Goal: Task Accomplishment & Management: Manage account settings

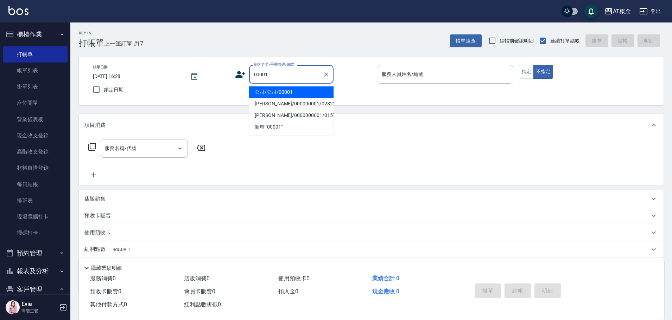
type input "公司/公司/00001"
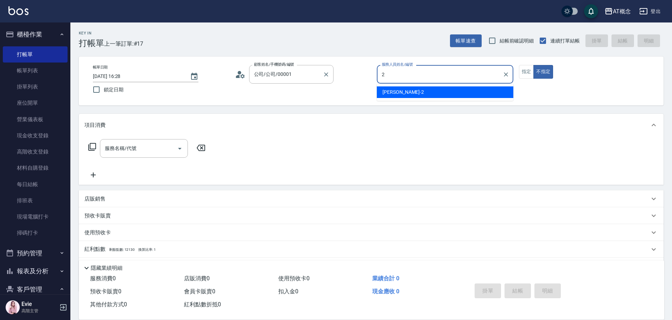
type input "邦妮-2"
type button "false"
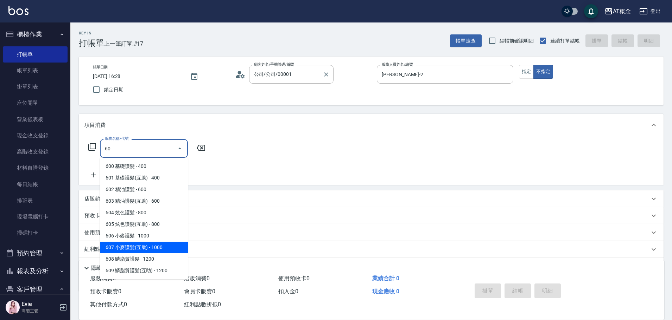
type input "607 小麥護髮(互助)(607)"
type input "100"
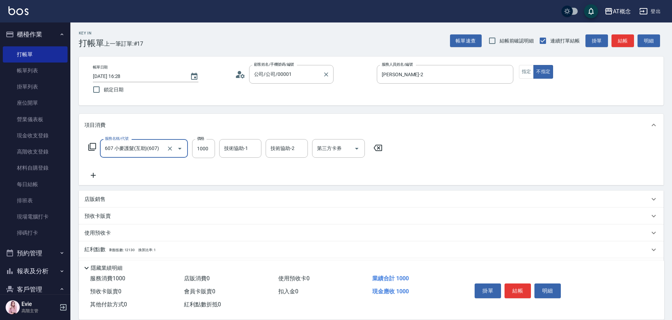
type input "607 小麥護髮(互助)(607)"
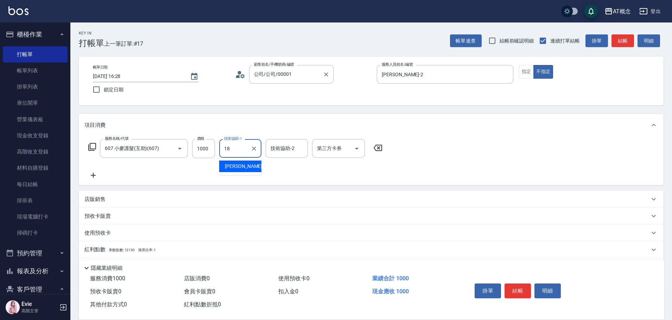
type input "Dan-18"
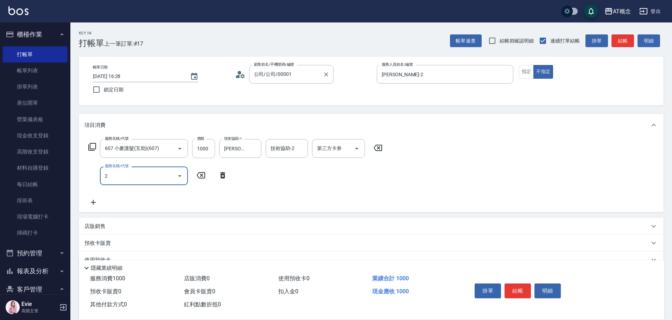
type input "20"
type input "350"
type input "205 生化&陶瓷燙(互助)(205)"
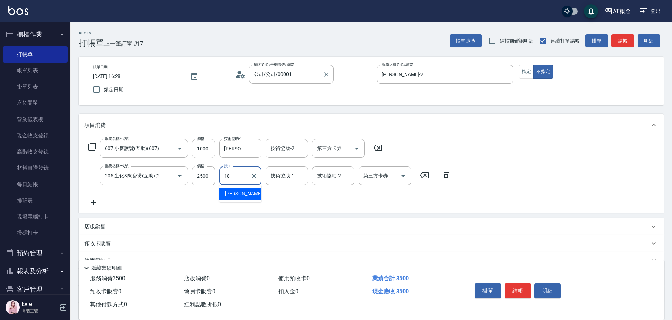
type input "Dan-18"
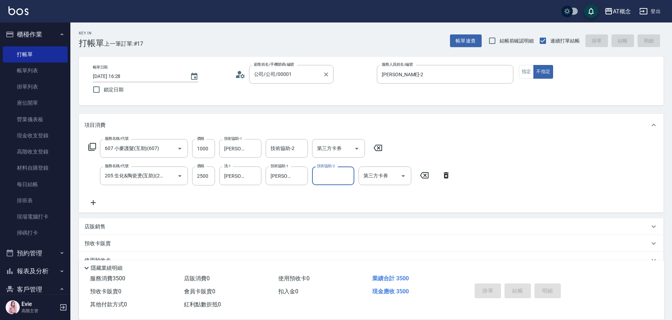
type input "2025/10/04 17:05"
type input "0"
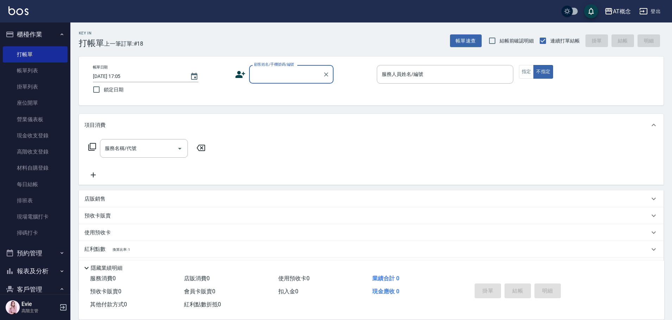
click at [39, 287] on button "客戶管理" at bounding box center [35, 290] width 65 height 18
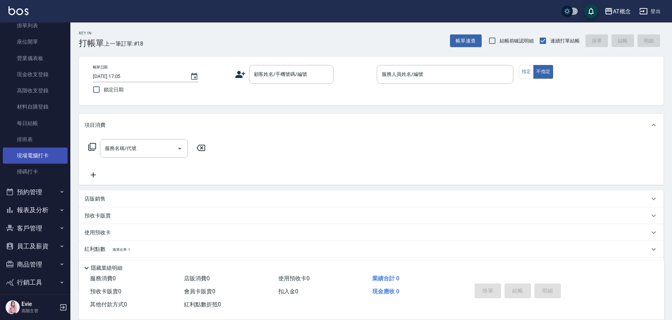
scroll to position [103, 0]
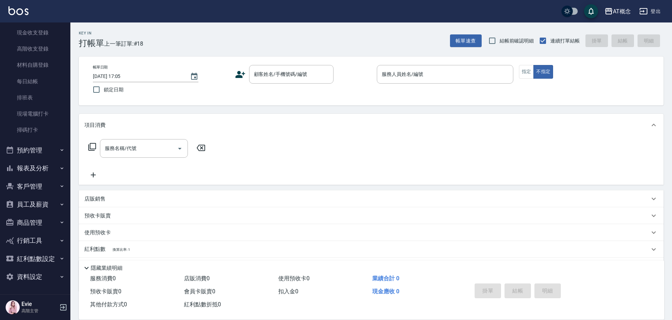
click at [25, 187] on button "客戶管理" at bounding box center [35, 187] width 65 height 18
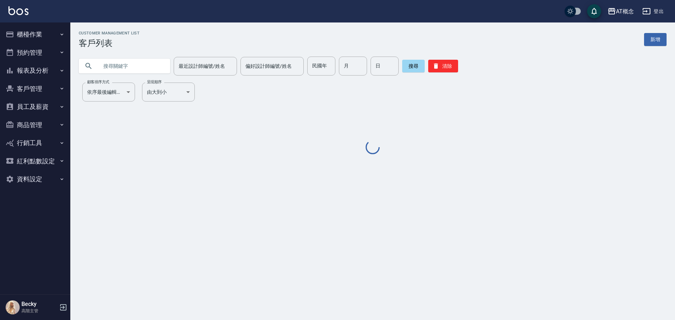
drag, startPoint x: 135, startPoint y: 58, endPoint x: 136, endPoint y: 66, distance: 8.1
click at [136, 61] on input "text" at bounding box center [131, 66] width 66 height 19
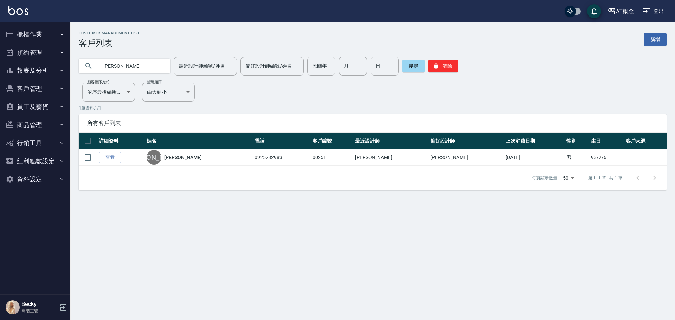
type input "李"
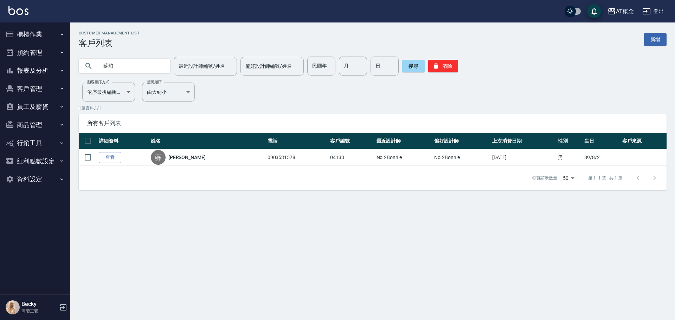
drag, startPoint x: 134, startPoint y: 69, endPoint x: 0, endPoint y: 75, distance: 134.5
click at [0, 75] on div "AT概念 登出 櫃檯作業 打帳單 帳單列表 掛單列表 座位開單 營業儀表板 現金收支登錄 高階收支登錄 材料自購登錄 每日結帳 排班表 現場電腦打卡 掃碼打卡…" at bounding box center [337, 160] width 675 height 320
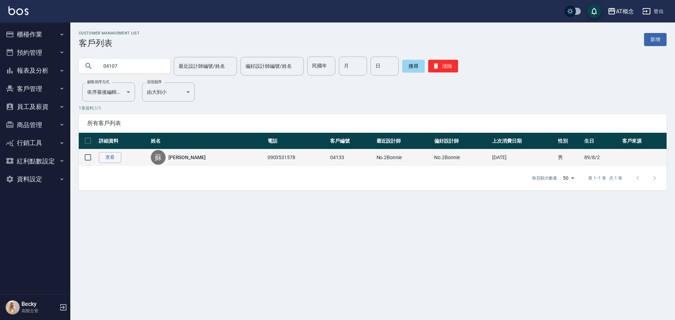
type input "04107"
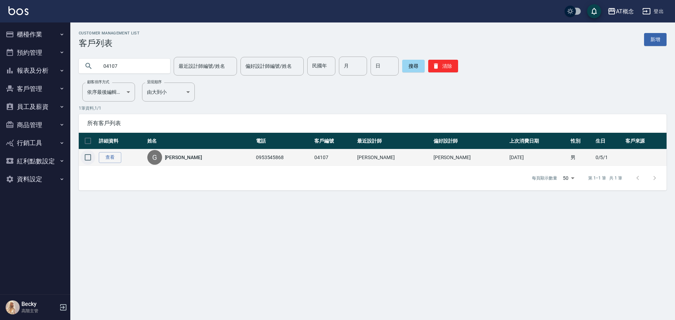
click at [87, 156] on input "checkbox" at bounding box center [88, 157] width 15 height 15
checkbox input "true"
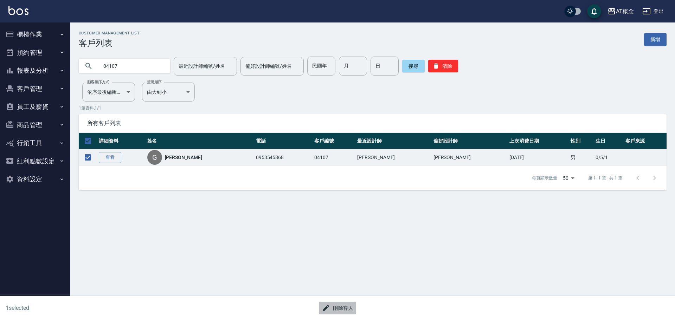
click at [348, 308] on button "刪除客人" at bounding box center [337, 308] width 37 height 13
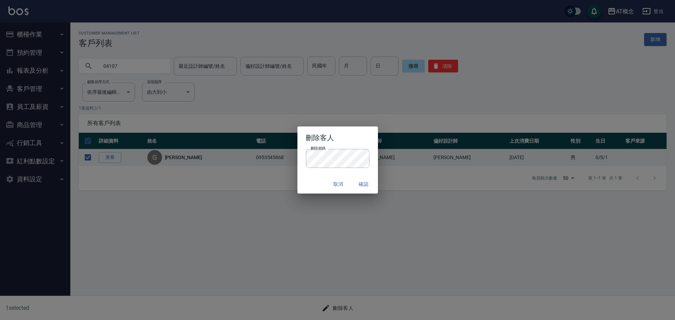
drag, startPoint x: 316, startPoint y: 183, endPoint x: 408, endPoint y: 195, distance: 92.3
click at [319, 183] on div "取消 確認" at bounding box center [338, 184] width 81 height 19
click at [370, 184] on button "確認" at bounding box center [364, 184] width 23 height 13
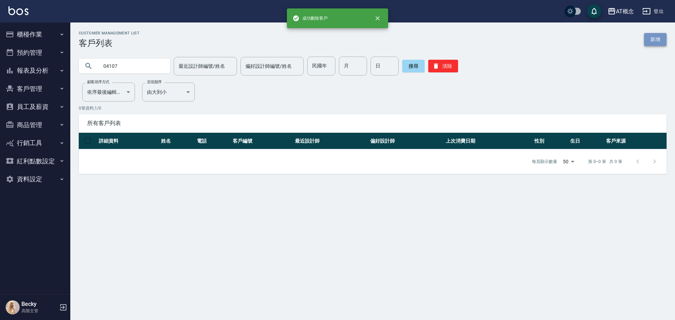
click at [648, 39] on link "新增" at bounding box center [655, 39] width 23 height 13
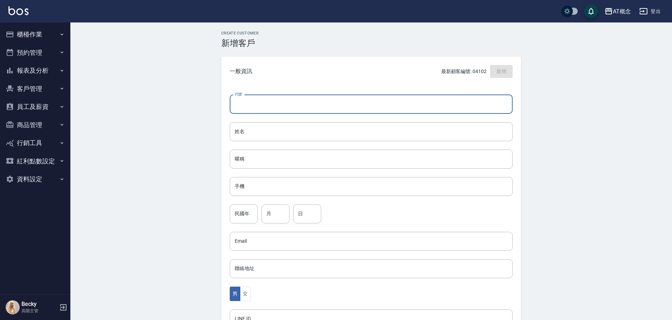
click at [339, 102] on input "代號" at bounding box center [371, 104] width 283 height 19
type input "04107"
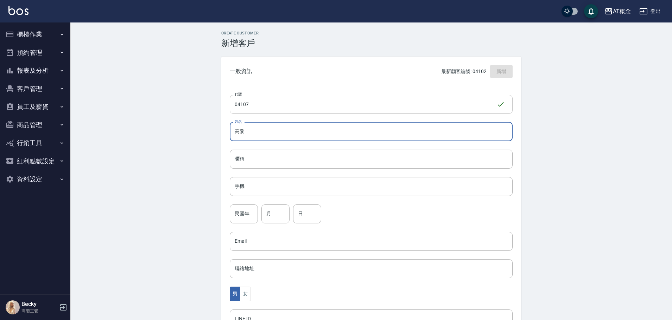
type input "高黎"
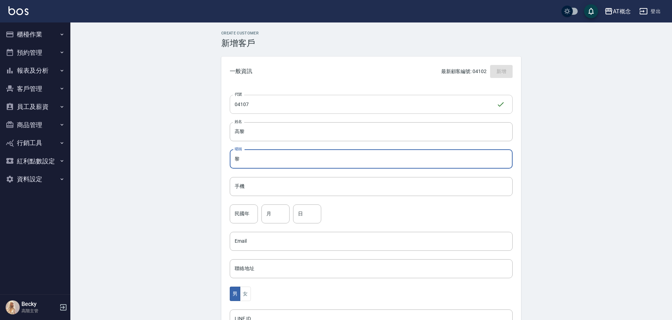
type input "黎"
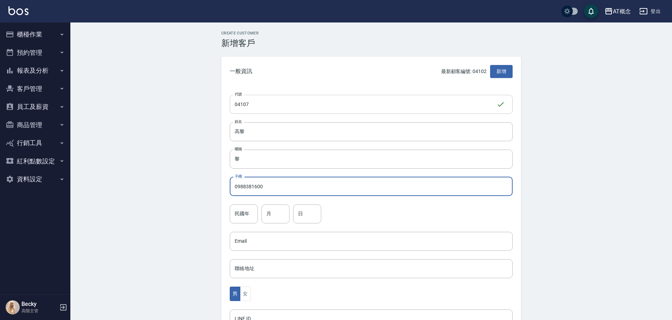
type input "0988381600"
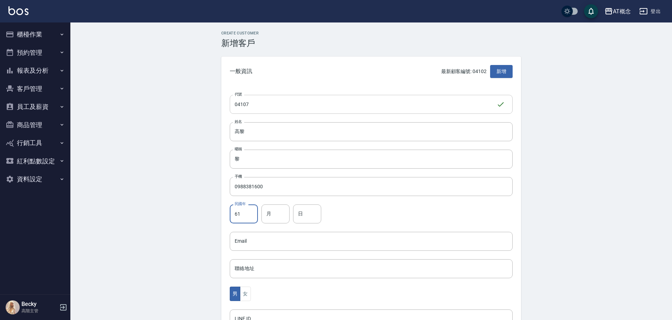
type input "61"
type input "5"
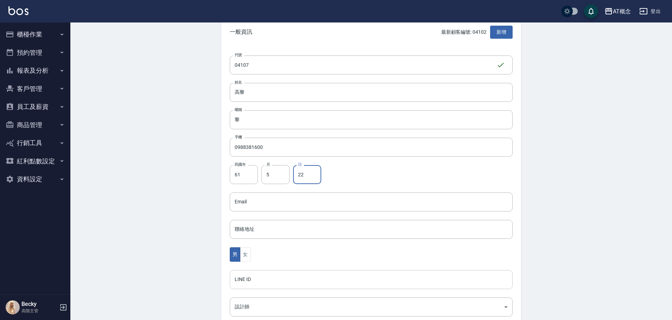
scroll to position [70, 0]
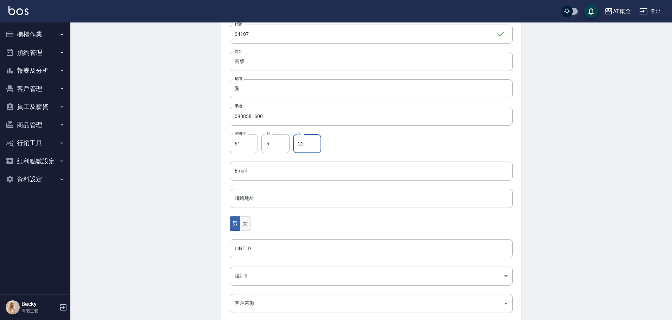
type input "22"
click at [245, 224] on button "女" at bounding box center [245, 224] width 11 height 14
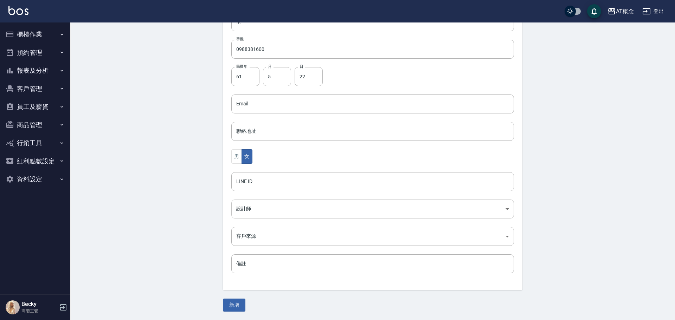
click at [255, 204] on body "AT概念 登出 櫃檯作業 打帳單 帳單列表 掛單列表 座位開單 營業儀表板 現金收支登錄 高階收支登錄 材料自購登錄 每日結帳 排班表 現場電腦打卡 掃碼打卡…" at bounding box center [337, 91] width 675 height 458
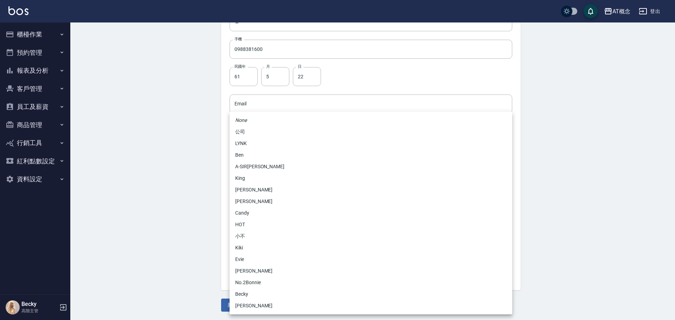
drag, startPoint x: 250, startPoint y: 282, endPoint x: 241, endPoint y: 285, distance: 10.2
click at [250, 282] on li "No.2Bonnie" at bounding box center [371, 283] width 283 height 12
type input "20abcae0-810e-448a-b26a-bcbab897de4d"
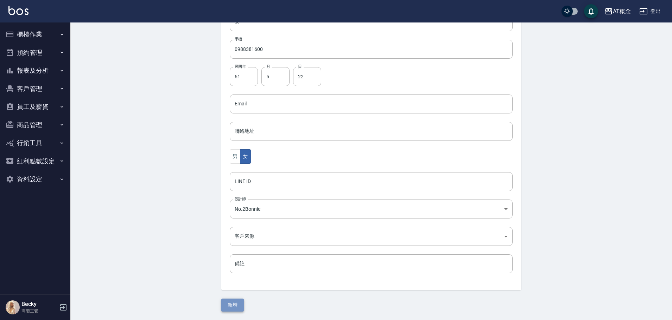
click at [228, 299] on button "新增" at bounding box center [232, 305] width 23 height 13
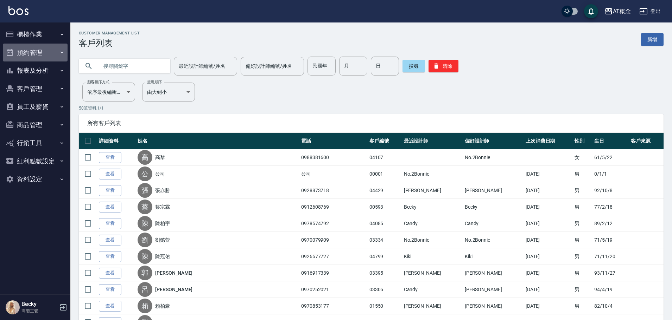
click at [50, 53] on button "預約管理" at bounding box center [35, 53] width 65 height 18
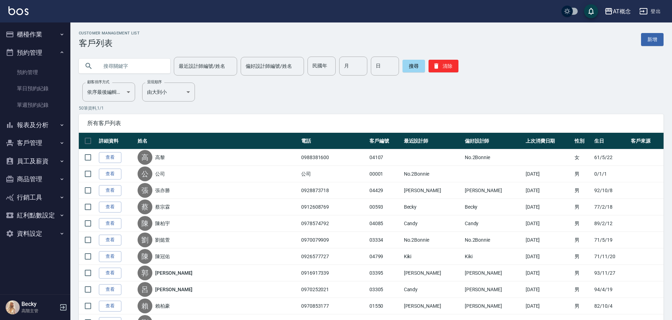
click at [57, 31] on button "櫃檯作業" at bounding box center [35, 34] width 65 height 18
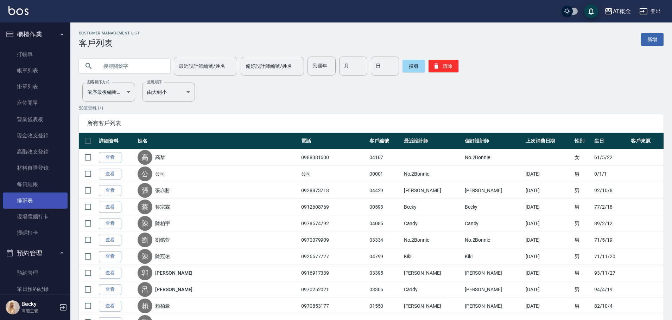
click at [38, 197] on link "排班表" at bounding box center [35, 201] width 65 height 16
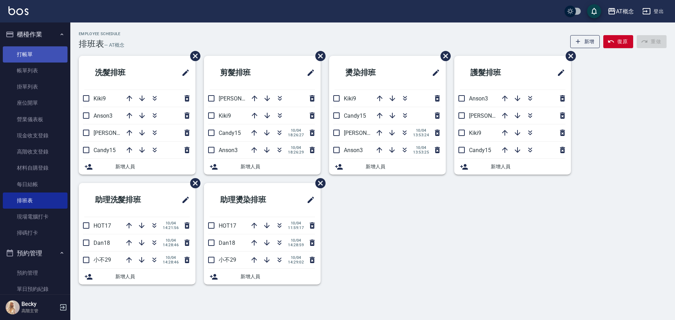
click at [41, 50] on link "打帳單" at bounding box center [35, 54] width 65 height 16
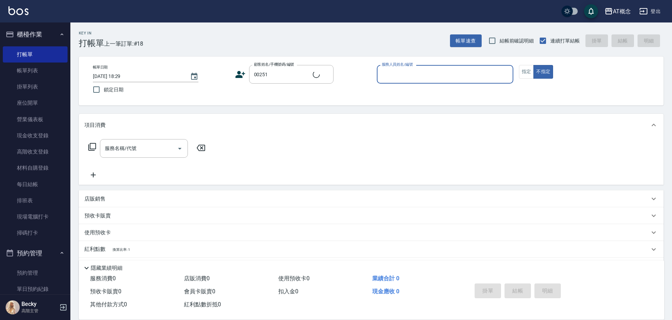
type input "李後誠/0925282983/00251"
type input "Anson-3"
click at [533, 65] on button "不指定" at bounding box center [543, 72] width 20 height 14
type button "false"
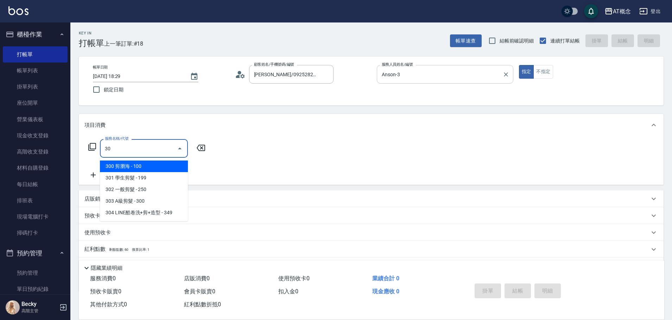
type input "303"
type input "30"
type input "303 A級剪髮(303)"
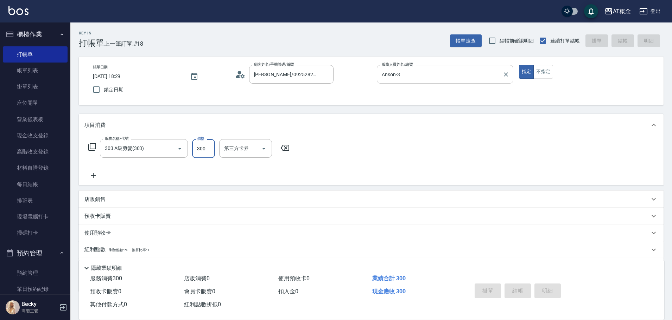
type input "2025/10/04 18:30"
type input "0"
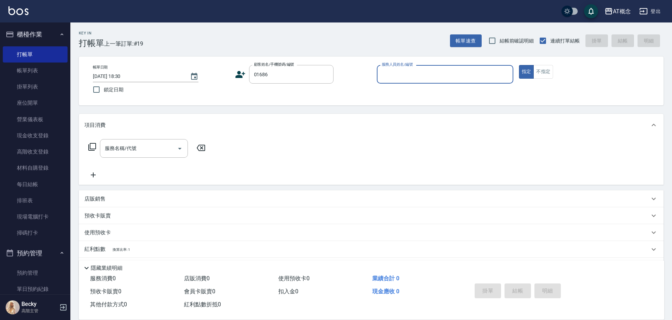
type input "張雅喬/0958828751/01686"
click at [519, 65] on button "指定" at bounding box center [526, 72] width 15 height 14
type input "[PERSON_NAME]-2"
type button "true"
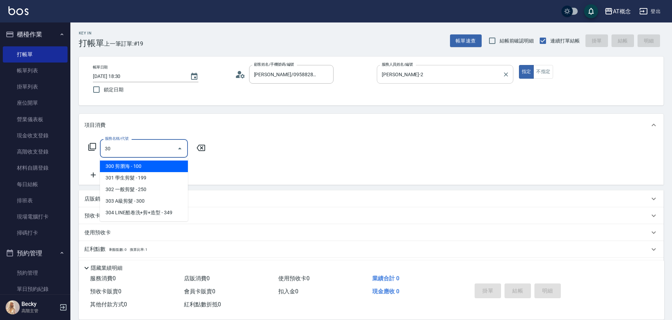
type input "3"
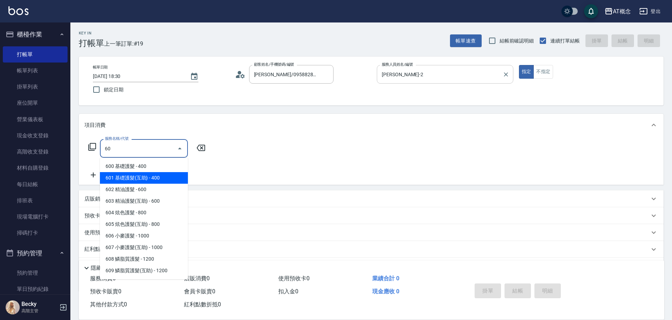
type input "601 基礎護髮(互助)(601)"
type input "40"
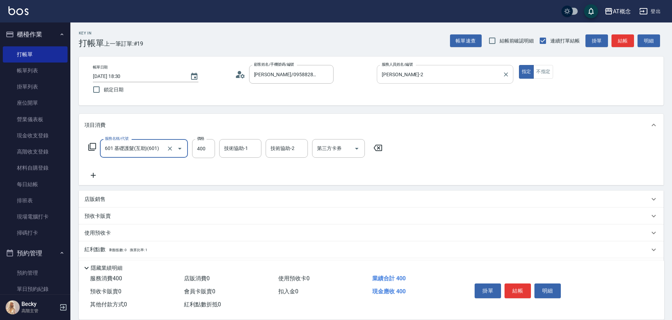
type input "601 基礎護髮(互助)(601)"
type input "0"
type input "30"
type input "300"
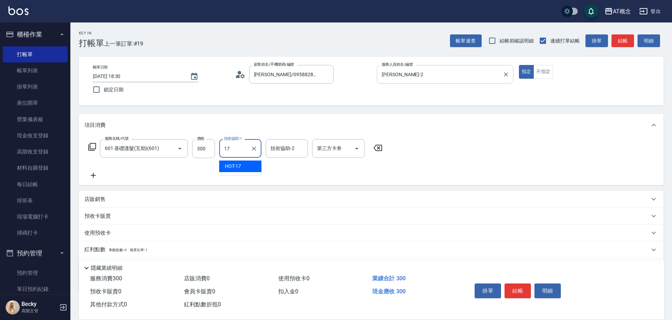
type input "HOT-17"
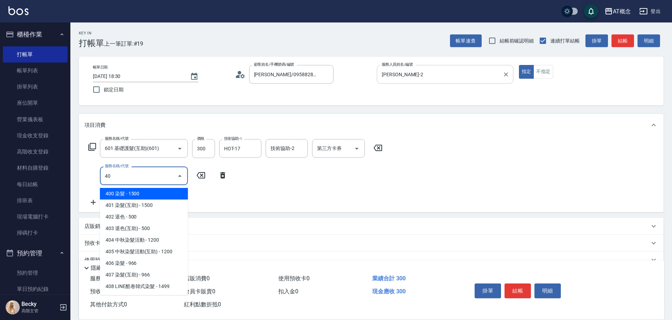
type input "401"
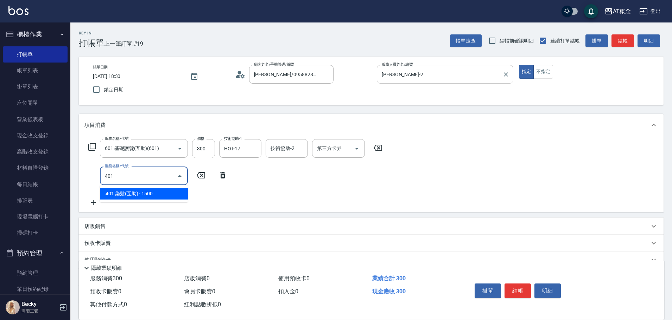
type input "180"
type input "401 染髮(互助)(401)"
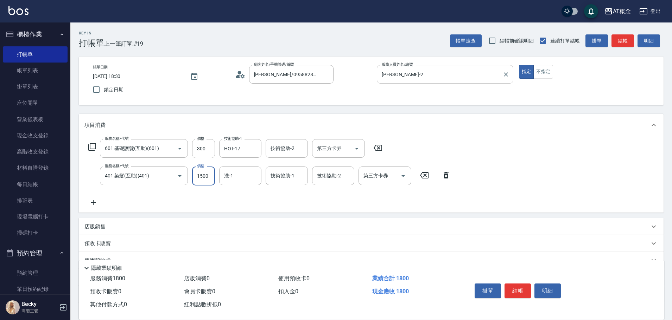
type input "30"
type input "15"
type input "40"
type input "150"
type input "180"
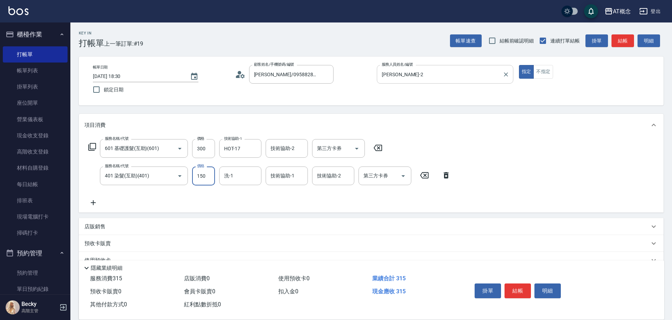
type input "1500"
type input "HOT-17"
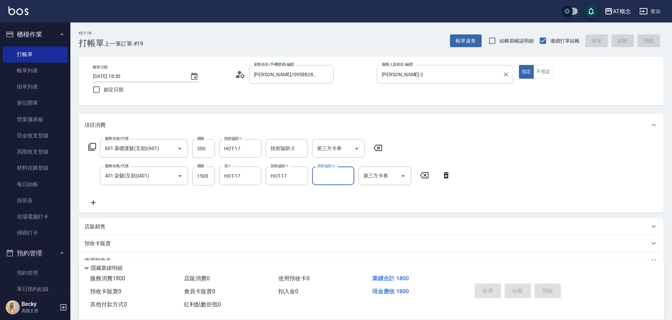
type input "2025/10/04 18:31"
type input "0"
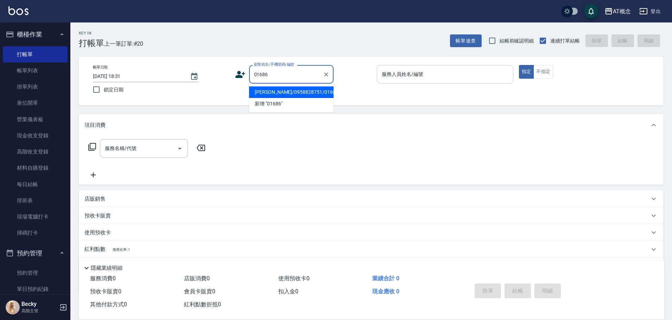
type input "張雅喬/0958828751/01686"
type input "邦妮-2"
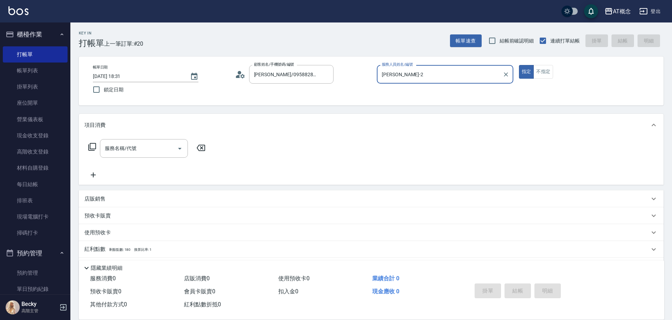
click at [519, 65] on button "指定" at bounding box center [526, 72] width 15 height 14
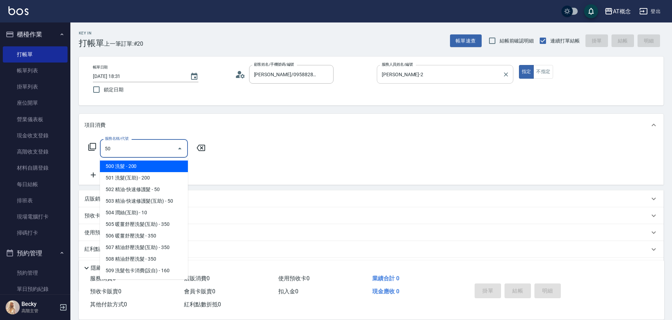
type input "501"
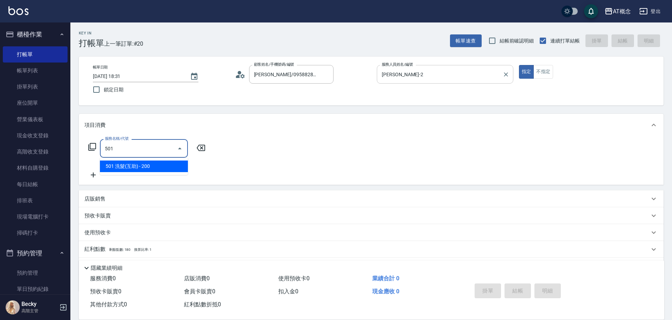
type input "20"
type input "501 洗髮(互助)(501)"
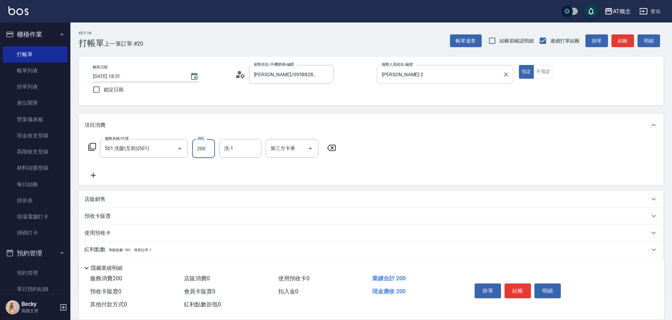
type input "0"
type input "25"
type input "20"
type input "250"
type input "Dan-18"
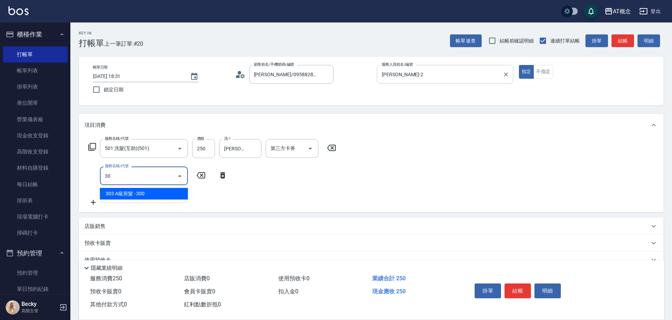
type input "303"
type input "50"
type input "303 A級剪髮(303)"
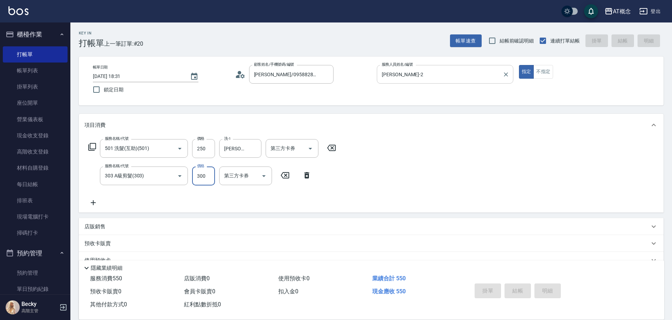
type input "0"
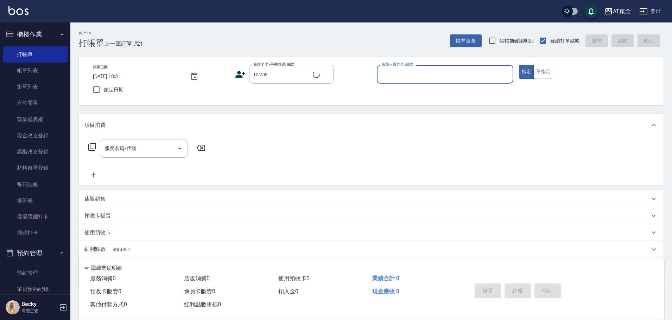
type input "[PERSON_NAME]/0905991195/01259"
type input "23"
click at [519, 65] on button "指定" at bounding box center [526, 72] width 15 height 14
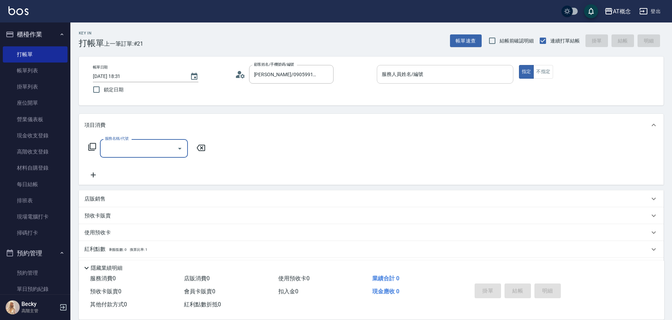
click at [438, 71] on input "服務人員姓名/編號" at bounding box center [445, 74] width 130 height 12
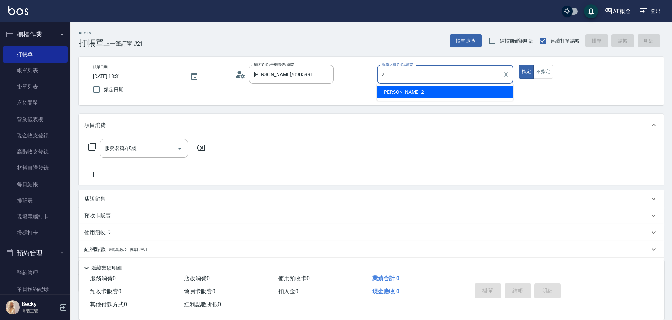
type input "[PERSON_NAME]-2"
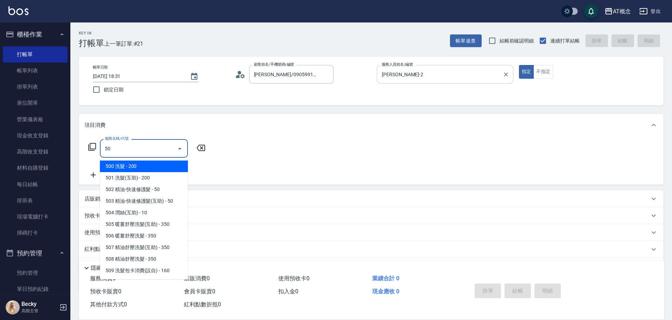
type input "500"
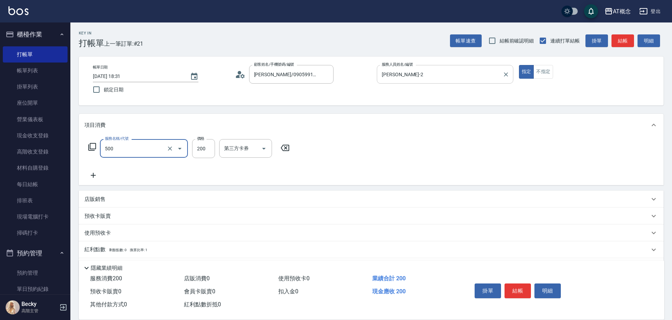
type input "20"
type input "500 洗髮(500)"
type input "0"
type input "25"
type input "20"
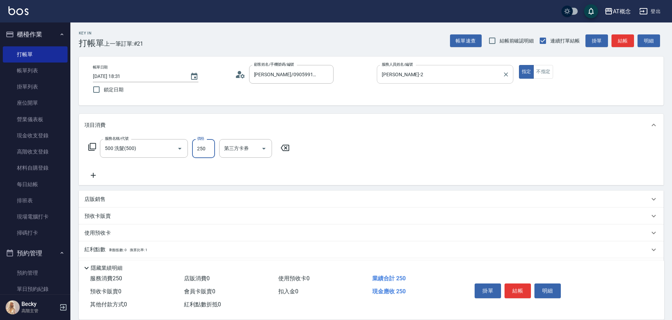
type input "250"
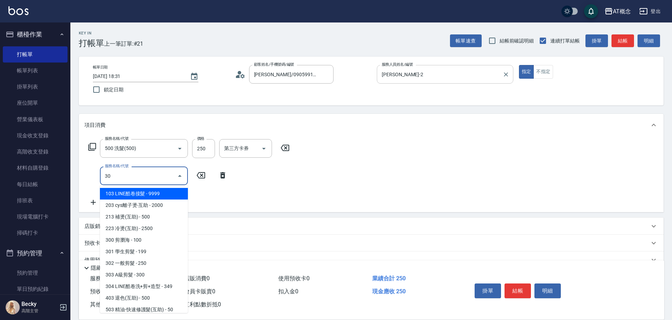
type input "303"
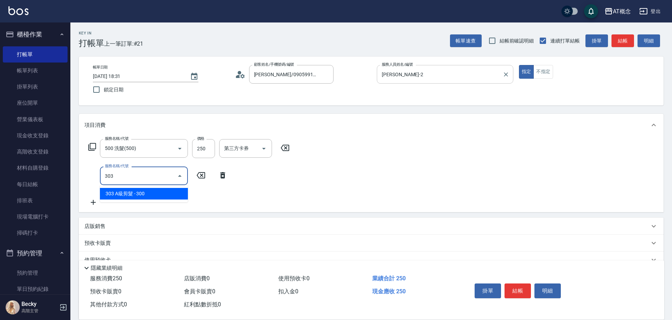
type input "50"
type input "303 A級剪髮(303)"
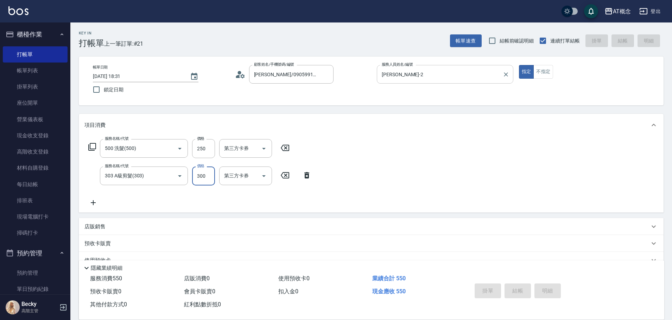
type input "0"
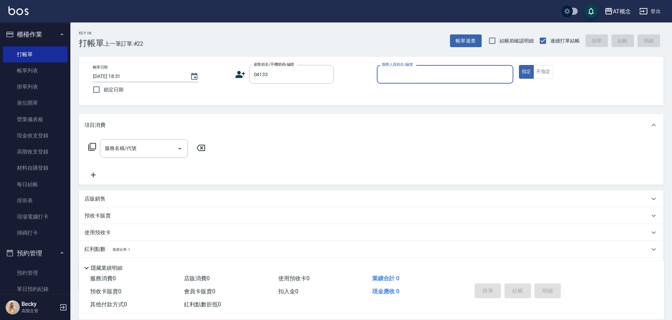
type input "蘇珀琛/0903531578/04133"
type input "邦"
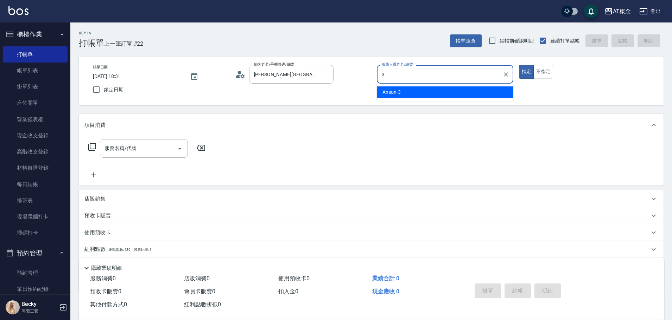
type input "Anson-3"
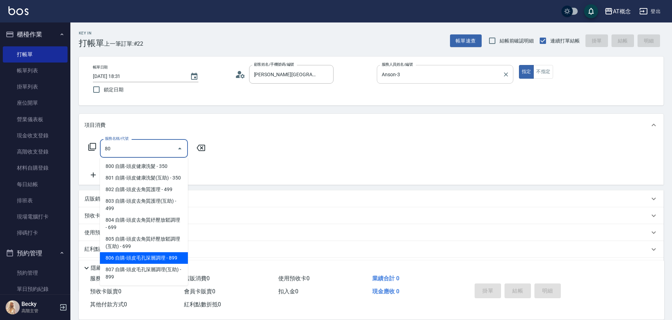
scroll to position [5, 0]
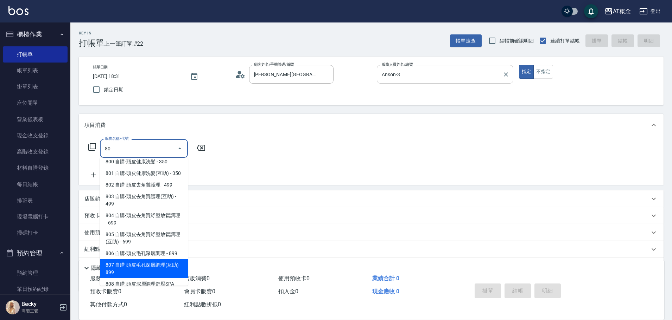
type input "807 自購-頭皮毛孔深層調理(互助)(807)"
type input "80"
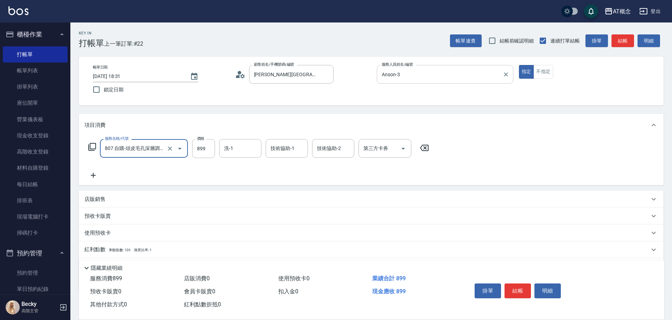
type input "807 自購-頭皮毛孔深層調理(互助)(807)"
type input "0"
type input "80"
type input "800"
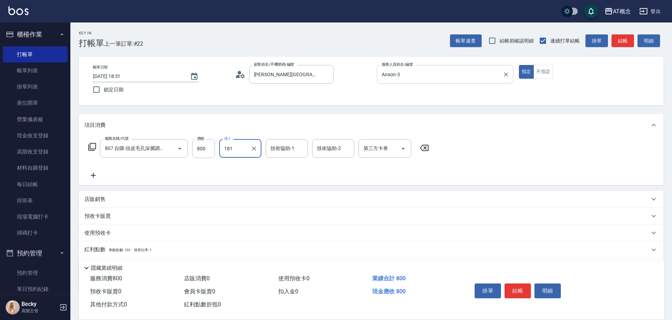
type input "181"
type input "Dan-18"
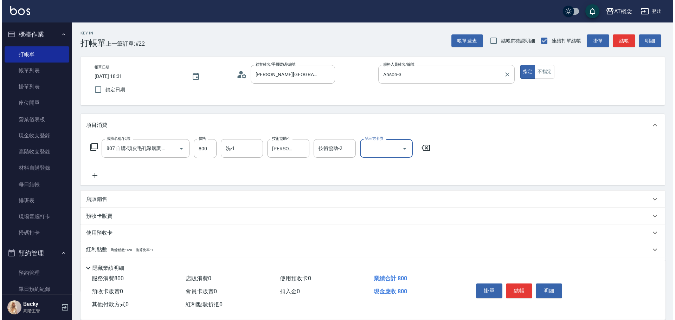
scroll to position [0, 0]
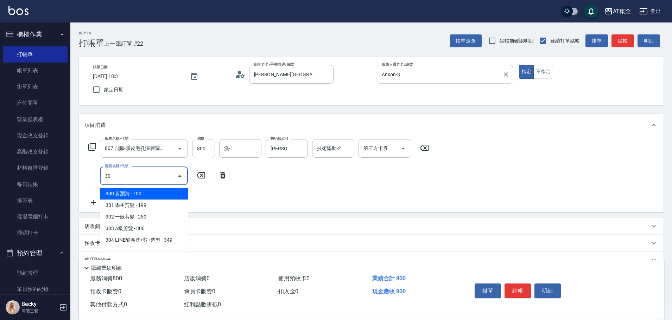
type input "303"
type input "110"
type input "303 A級剪髮(303)"
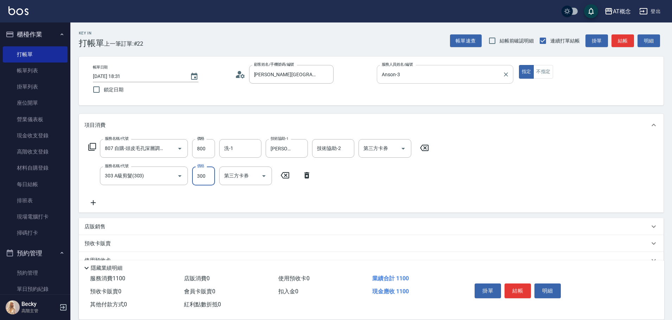
type input "80"
type input "350"
type input "110"
type input "350"
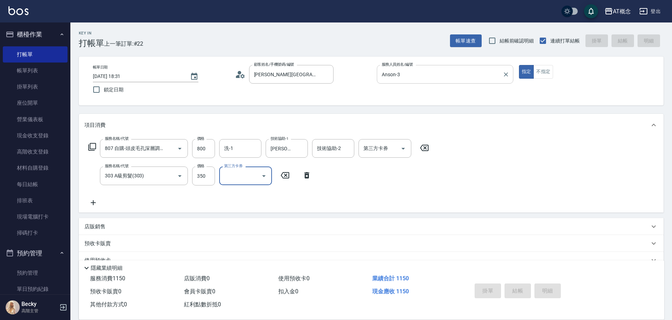
type input "2025/10/04 18:32"
type input "0"
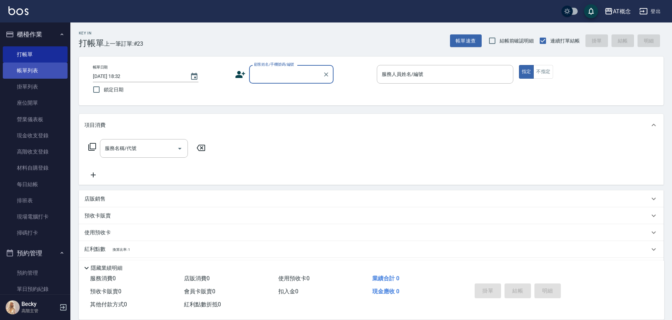
click at [32, 71] on link "帳單列表" at bounding box center [35, 71] width 65 height 16
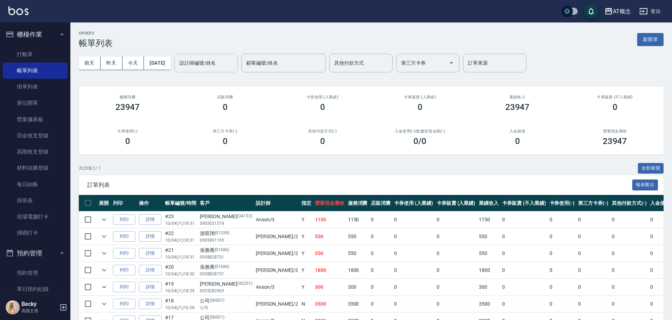
click at [214, 61] on input "設計師編號/姓名" at bounding box center [206, 63] width 57 height 12
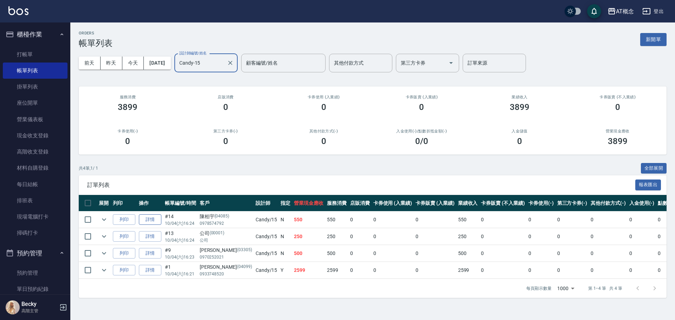
type input "Candy-15"
click at [151, 220] on link "詳情" at bounding box center [150, 220] width 23 height 11
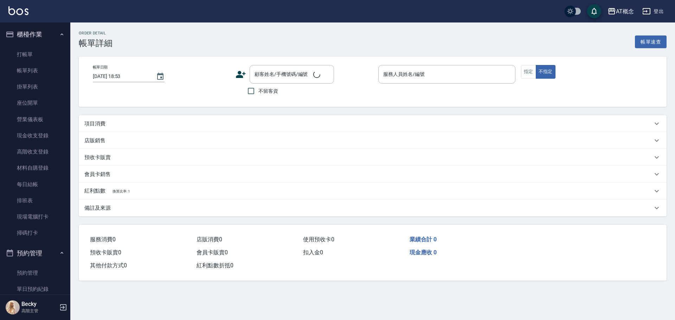
type input "2025/10/04 16:24"
type input "Candy-15"
type input "50"
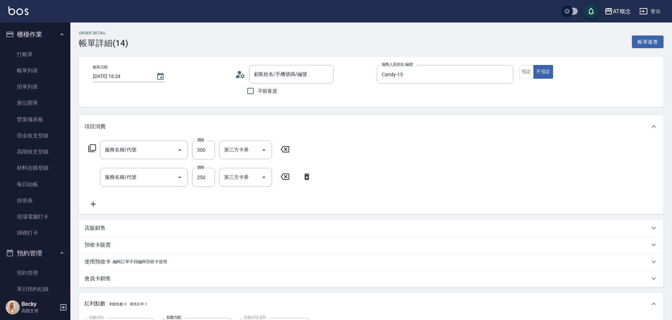
type input "陳柏宇/0978574792/04085"
type input "303 A級剪髮(303)"
type input "501 洗髮(互助)(501)"
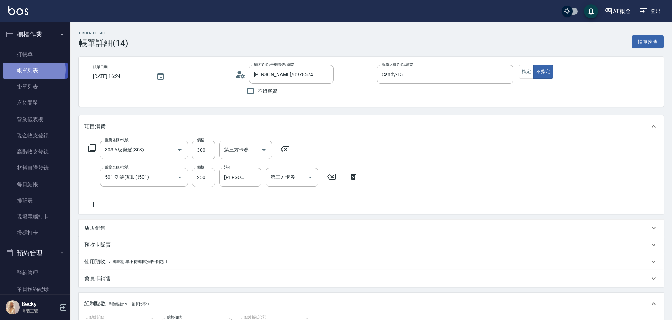
click at [31, 70] on link "帳單列表" at bounding box center [35, 71] width 65 height 16
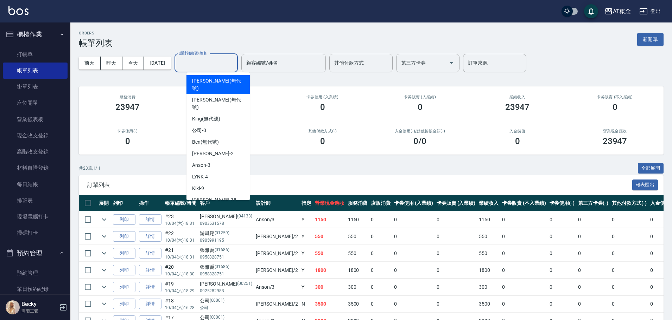
drag, startPoint x: 210, startPoint y: 61, endPoint x: 214, endPoint y: 58, distance: 4.6
click at [211, 59] on input "設計師編號/姓名" at bounding box center [206, 63] width 57 height 12
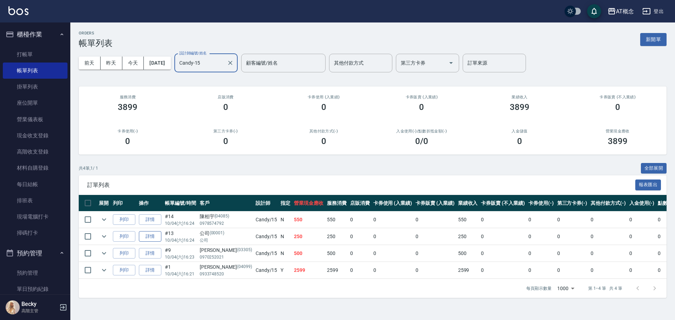
type input "Candy-15"
click at [152, 237] on link "詳情" at bounding box center [150, 236] width 23 height 11
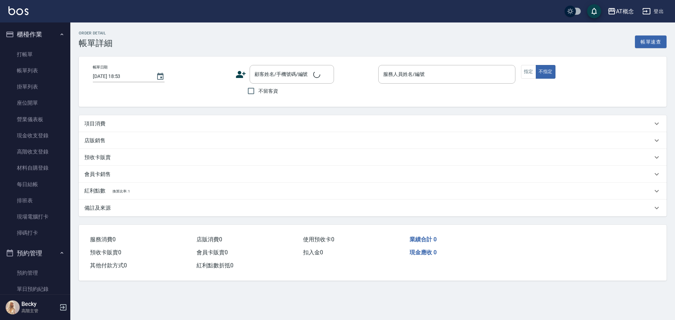
type input "2025/10/04 16:24"
type input "Candy-15"
type input "20"
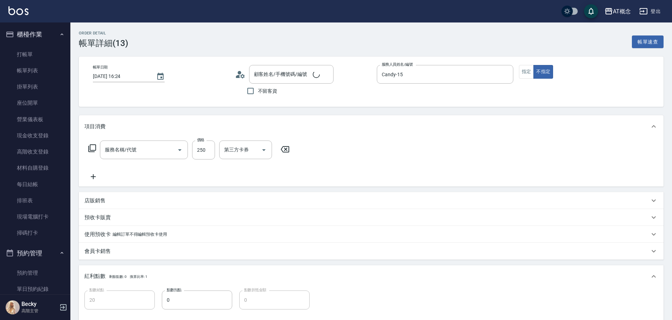
type input "公司/公司/00001"
type input "501 洗髮(互助)(501)"
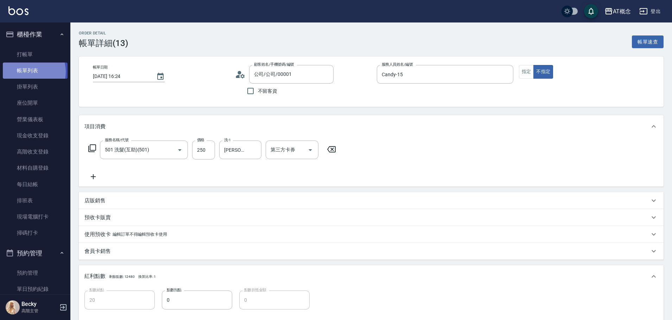
click at [27, 72] on link "帳單列表" at bounding box center [35, 71] width 65 height 16
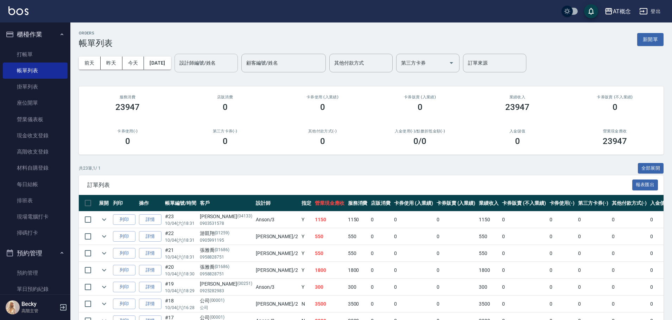
click at [223, 58] on input "設計師編號/姓名" at bounding box center [206, 63] width 57 height 12
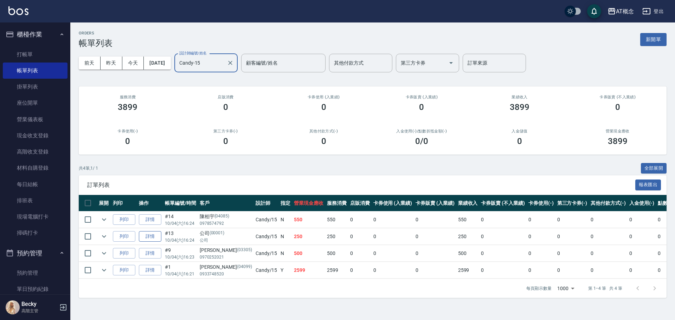
type input "Candy-15"
click at [152, 237] on link "詳情" at bounding box center [150, 236] width 23 height 11
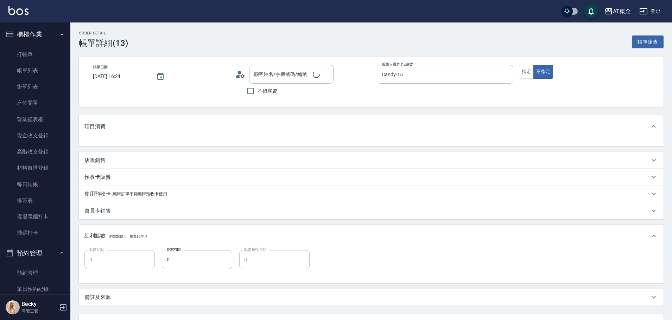
type input "公司/公司/00001"
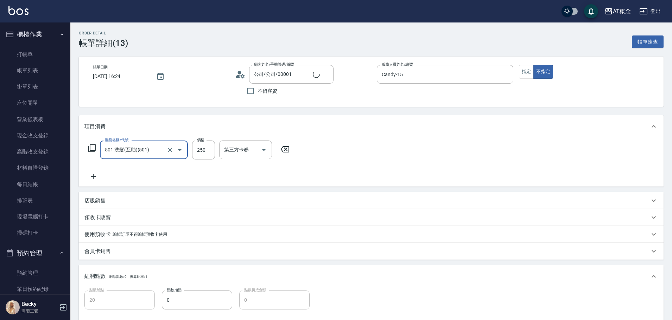
type input "20"
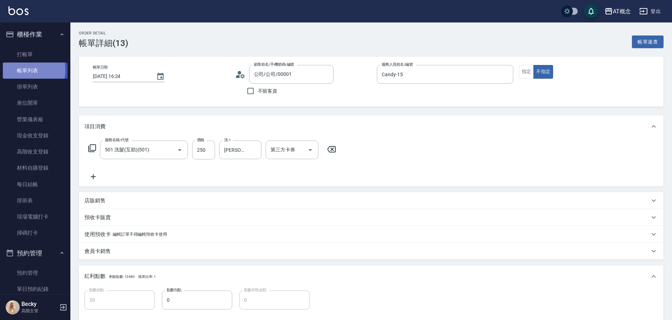
click at [26, 70] on link "帳單列表" at bounding box center [35, 71] width 65 height 16
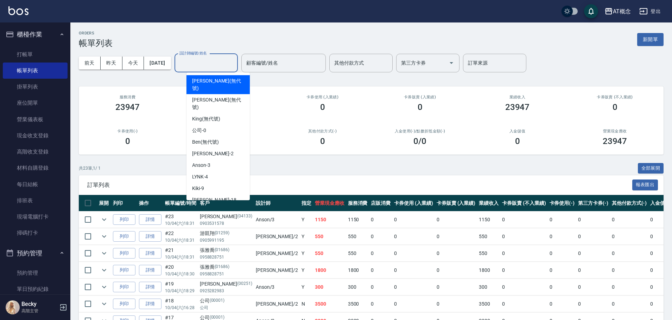
click at [219, 61] on input "設計師編號/姓名" at bounding box center [206, 63] width 57 height 12
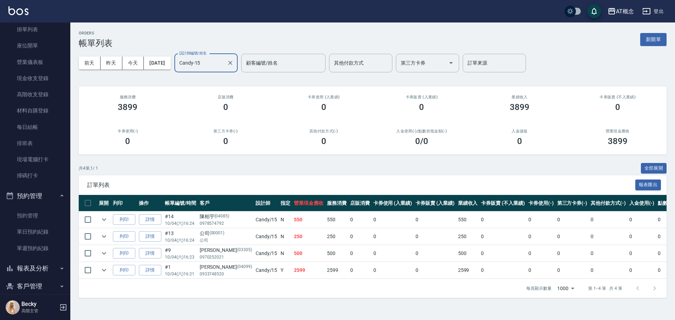
scroll to position [141, 0]
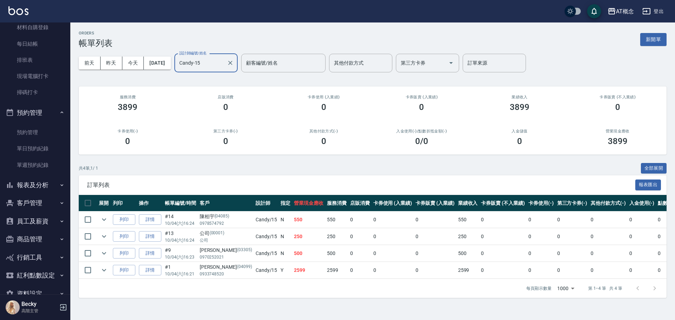
type input "Candy-15"
click at [29, 184] on button "報表及分析" at bounding box center [35, 185] width 65 height 18
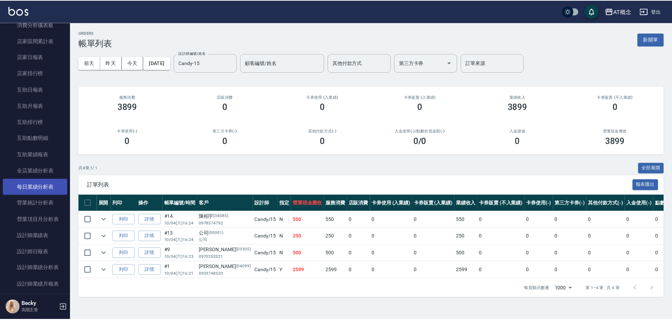
scroll to position [352, 0]
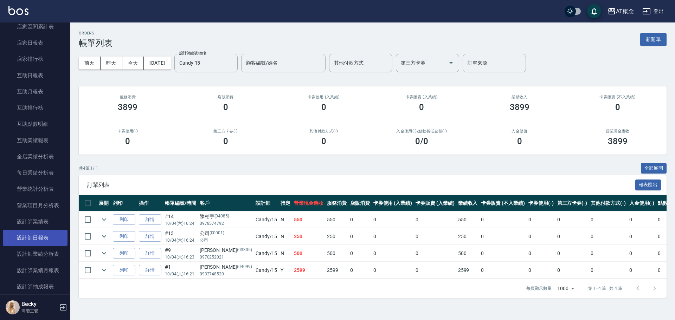
click at [41, 235] on link "設計師日報表" at bounding box center [35, 238] width 65 height 16
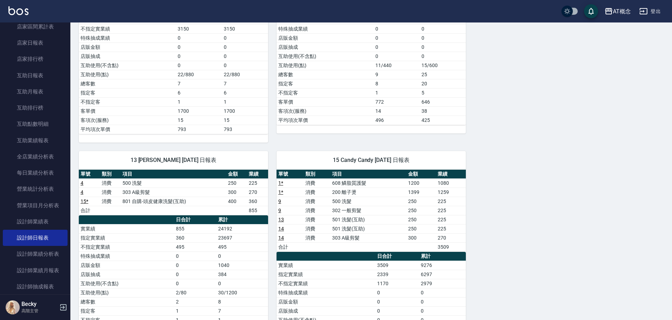
scroll to position [341, 0]
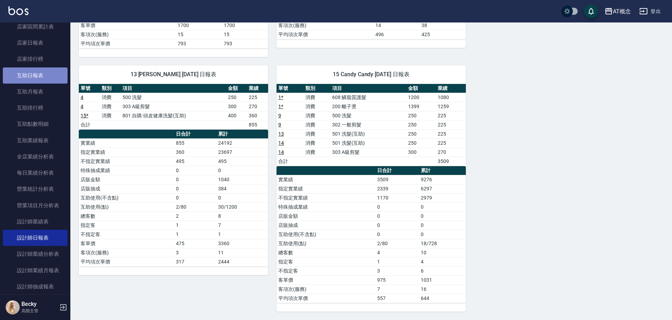
click at [41, 75] on link "互助日報表" at bounding box center [35, 76] width 65 height 16
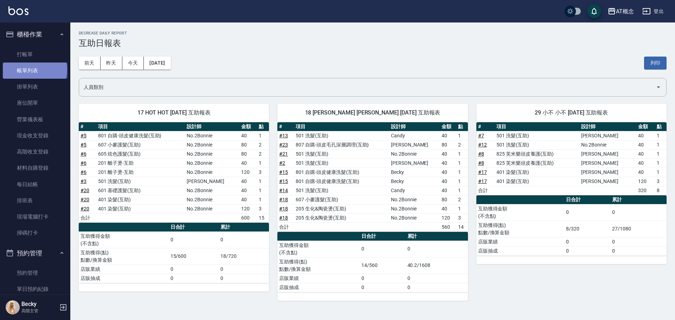
click at [34, 70] on link "帳單列表" at bounding box center [35, 71] width 65 height 16
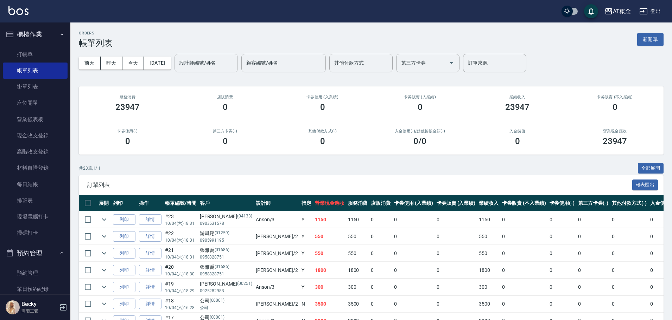
click at [210, 65] on input "設計師編號/姓名" at bounding box center [206, 63] width 57 height 12
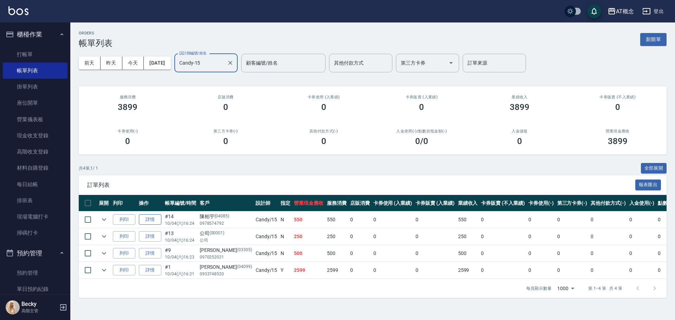
type input "Candy-15"
click at [154, 216] on link "詳情" at bounding box center [150, 220] width 23 height 11
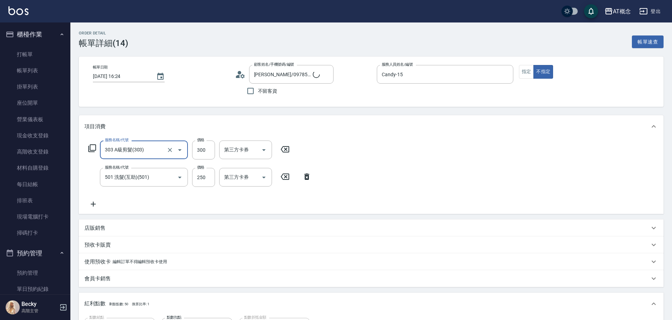
type input "陳柏宇/0978574792/04085"
type input "50"
click at [26, 70] on link "帳單列表" at bounding box center [35, 71] width 65 height 16
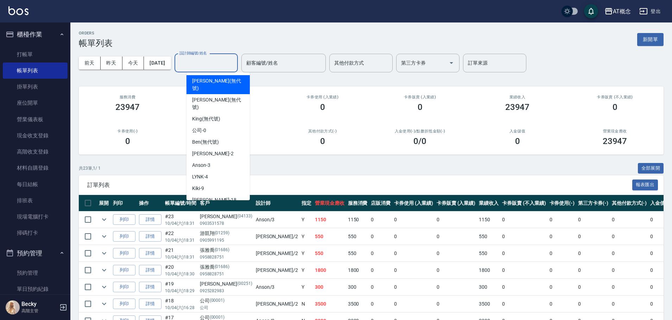
click at [209, 60] on input "設計師編號/姓名" at bounding box center [206, 63] width 57 height 12
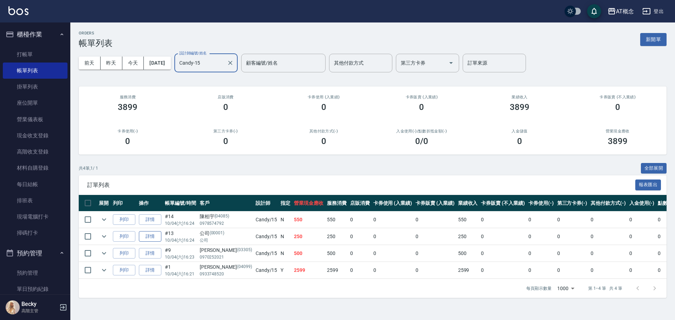
type input "Candy-15"
click at [152, 239] on link "詳情" at bounding box center [150, 236] width 23 height 11
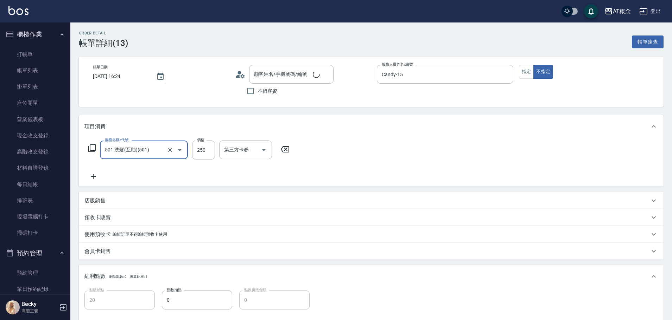
type input "20"
type input "公司/公司/00001"
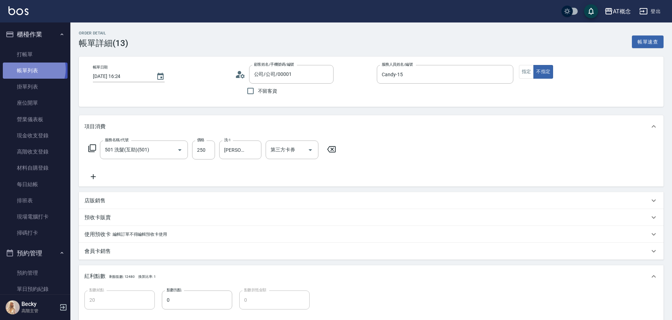
click at [31, 69] on link "帳單列表" at bounding box center [35, 71] width 65 height 16
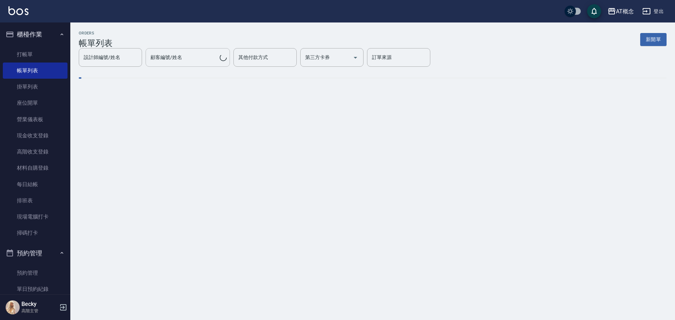
click at [193, 60] on div "設計師編號/姓名 設計師編號/姓名 顧客編號/姓名 顧客編號/姓名 其他付款方式 其他付款方式 第三方卡券 第三方卡券 訂單來源 訂單來源" at bounding box center [255, 57] width 352 height 19
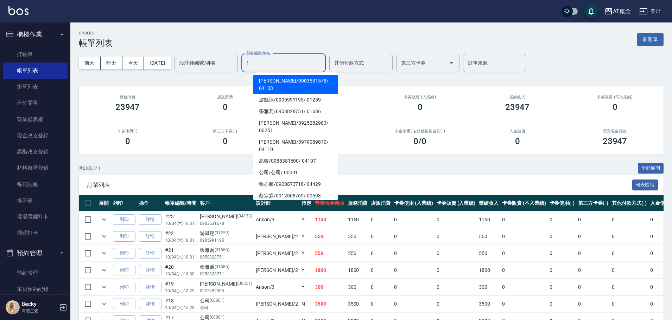
type input "15"
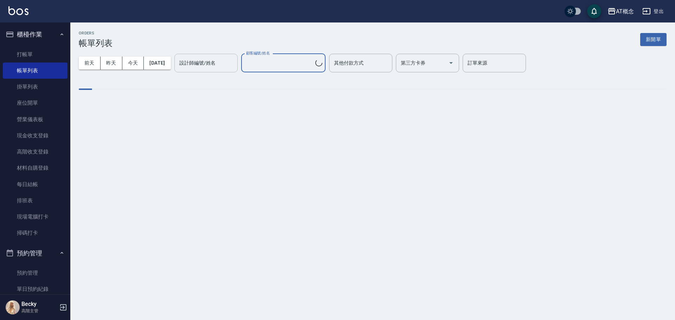
click at [202, 64] on input "設計師編號/姓名" at bounding box center [206, 63] width 57 height 12
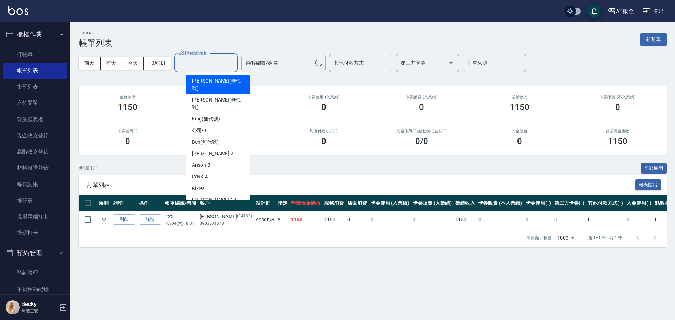
type input "1"
type input "蘇珀琛/0903531578/04133"
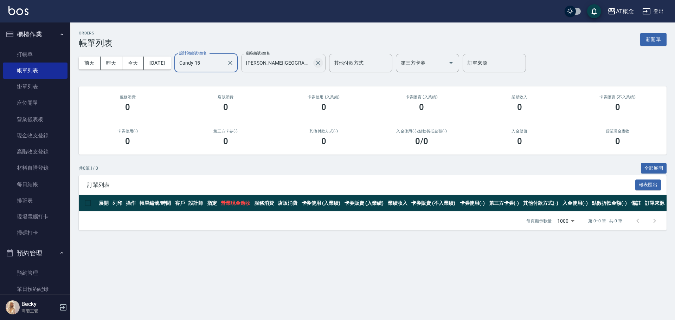
click at [322, 61] on icon "Clear" at bounding box center [318, 62] width 7 height 7
type input "Candy-15"
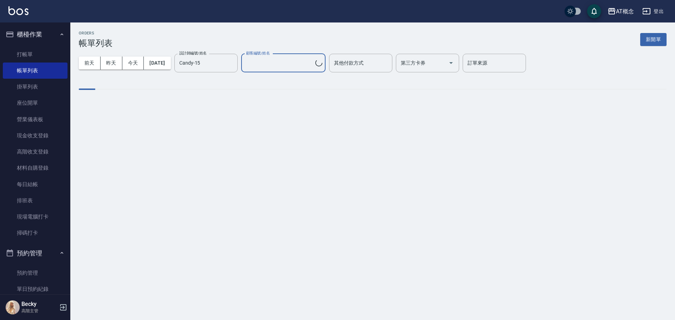
type input "蘇珀琛/0903531578/04133"
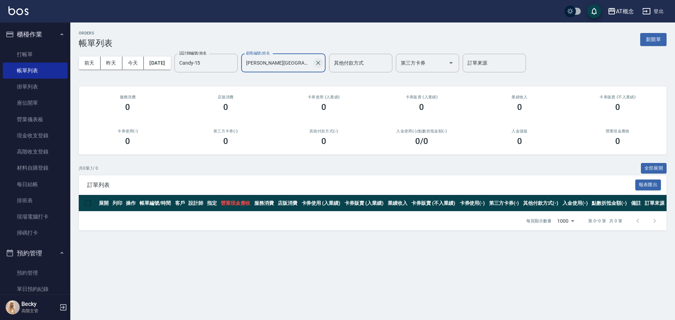
click at [322, 61] on icon "Clear" at bounding box center [318, 62] width 7 height 7
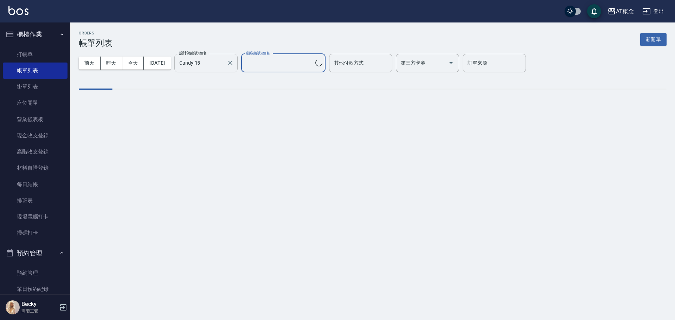
type input "蘇珀琛/0903531578/04133"
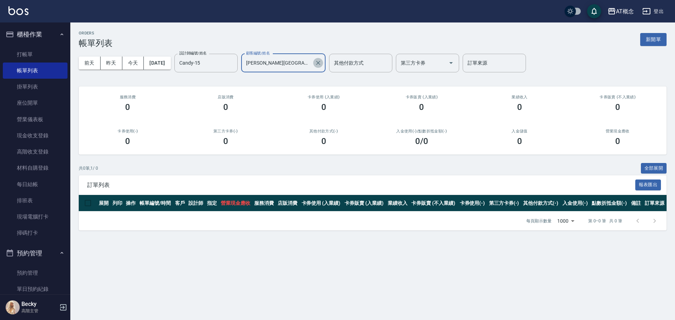
click at [322, 61] on icon "Clear" at bounding box center [318, 62] width 7 height 7
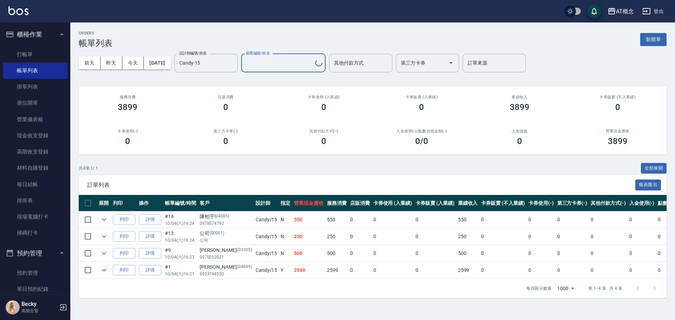
type input "蘇珀琛/0903531578/04133"
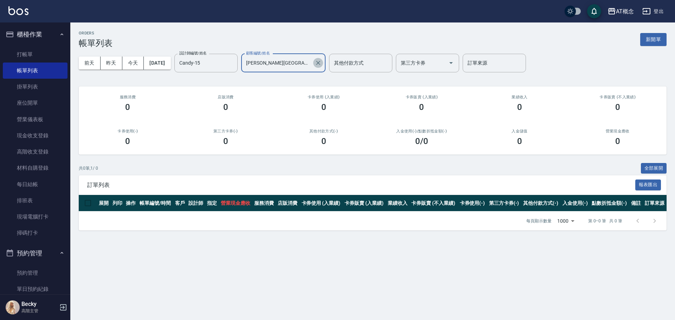
click at [322, 61] on icon "Clear" at bounding box center [318, 62] width 7 height 7
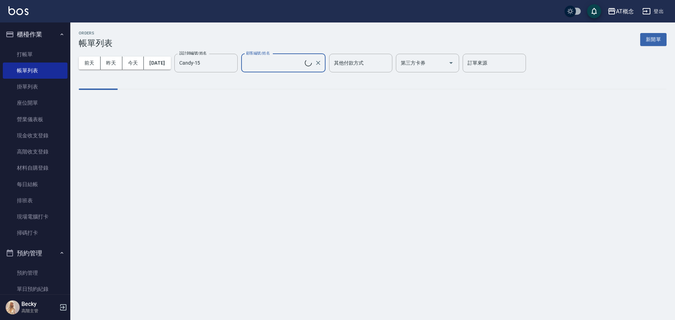
type input "蘇珀琛/0903531578/04133"
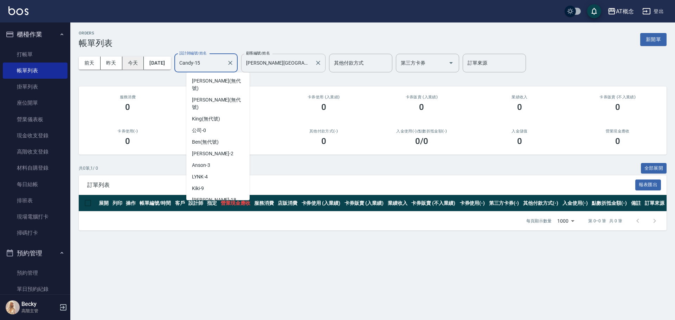
drag, startPoint x: 230, startPoint y: 62, endPoint x: 124, endPoint y: 66, distance: 106.7
click at [124, 66] on div "前天 昨天 今天 2025/10/04 設計師編號/姓名 Candy-15 設計師編號/姓名 顧客編號/姓名 蘇珀琛/0903531578/04133 顧客編…" at bounding box center [373, 63] width 588 height 30
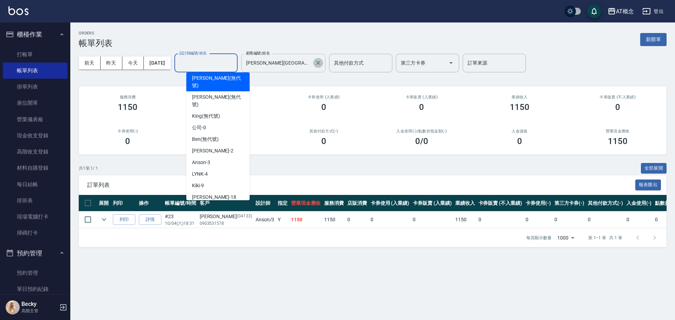
click at [322, 62] on icon "Clear" at bounding box center [318, 62] width 7 height 7
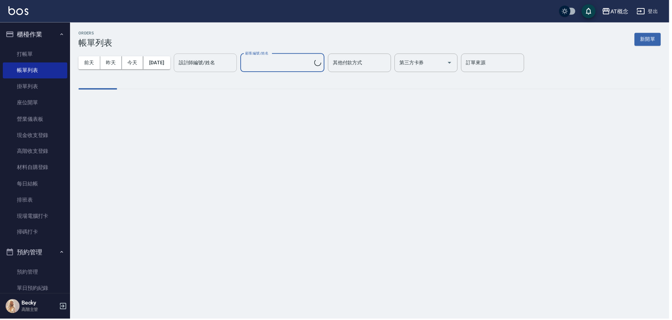
type input "蘇珀琛/0903531578/04133"
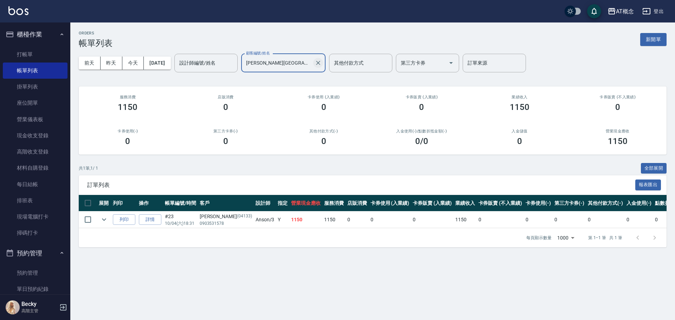
click at [322, 61] on icon "Clear" at bounding box center [318, 62] width 7 height 7
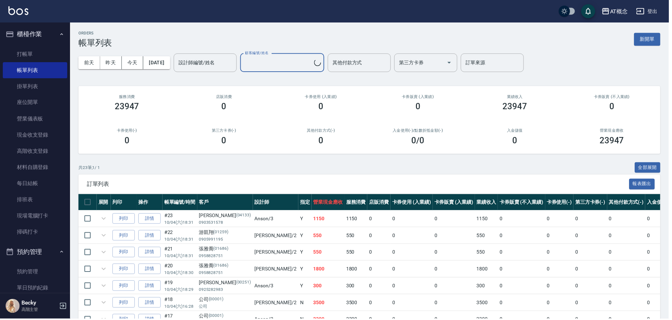
type input "蘇珀琛/0903531578/04133"
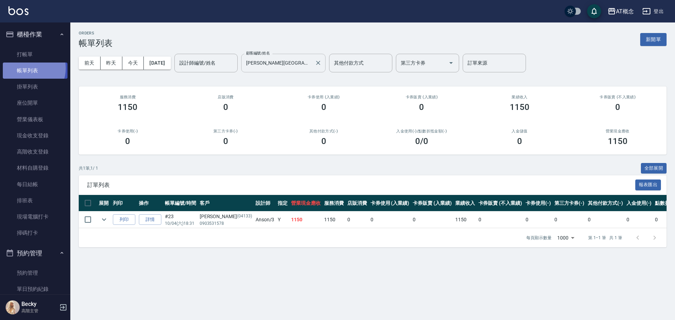
click at [29, 69] on link "帳單列表" at bounding box center [35, 71] width 65 height 16
click at [24, 67] on link "帳單列表" at bounding box center [35, 71] width 65 height 16
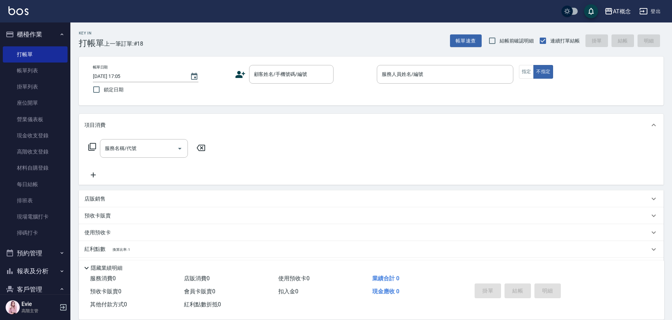
scroll to position [103, 0]
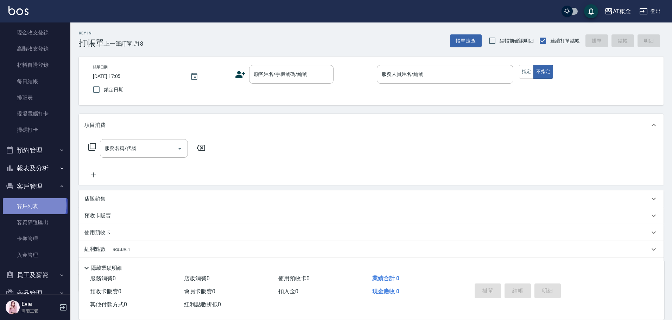
click at [34, 206] on link "客戶列表" at bounding box center [35, 206] width 65 height 16
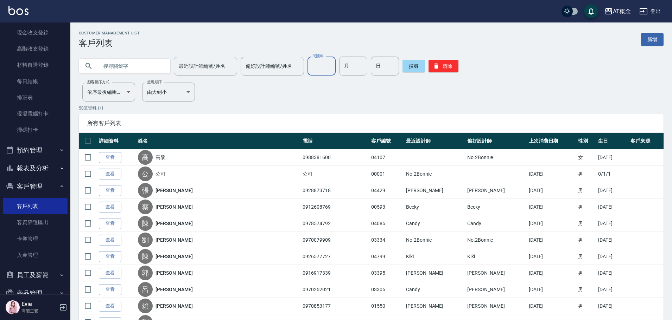
click at [323, 64] on input "民國年" at bounding box center [321, 66] width 28 height 19
type input "94"
type input "2"
type input "15"
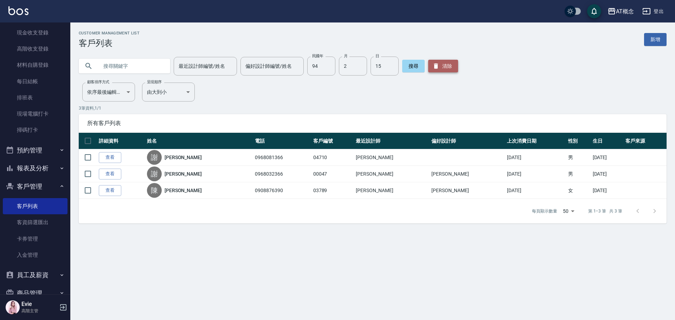
click at [452, 62] on button "清除" at bounding box center [443, 66] width 30 height 13
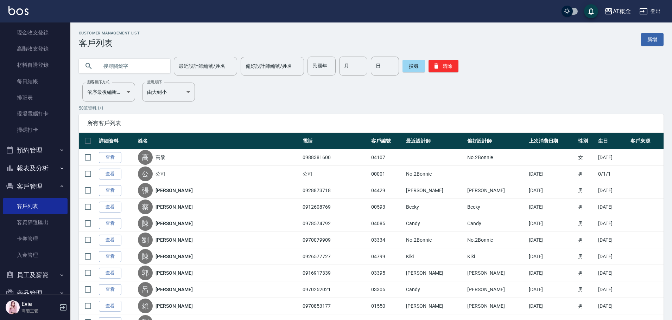
click at [131, 69] on input "text" at bounding box center [131, 66] width 66 height 19
type input "ㄈ"
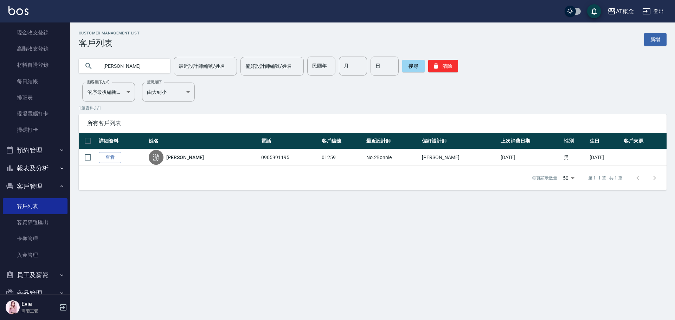
drag, startPoint x: 125, startPoint y: 66, endPoint x: 0, endPoint y: 69, distance: 124.9
click at [26, 69] on div "AT概念 登出 櫃檯作業 打帳單 帳單列表 掛單列表 座位開單 營業儀表板 現金收支登錄 高階收支登錄 材料自購登錄 每日結帳 排班表 現場電腦打卡 掃碼打卡…" at bounding box center [337, 160] width 675 height 320
type input "04110"
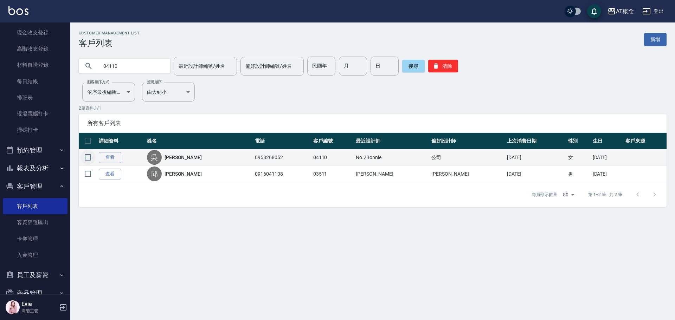
click at [90, 158] on input "checkbox" at bounding box center [88, 157] width 15 height 15
checkbox input "true"
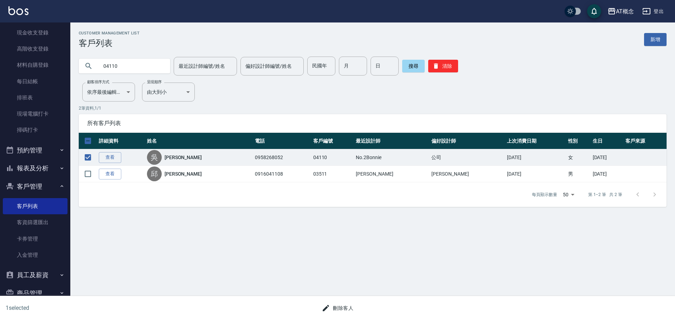
click at [352, 309] on button "刪除客人" at bounding box center [337, 308] width 37 height 13
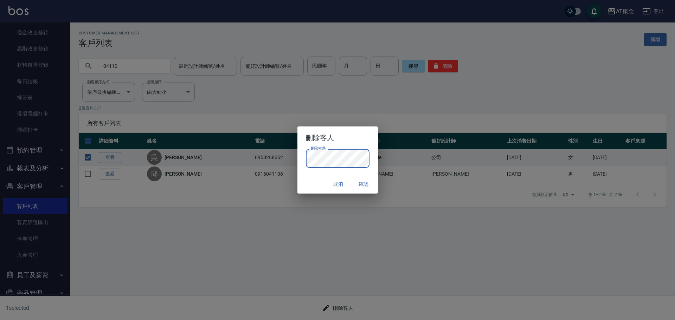
click at [319, 177] on div "取消 確認" at bounding box center [338, 184] width 81 height 19
click at [363, 184] on button "確認" at bounding box center [364, 184] width 23 height 13
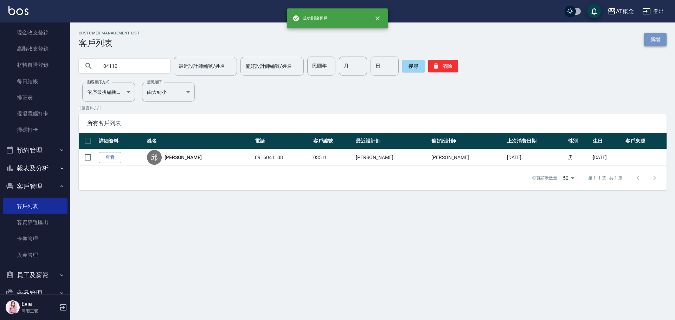
click at [656, 38] on link "新增" at bounding box center [655, 39] width 23 height 13
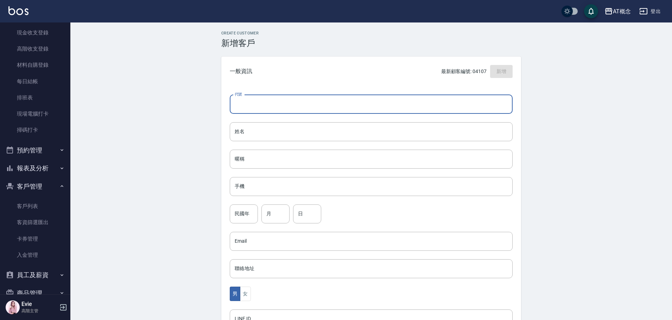
click at [380, 105] on input "代號" at bounding box center [371, 104] width 283 height 19
type input "04110"
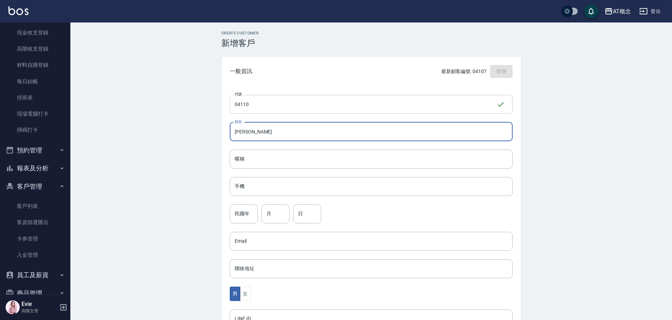
type input "[PERSON_NAME]"
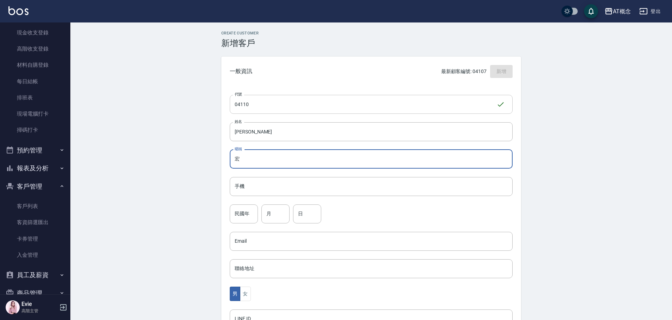
type input "宏"
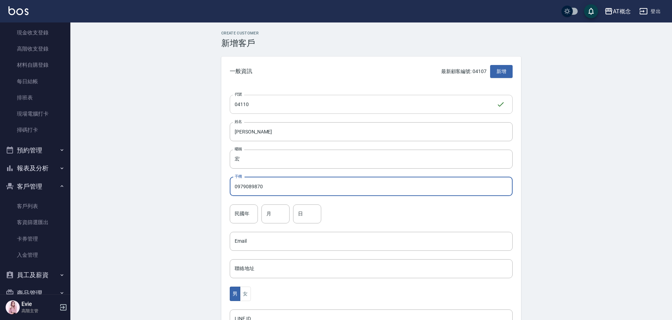
type input "0979089870"
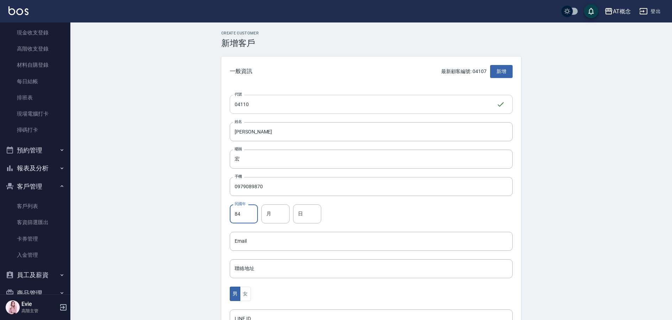
type input "84"
type input "12"
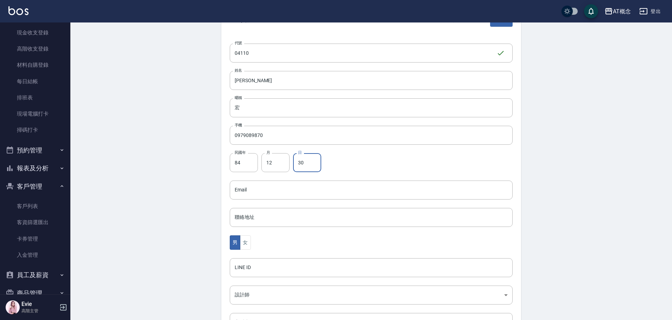
scroll to position [106, 0]
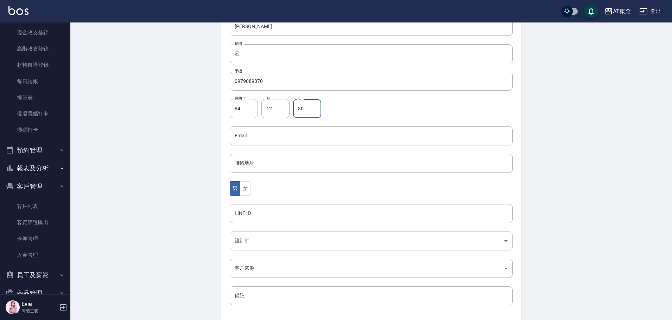
type input "30"
click at [256, 242] on body "AT概念 登出 櫃檯作業 打帳單 帳單列表 掛單列表 座位開單 營業儀表板 現金收支登錄 高階收支登錄 材料自購登錄 每日結帳 排班表 現場電腦打卡 掃碼打卡…" at bounding box center [336, 123] width 672 height 458
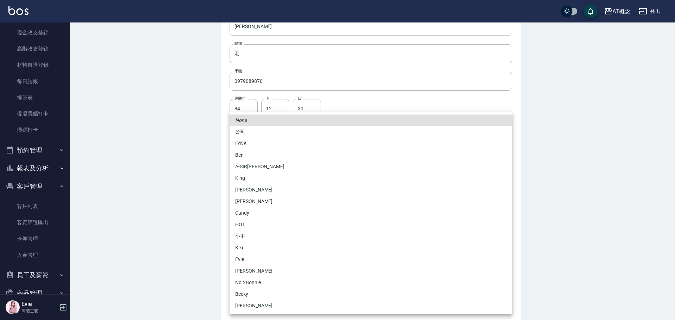
click at [257, 272] on li "[PERSON_NAME]" at bounding box center [371, 272] width 283 height 12
type input "6d66dedd-d7e3-492f-8c05-f4e40e3a1c36"
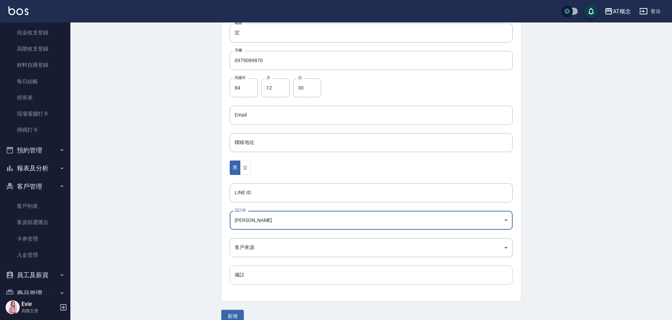
scroll to position [138, 0]
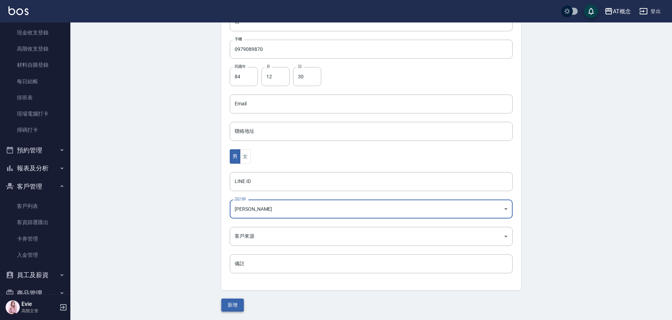
click at [231, 302] on button "新增" at bounding box center [232, 305] width 23 height 13
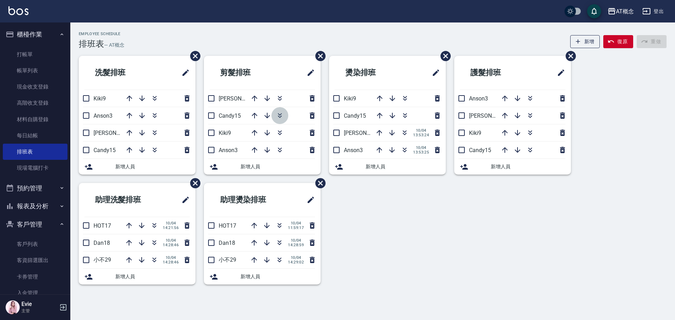
click at [281, 116] on icon "button" at bounding box center [280, 117] width 4 height 2
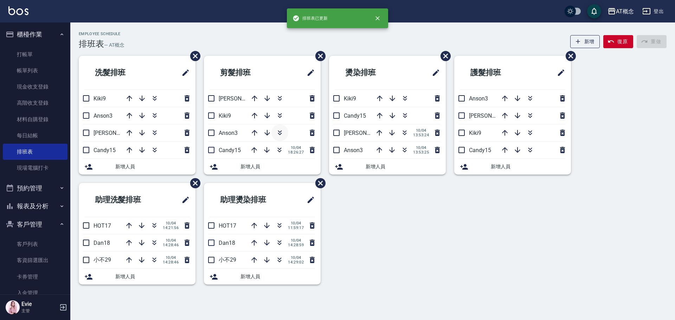
click at [278, 134] on icon "button" at bounding box center [280, 133] width 8 height 8
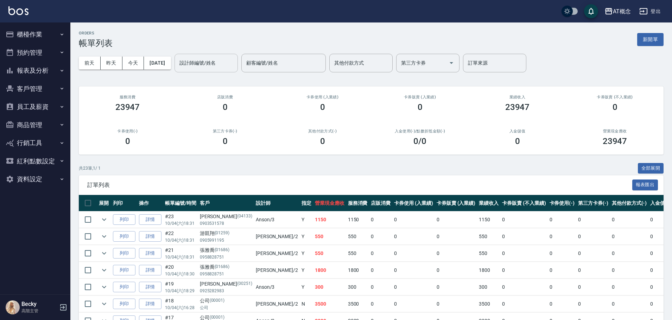
click at [223, 63] on input "設計師編號/姓名" at bounding box center [206, 63] width 57 height 12
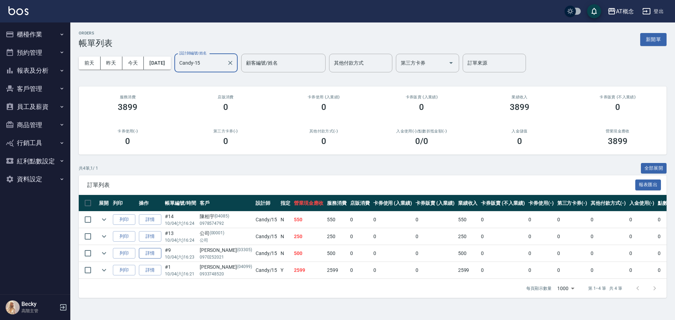
type input "Candy-15"
click at [153, 253] on link "詳情" at bounding box center [150, 253] width 23 height 11
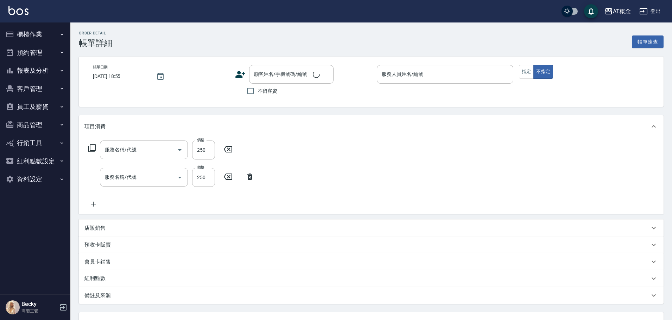
type input "302 一般剪髮(302)"
type input "500 洗髮(500)"
type input "[DATE] 16:23"
type input "Candy-15"
type input "50"
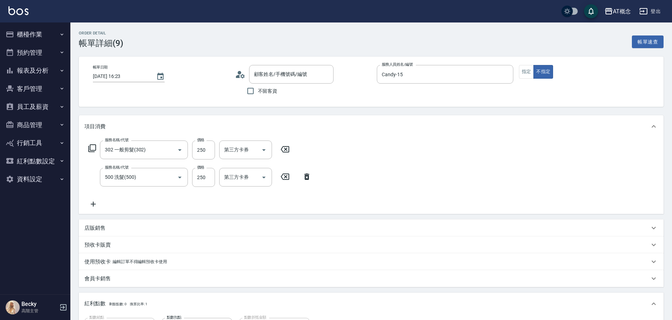
type input "呂奇諦/0970252021/03305"
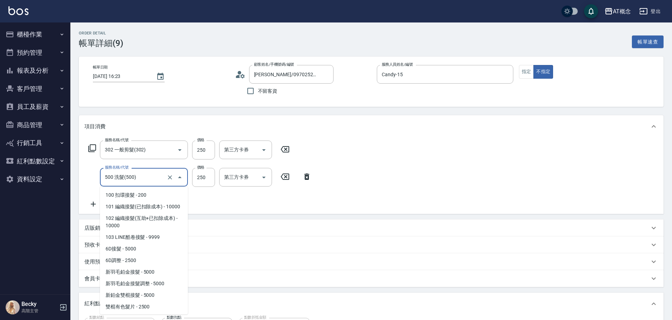
click at [148, 177] on input "500 洗髮(500)" at bounding box center [134, 177] width 62 height 12
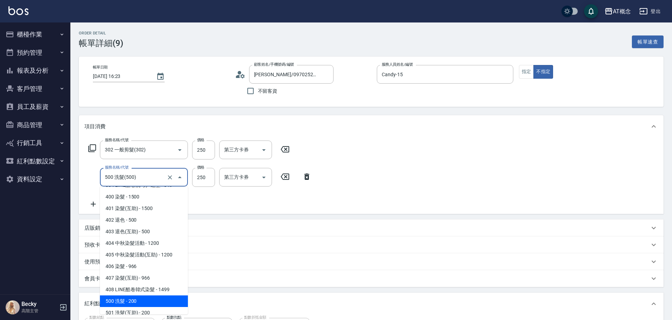
type input "20"
type input "0"
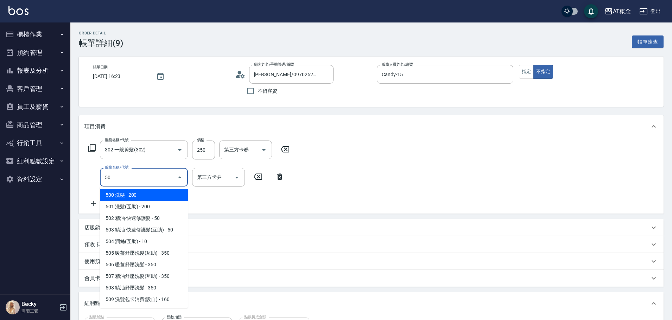
type input "501"
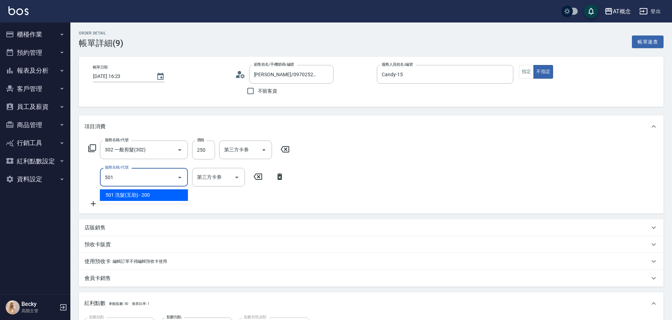
type input "40"
type input "501 洗髮(互助)(501)"
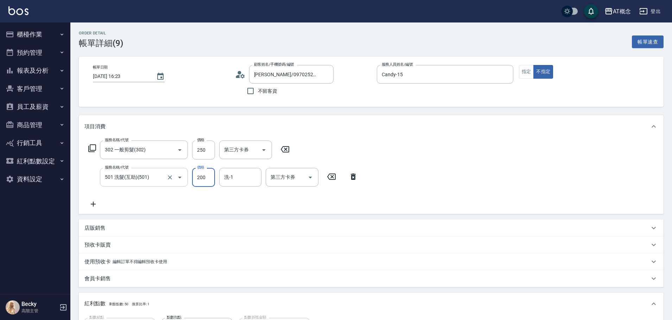
type input "20"
type input "250"
type input "50"
type input "250"
type input "Dan-18"
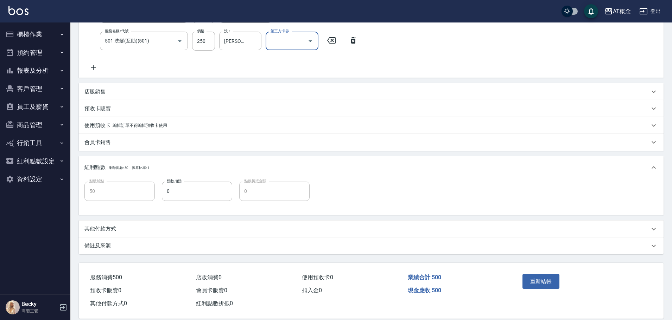
scroll to position [147, 0]
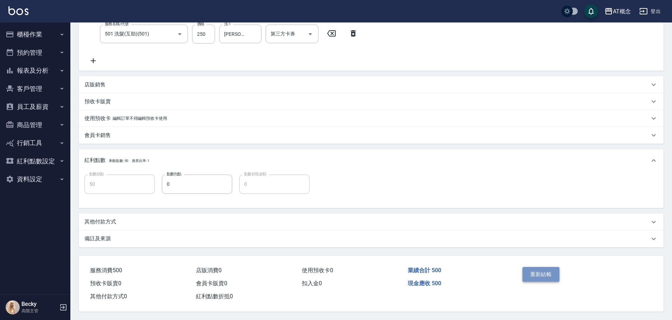
click at [547, 271] on button "重新結帳" at bounding box center [540, 274] width 37 height 15
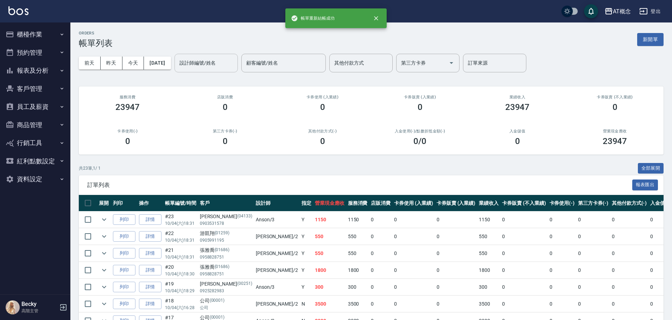
click at [202, 63] on input "設計師編號/姓名" at bounding box center [206, 63] width 57 height 12
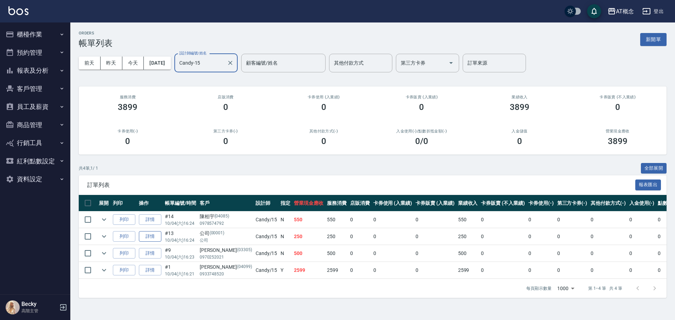
type input "Candy-15"
click at [153, 239] on link "詳情" at bounding box center [150, 236] width 23 height 11
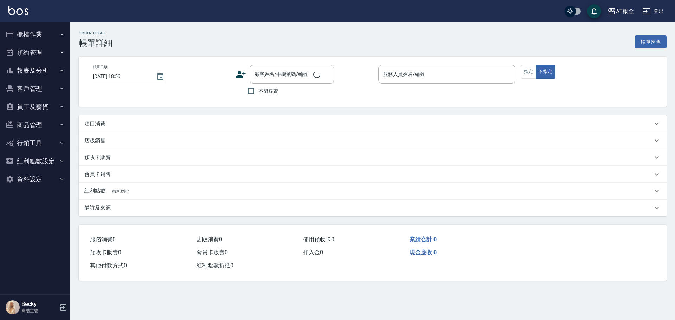
type input "2025/10/04 16:24"
type input "Candy-15"
type input "20"
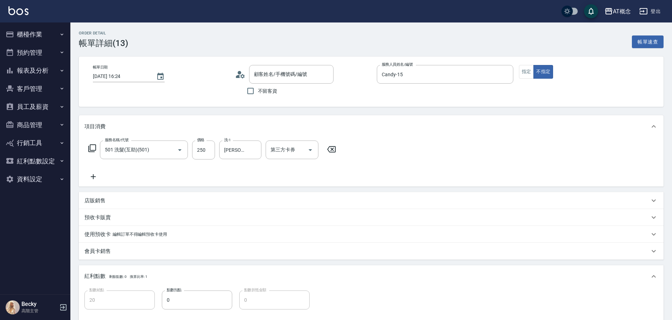
type input "501 洗髮(互助)(501)"
type input "公司/公司/00001"
click at [30, 31] on button "櫃檯作業" at bounding box center [35, 34] width 65 height 18
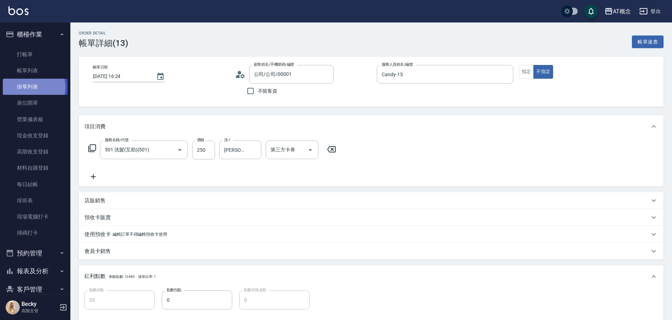
click at [31, 87] on link "掛單列表" at bounding box center [35, 87] width 65 height 16
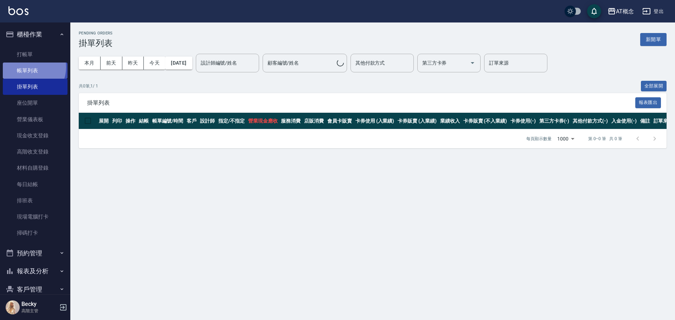
click at [30, 68] on link "帳單列表" at bounding box center [35, 71] width 65 height 16
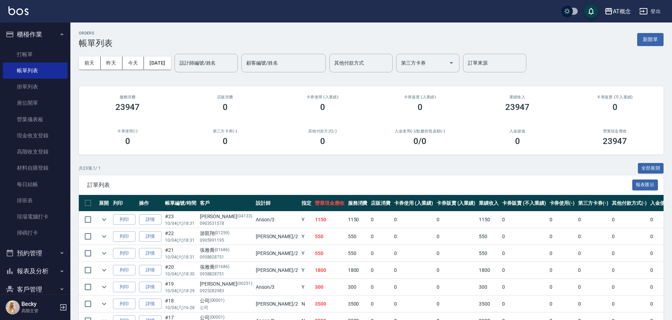
click at [214, 74] on div "前天 昨天 今天 2025/10/04 設計師編號/姓名 設計師編號/姓名 顧客編號/姓名 顧客編號/姓名 其他付款方式 其他付款方式 第三方卡券 第三方卡券…" at bounding box center [371, 63] width 585 height 30
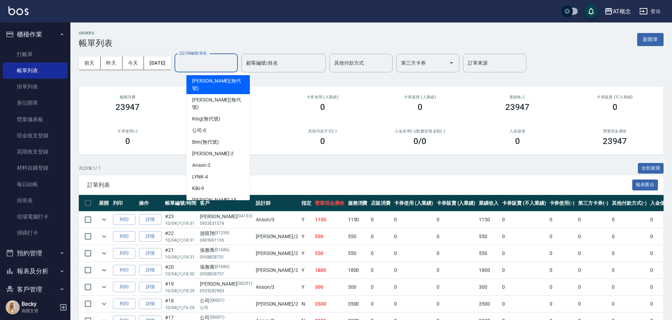
click at [211, 62] on input "設計師編號/姓名" at bounding box center [206, 63] width 57 height 12
type input "5"
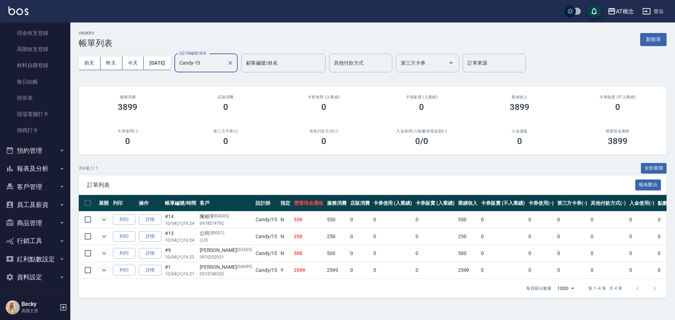
scroll to position [103, 0]
type input "Candy-15"
click at [37, 168] on button "報表及分析" at bounding box center [35, 168] width 65 height 18
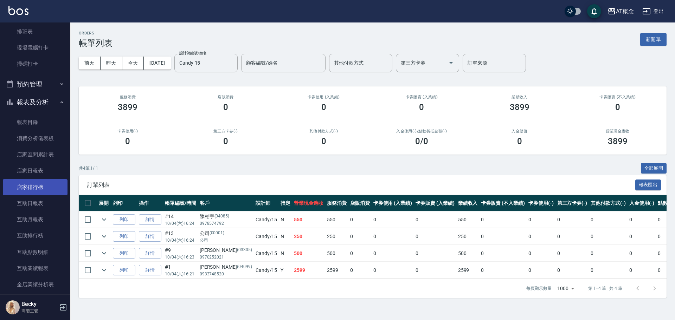
scroll to position [173, 0]
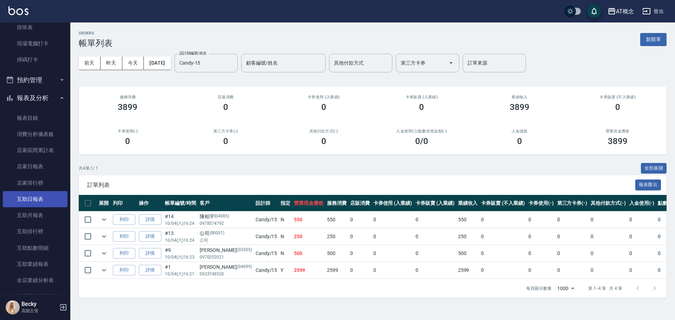
click at [31, 199] on link "互助日報表" at bounding box center [35, 199] width 65 height 16
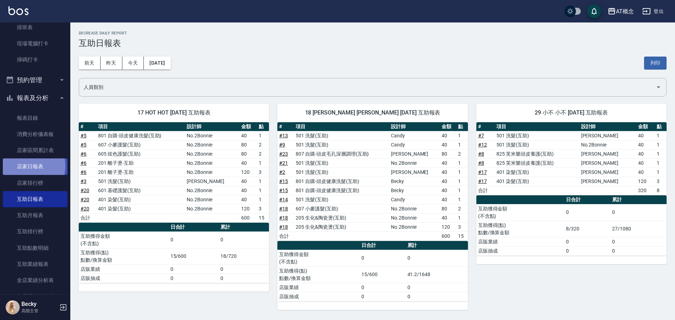
click at [22, 166] on link "店家日報表" at bounding box center [35, 167] width 65 height 16
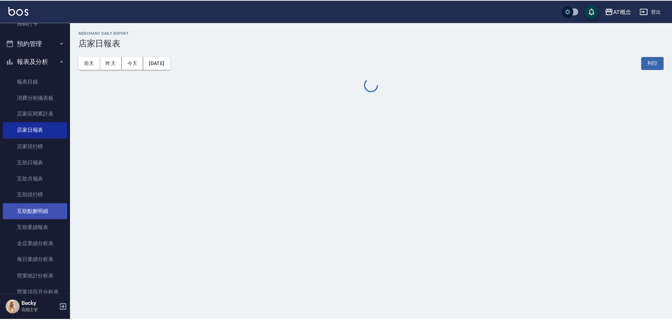
scroll to position [314, 0]
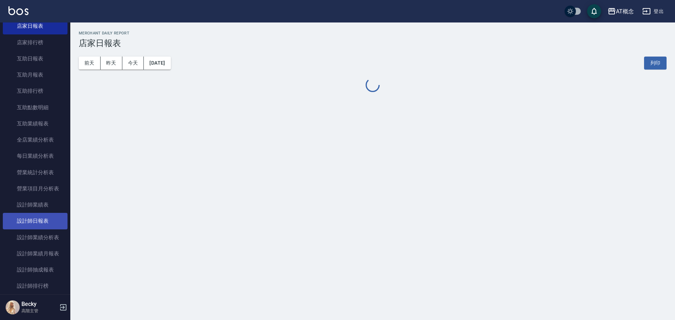
click at [33, 216] on link "設計師日報表" at bounding box center [35, 221] width 65 height 16
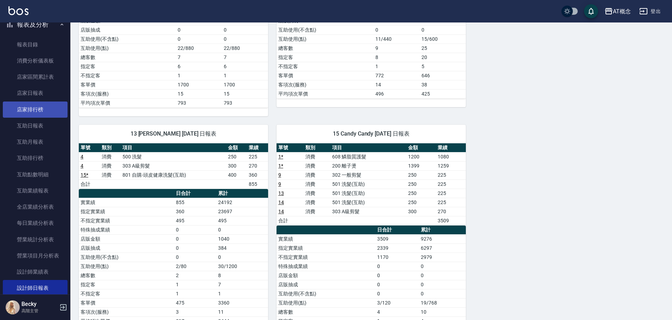
scroll to position [244, 0]
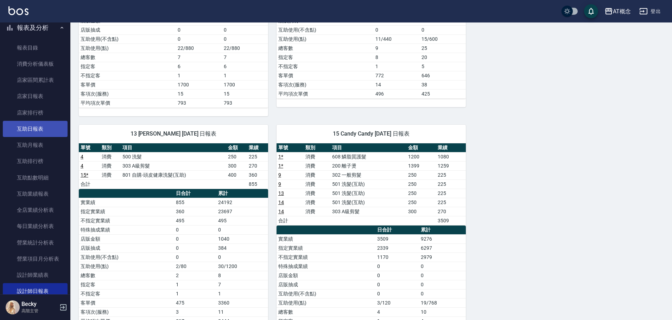
click at [37, 130] on link "互助日報表" at bounding box center [35, 129] width 65 height 16
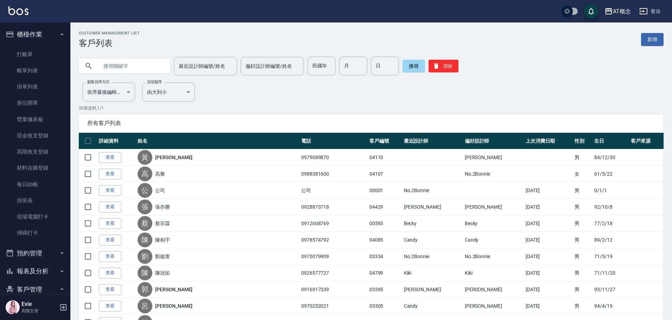
scroll to position [103, 0]
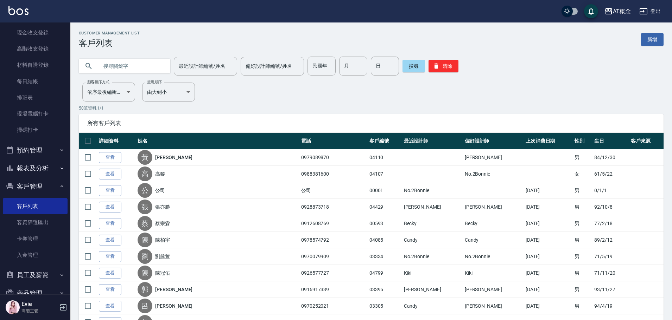
drag, startPoint x: 0, startPoint y: 0, endPoint x: 138, endPoint y: 64, distance: 151.9
click at [138, 64] on input "text" at bounding box center [131, 66] width 66 height 19
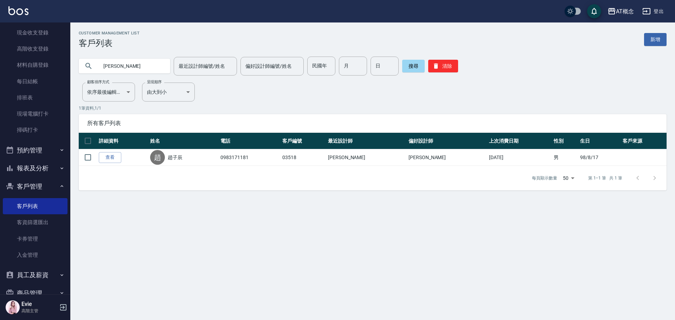
type input "趙"
type input "莊"
type input "74"
type input "7"
type input "11"
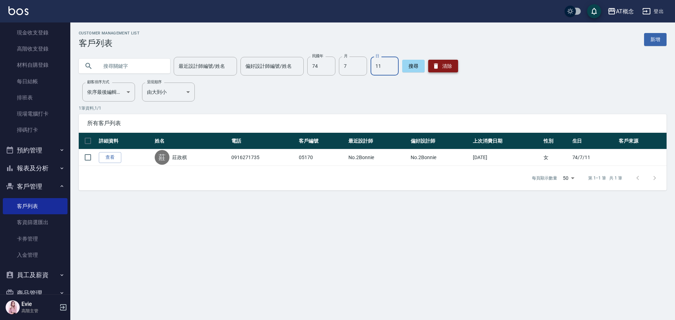
click at [442, 68] on button "清除" at bounding box center [443, 66] width 30 height 13
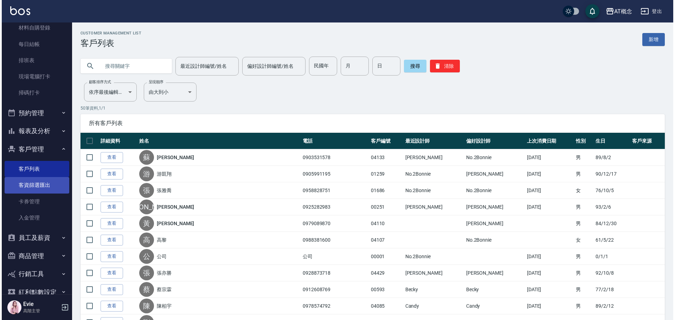
scroll to position [174, 0]
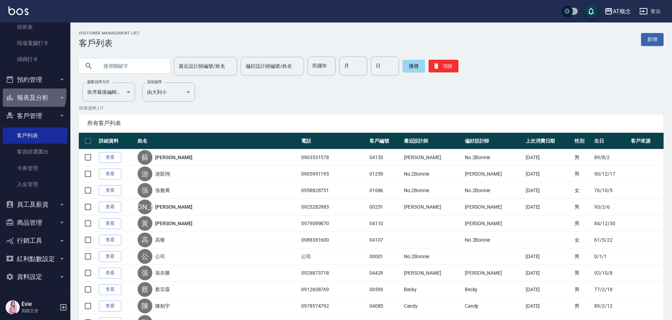
click at [26, 94] on button "報表及分析" at bounding box center [35, 98] width 65 height 18
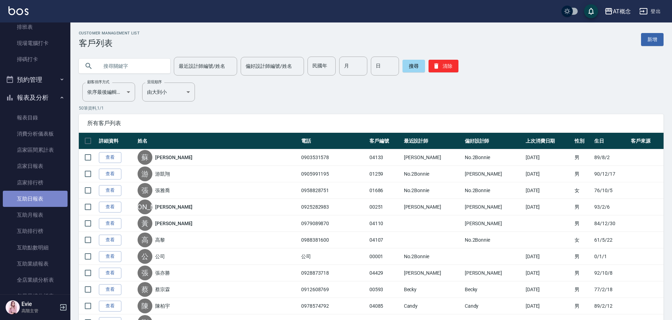
click at [36, 200] on link "互助日報表" at bounding box center [35, 199] width 65 height 16
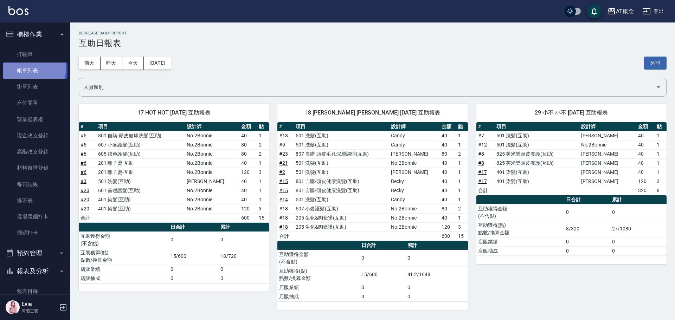
click at [29, 68] on link "帳單列表" at bounding box center [35, 71] width 65 height 16
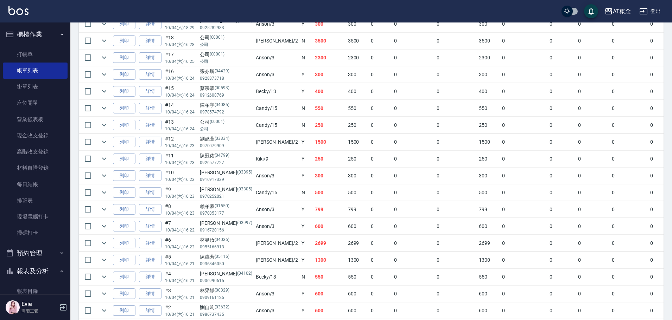
scroll to position [312, 0]
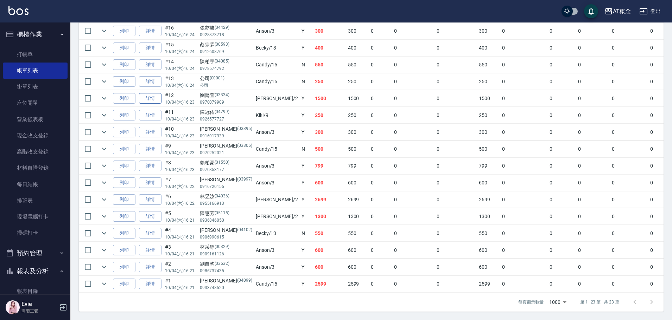
click at [153, 93] on link "詳情" at bounding box center [150, 98] width 23 height 11
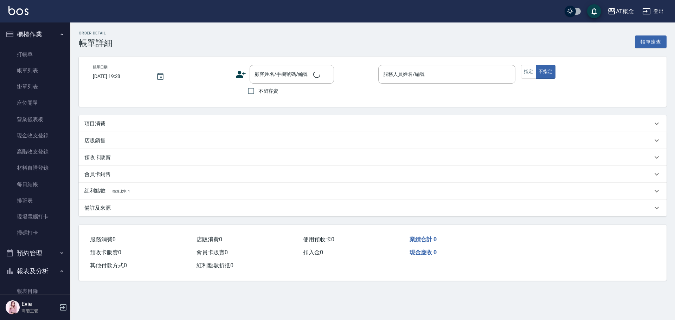
type input "[DATE] 16:23"
type input "[PERSON_NAME]-2"
type input "150"
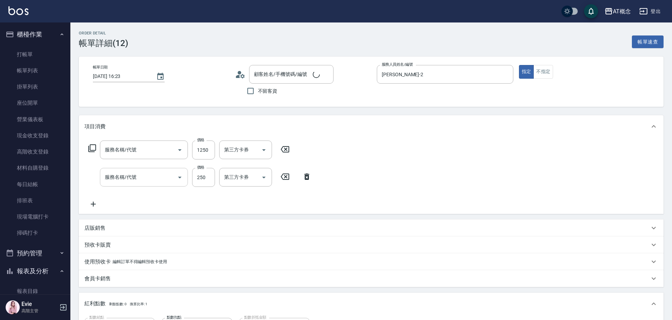
type input "400 染髮(400)"
type input "501 洗髮(互助)(501)"
type input "[PERSON_NAME]/0970079909/03334"
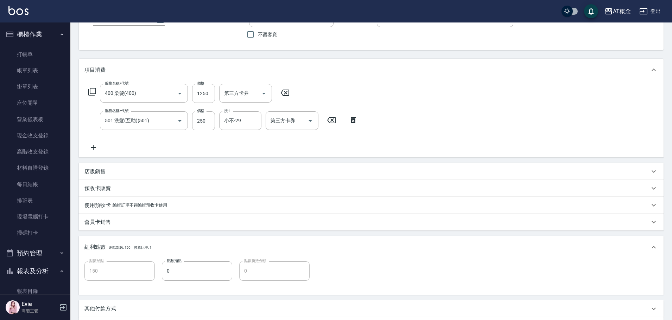
scroll to position [6, 0]
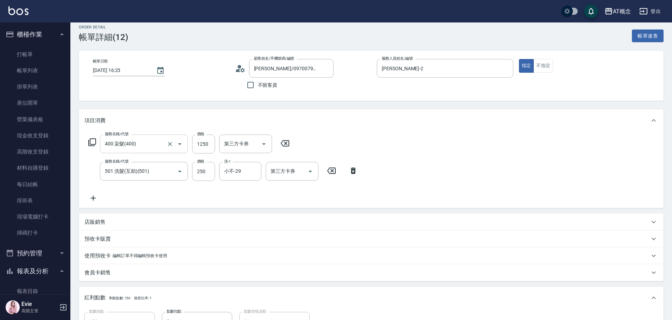
click at [151, 149] on input "400 染髮(400)" at bounding box center [134, 144] width 62 height 12
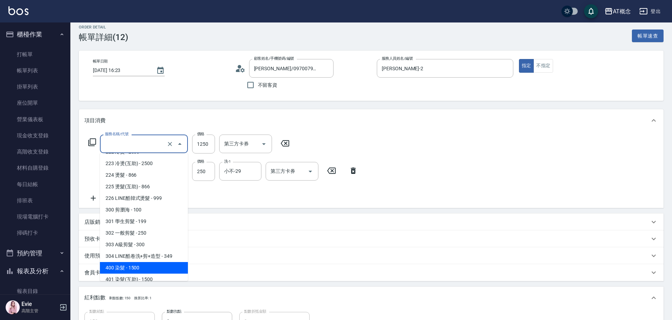
type input "20"
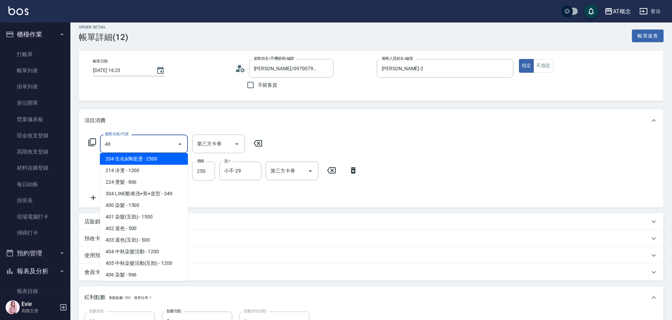
scroll to position [0, 0]
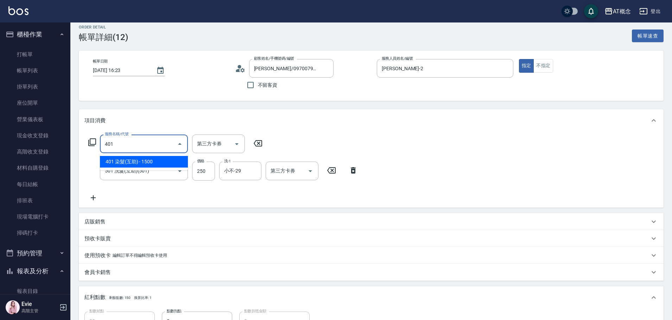
type input "401"
type input "170"
type input "401 染髮(互助)(401)"
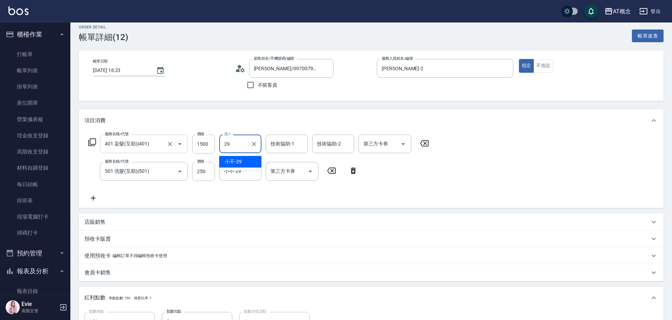
type input "29"
type input "小不-29"
click at [353, 172] on icon at bounding box center [353, 171] width 18 height 8
type input "150"
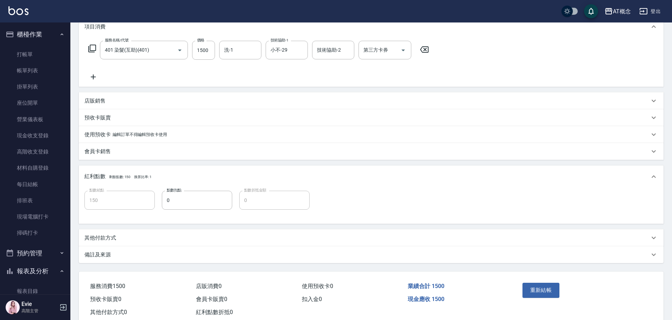
scroll to position [119, 0]
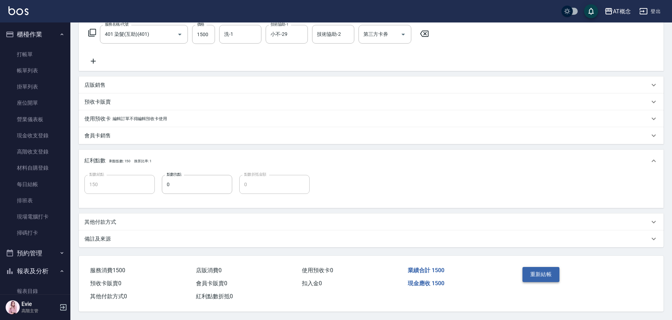
click at [536, 267] on button "重新結帳" at bounding box center [540, 274] width 37 height 15
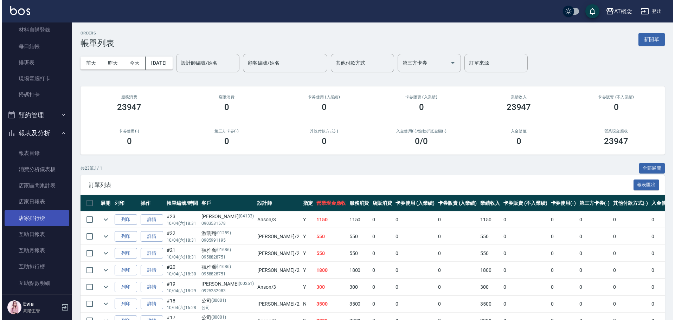
scroll to position [141, 0]
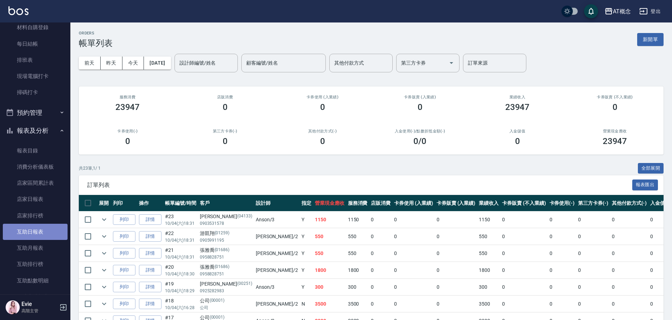
click at [41, 230] on link "互助日報表" at bounding box center [35, 232] width 65 height 16
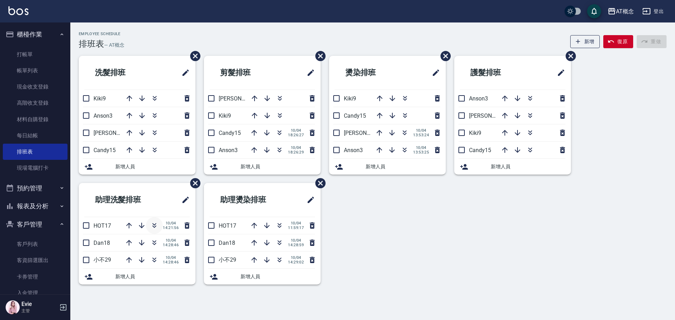
click at [152, 225] on icon "button" at bounding box center [154, 226] width 8 height 8
click at [154, 224] on icon "button" at bounding box center [154, 226] width 8 height 8
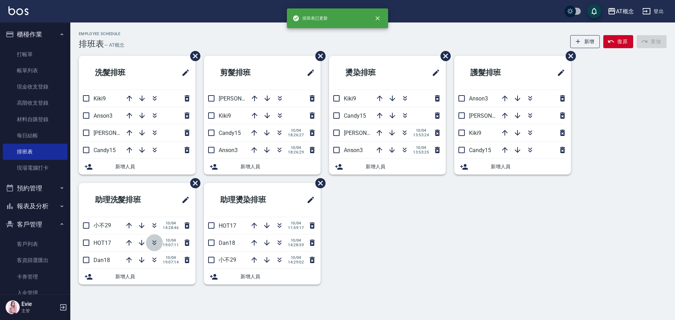
click at [153, 243] on icon "button" at bounding box center [154, 243] width 8 height 8
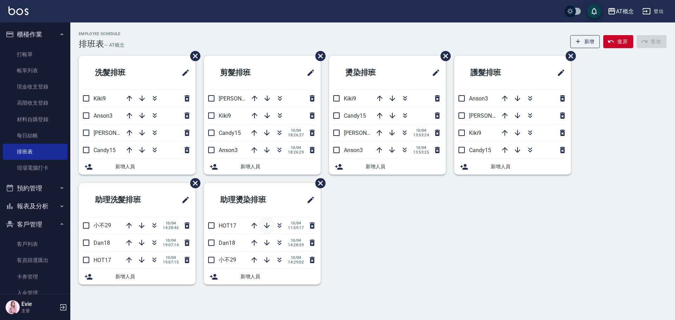
click at [266, 226] on icon "button" at bounding box center [267, 226] width 8 height 8
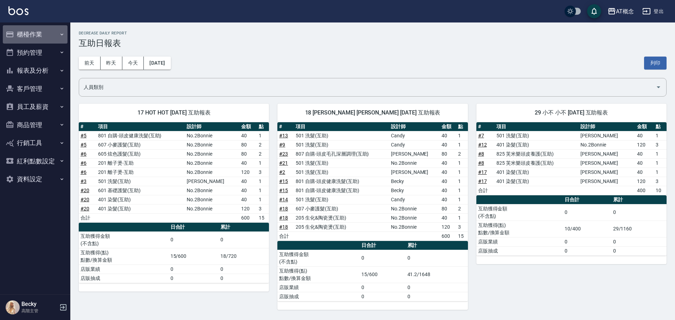
click at [23, 33] on button "櫃檯作業" at bounding box center [35, 34] width 65 height 18
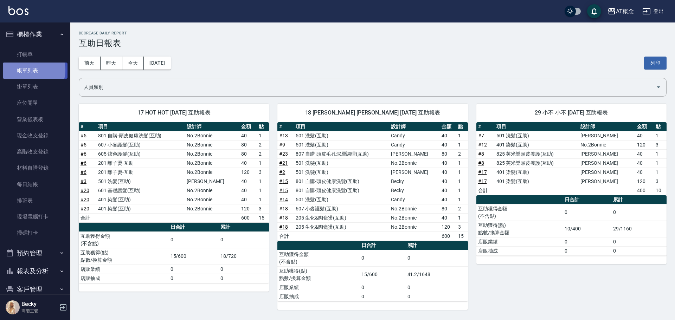
click at [31, 70] on link "帳單列表" at bounding box center [35, 71] width 65 height 16
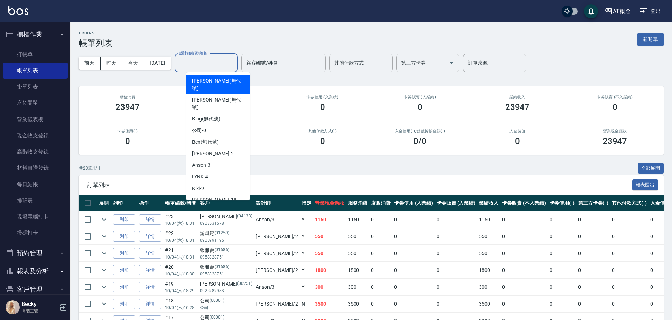
click at [202, 64] on input "設計師編號/姓名" at bounding box center [206, 63] width 57 height 12
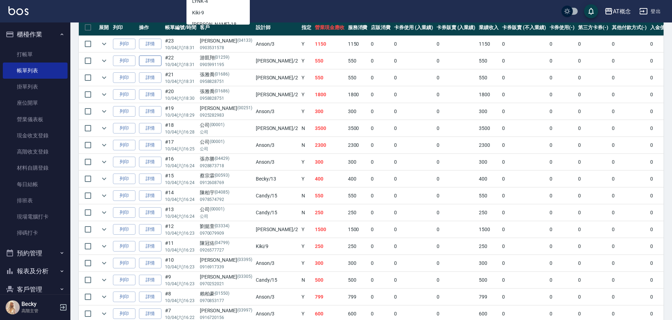
scroll to position [211, 0]
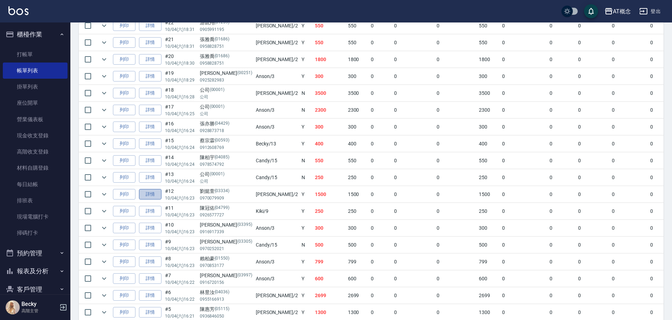
click at [148, 195] on link "詳情" at bounding box center [150, 194] width 23 height 11
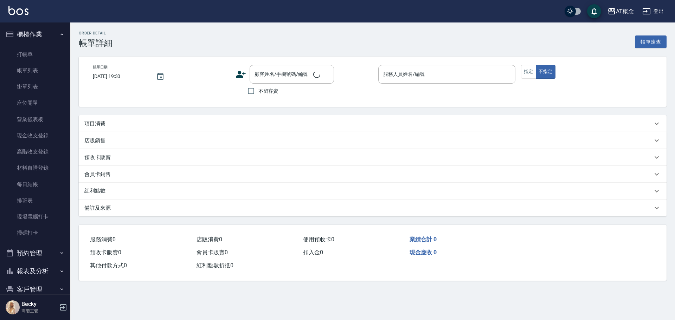
type input "2025/10/04 16:23"
type input "邦妮-2"
type input "150"
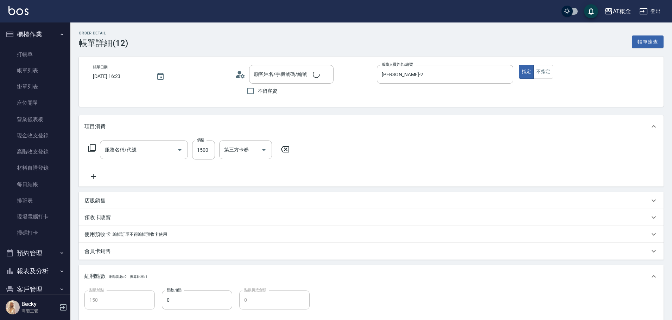
type input "401 染髮(互助)(401)"
type input "劉懿萱/0970079909/03334"
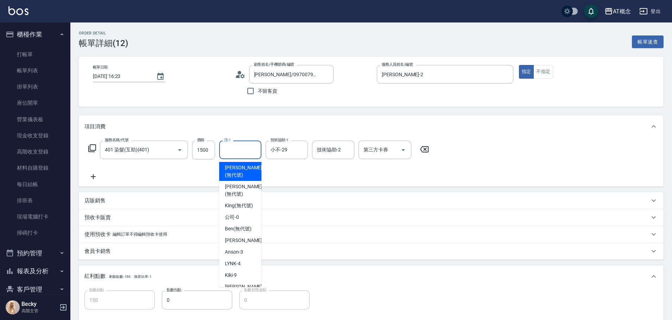
click at [239, 148] on input "洗-1" at bounding box center [240, 150] width 36 height 12
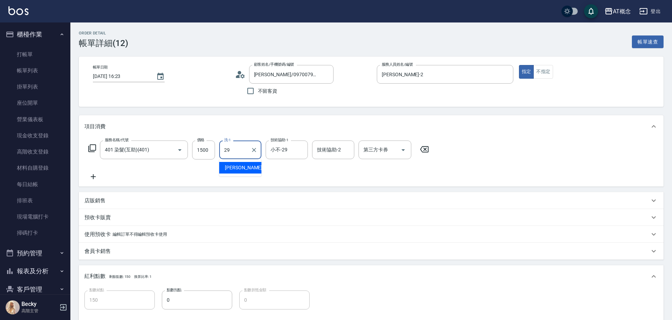
type input "小不-29"
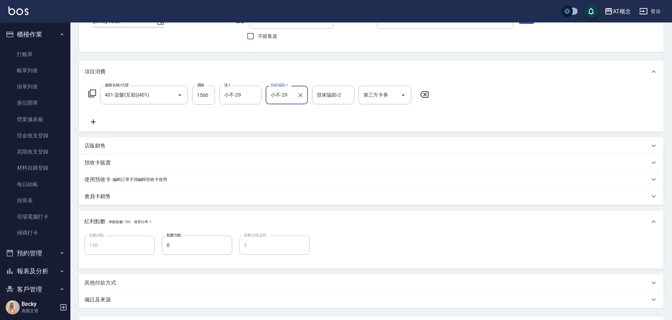
scroll to position [119, 0]
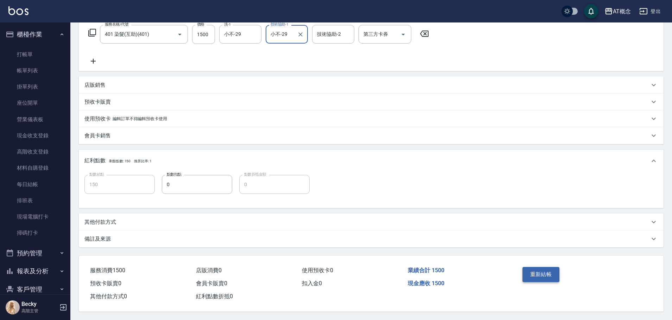
click at [538, 273] on button "重新結帳" at bounding box center [540, 274] width 37 height 15
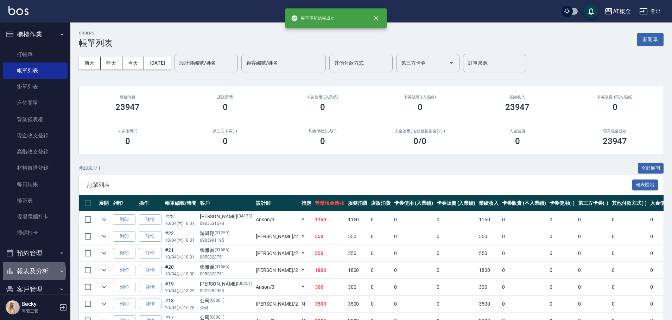
click at [33, 272] on button "報表及分析" at bounding box center [35, 271] width 65 height 18
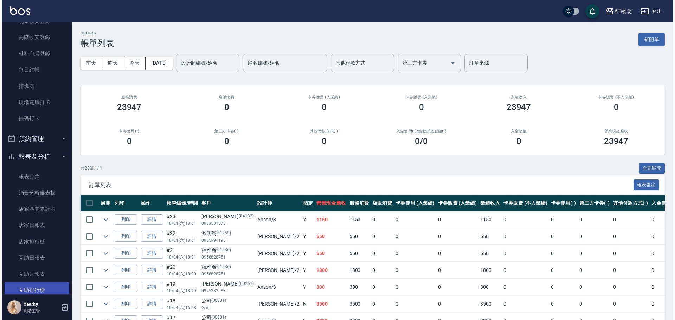
scroll to position [141, 0]
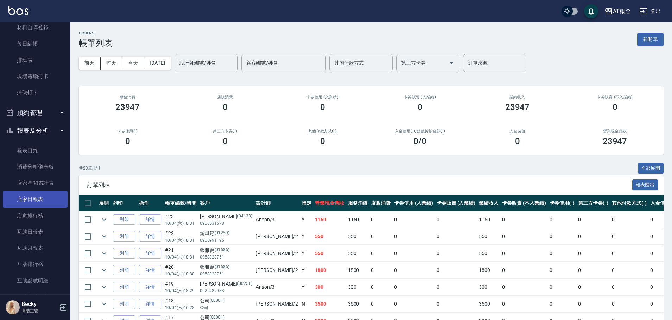
click at [36, 200] on link "店家日報表" at bounding box center [35, 199] width 65 height 16
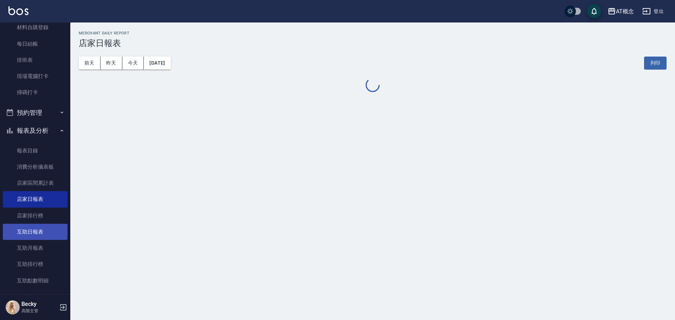
click at [30, 229] on link "互助日報表" at bounding box center [35, 232] width 65 height 16
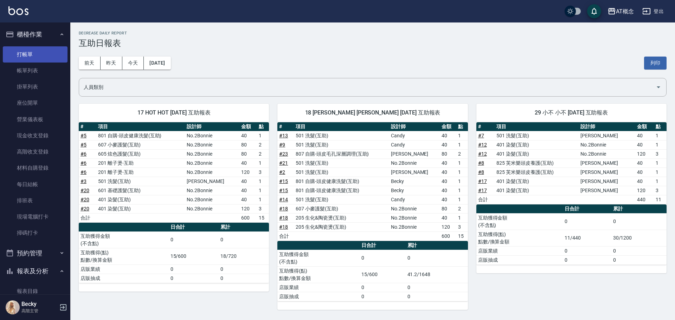
click at [34, 52] on link "打帳單" at bounding box center [35, 54] width 65 height 16
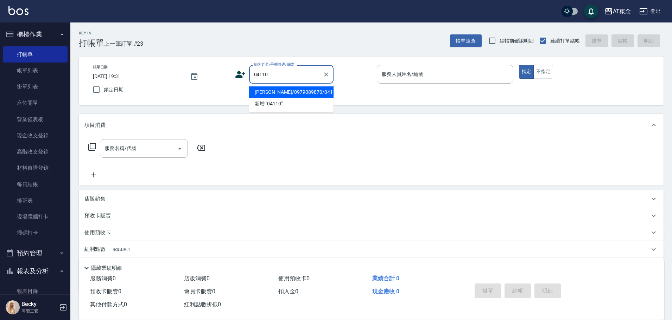
type input "黃宏/0979089870/04110"
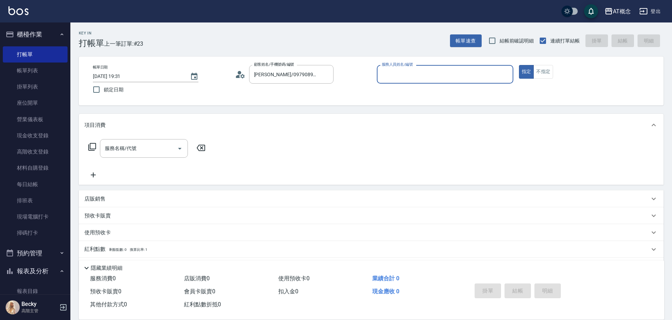
type input "Anson-3"
click at [519, 65] on button "指定" at bounding box center [526, 72] width 15 height 14
type button "true"
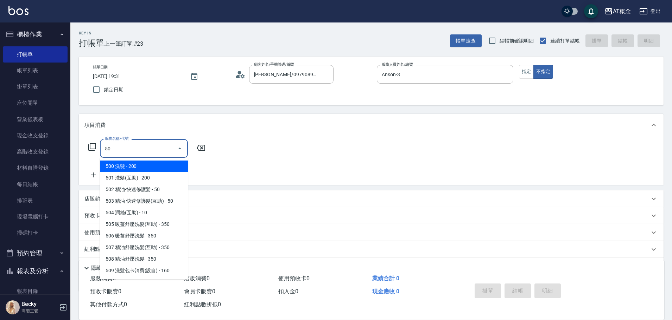
type input "501"
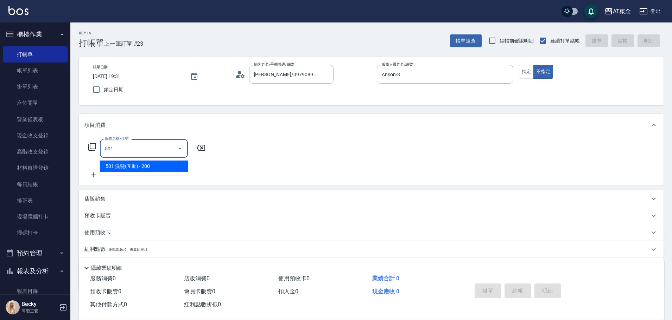
type input "20"
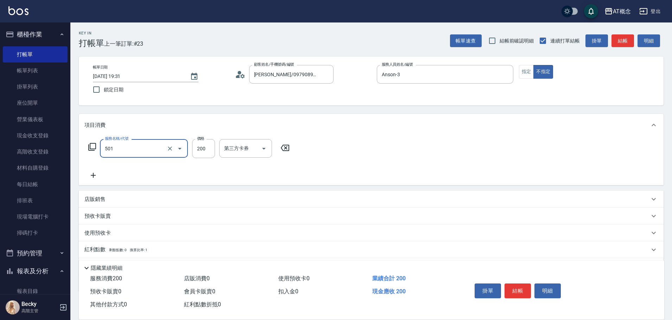
type input "501 洗髮(互助)(501)"
type input "0"
type input "25"
type input "20"
type input "250"
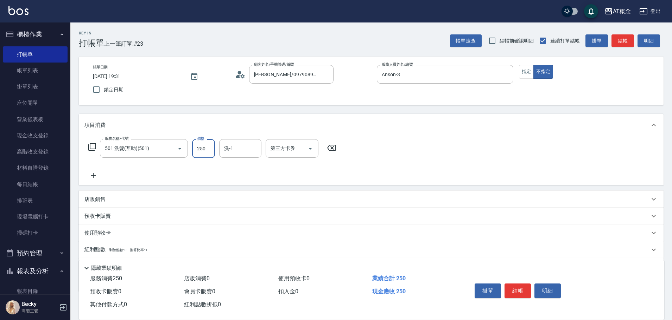
type input "250"
type input "2501"
type input "2500"
type input "25018"
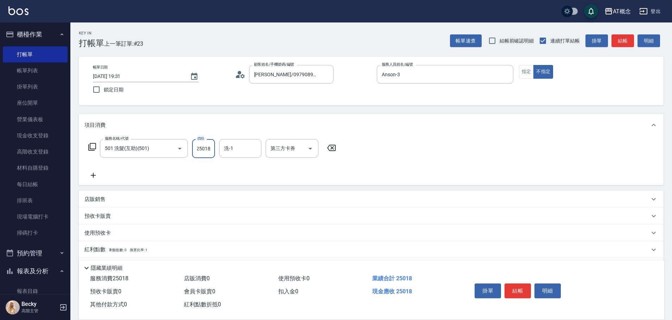
scroll to position [0, 0]
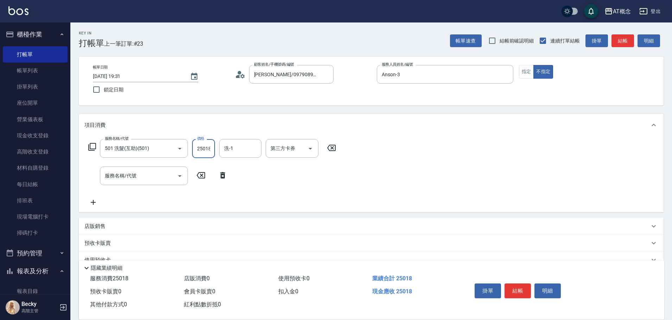
click at [205, 147] on input "25018" at bounding box center [203, 148] width 23 height 19
type input "0"
type input "22"
type input "20"
type input "225"
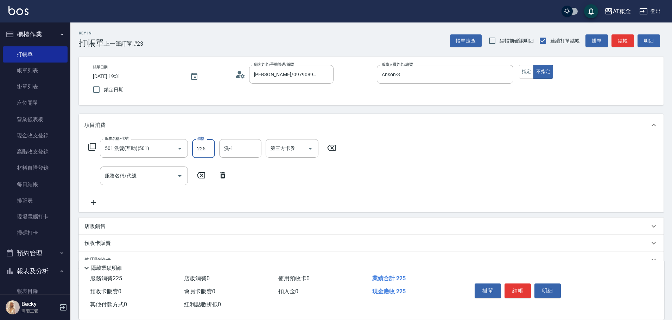
type input "0"
type input "25"
type input "20"
type input "250"
type input "Dan-18"
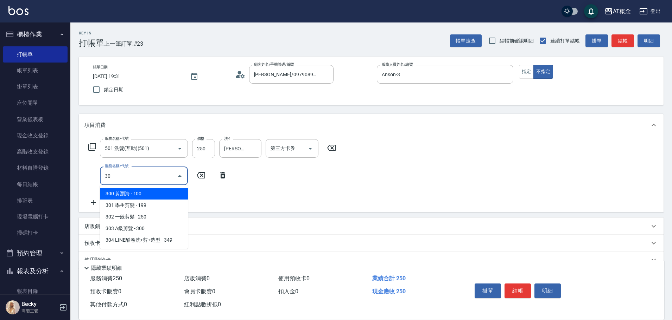
type input "303"
type input "50"
type input "303 A級剪髮(303)"
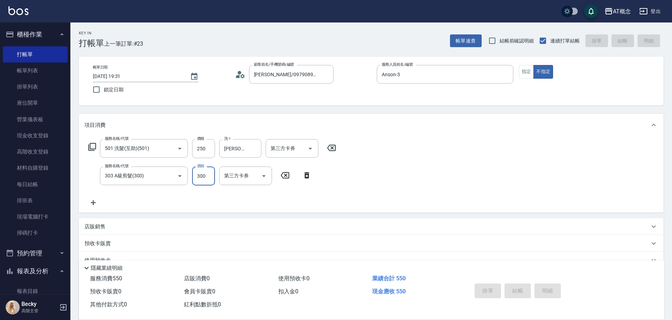
type input "2025/10/04 19:32"
type input "0"
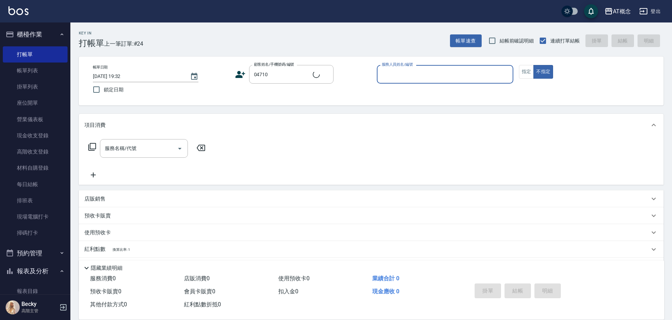
type input "謝秉翰/0968081366/04710"
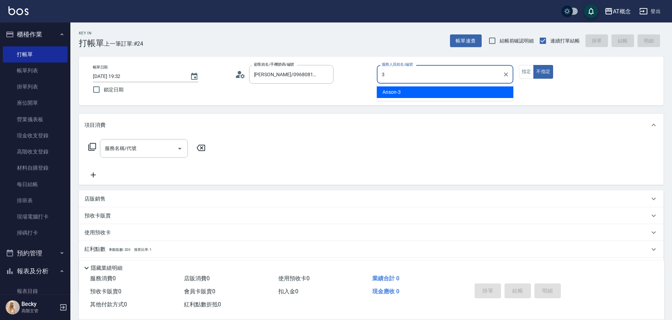
type input "Anson-3"
type button "false"
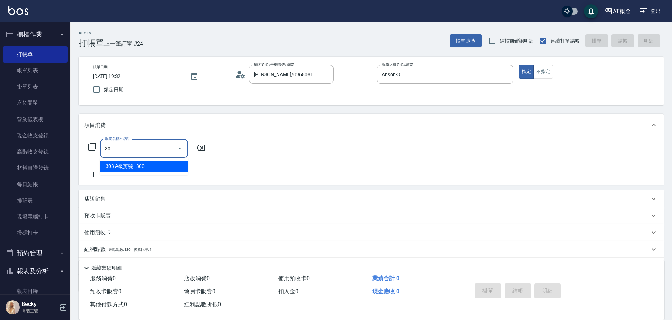
type input "3"
type input "303"
type input "30"
type input "303 A級剪髮(303)"
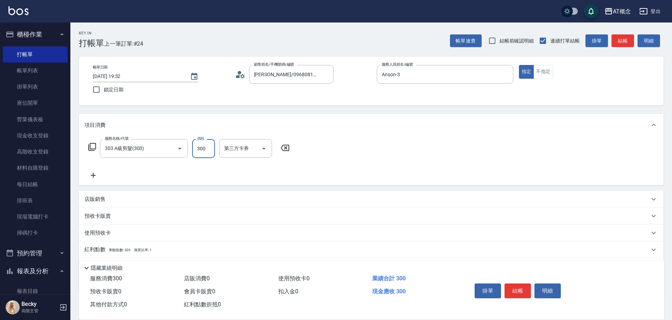
type input "0"
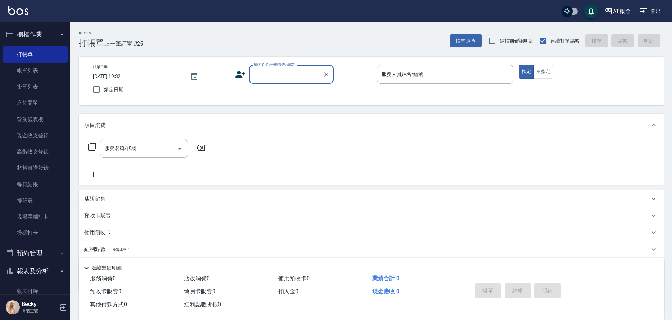
click at [33, 74] on link "帳單列表" at bounding box center [35, 71] width 65 height 16
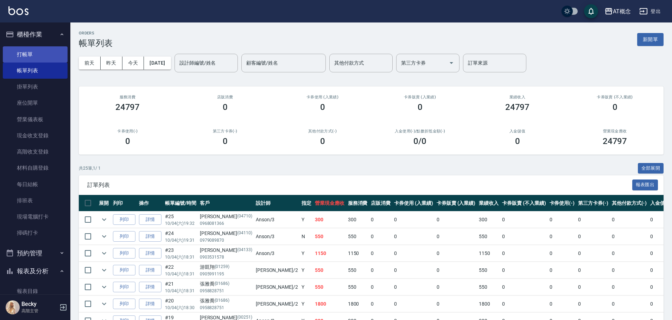
click at [32, 53] on link "打帳單" at bounding box center [35, 54] width 65 height 16
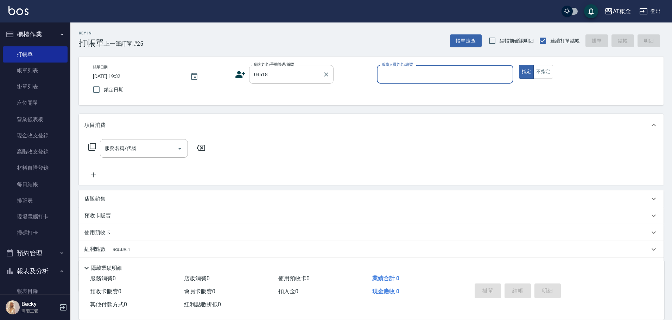
type input "趙子辰/0983171181/03518"
type input "Anson-3"
click at [519, 65] on button "指定" at bounding box center [526, 72] width 15 height 14
type button "true"
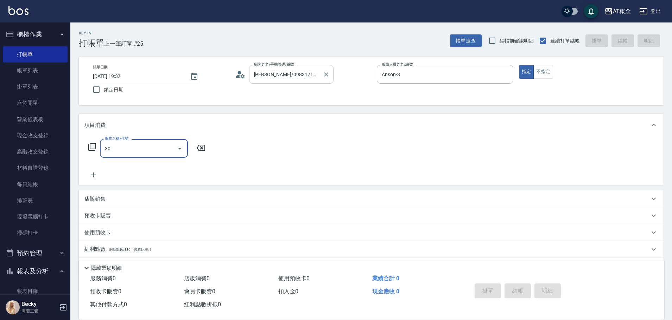
type input "303"
type input "30"
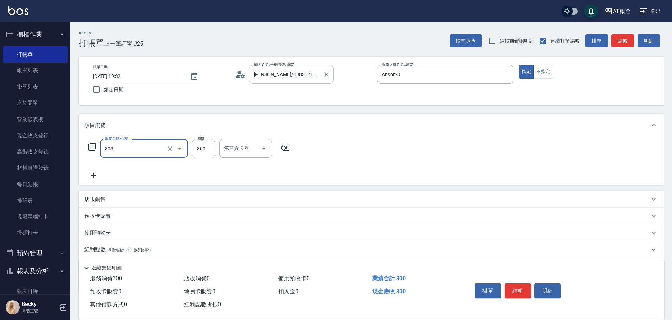
type input "303 A級剪髮(303)"
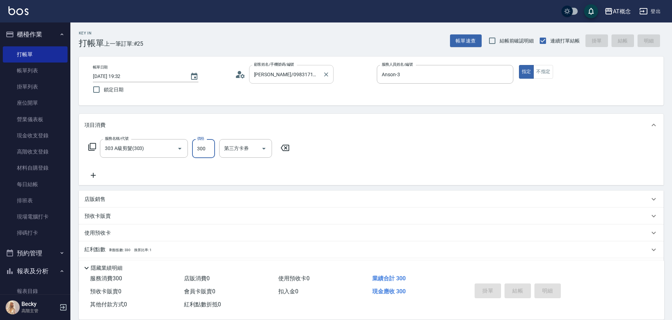
type input "0"
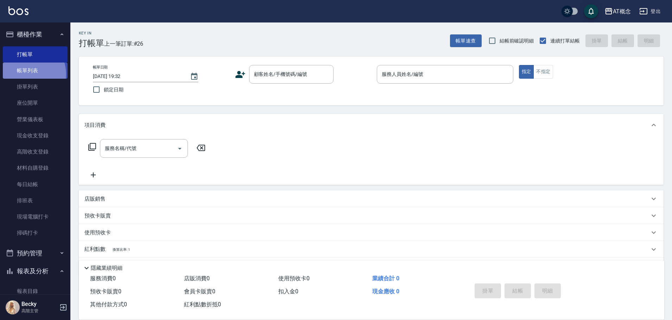
click at [26, 75] on link "帳單列表" at bounding box center [35, 71] width 65 height 16
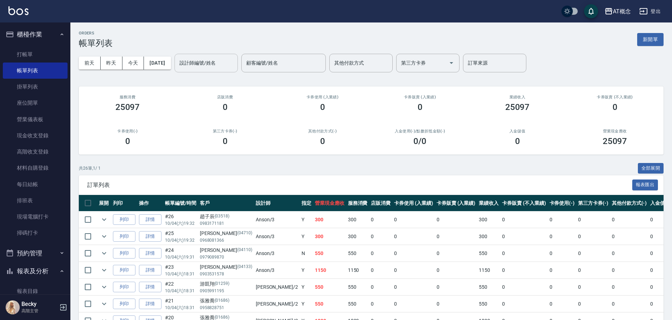
click at [206, 64] on input "設計師編號/姓名" at bounding box center [206, 63] width 57 height 12
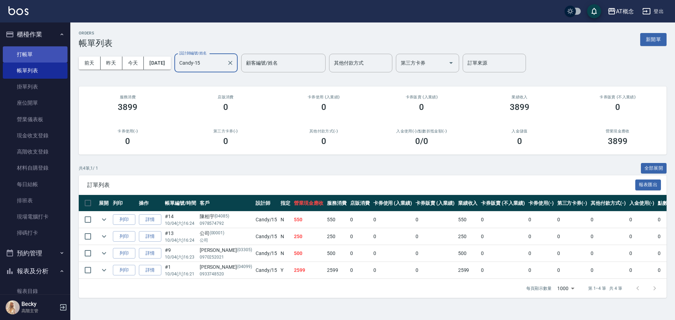
type input "Candy-15"
click at [26, 50] on link "打帳單" at bounding box center [35, 54] width 65 height 16
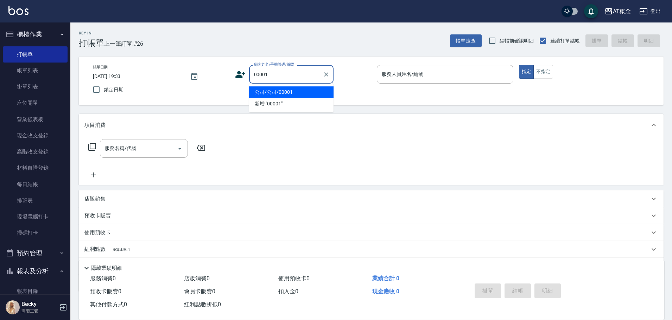
type input "公司/公司/00001"
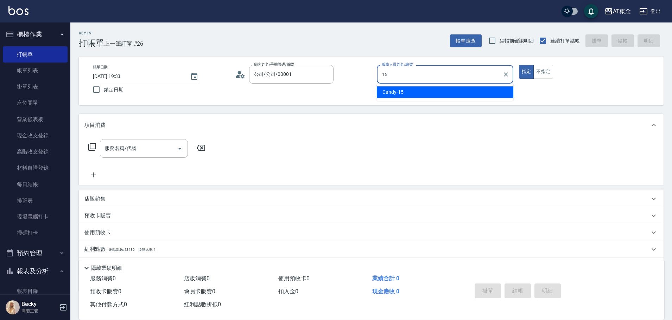
type input "Candy-15"
type button "true"
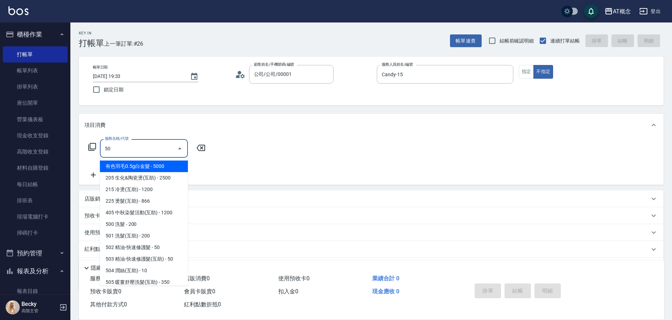
type input "501"
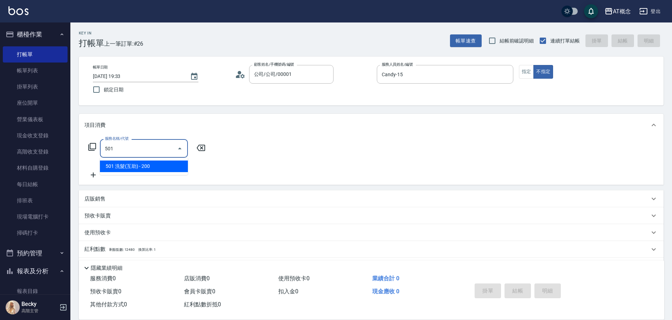
type input "20"
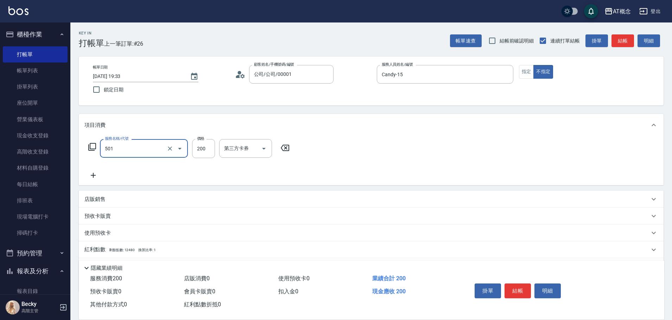
type input "501 洗髮(互助)(501)"
type input "0"
type input "250"
type input "20"
type input "250"
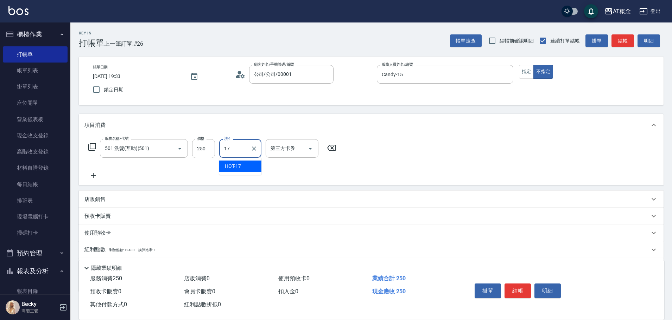
type input "HOT-17"
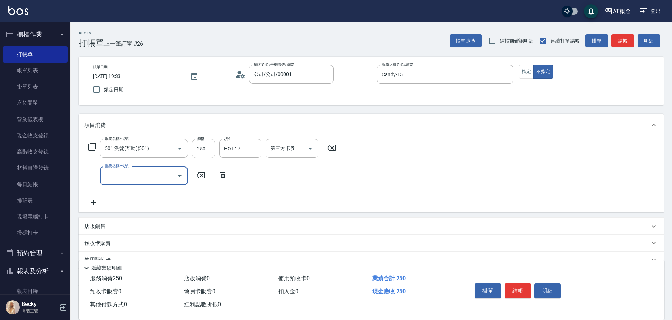
type input "2"
type input "504 潤絲(互助)(504)"
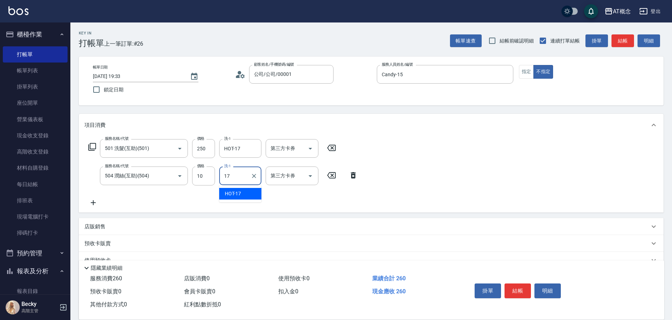
type input "HOT-17"
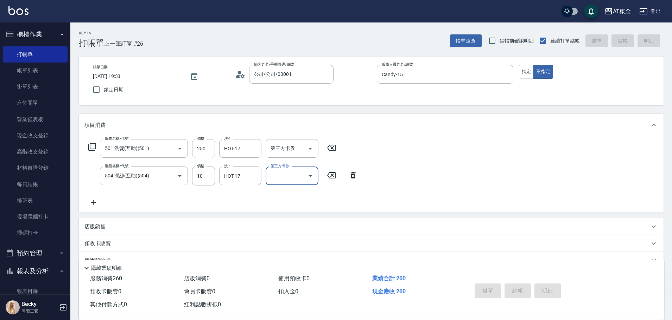
type input "0"
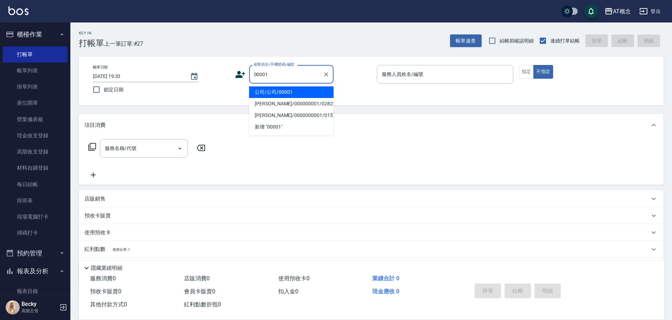
type input "公司/公司/00001"
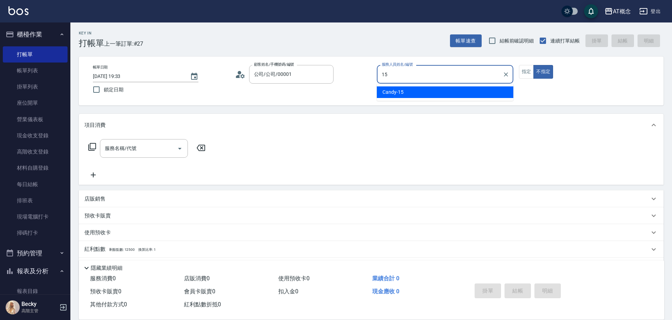
type input "Candy-15"
type button "false"
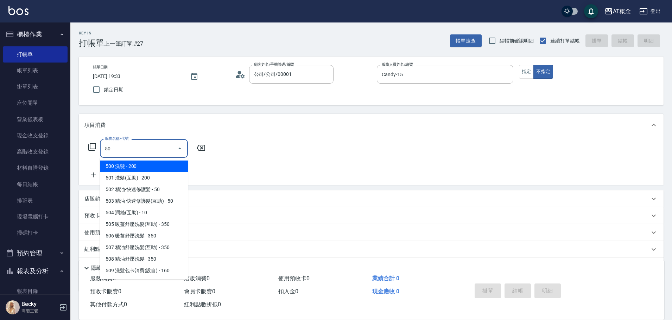
type input "501"
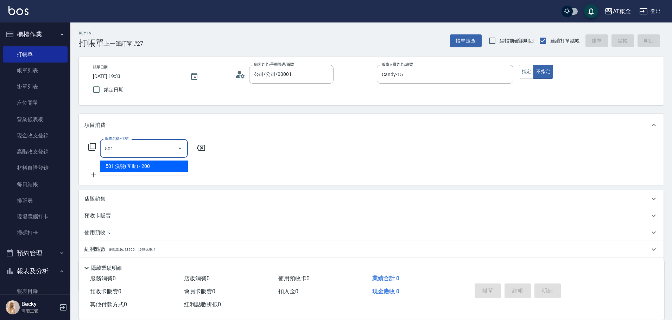
type input "20"
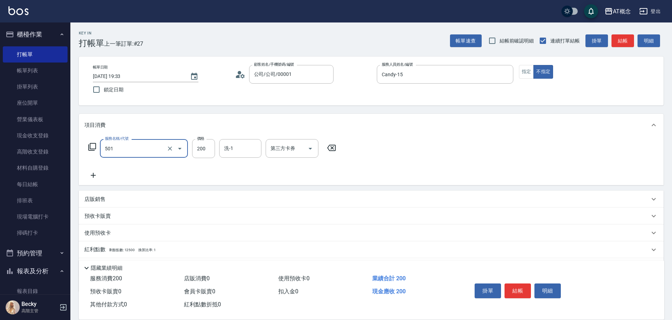
type input "501 洗髮(互助)(501)"
type input "0"
type input "250"
type input "20"
type input "250"
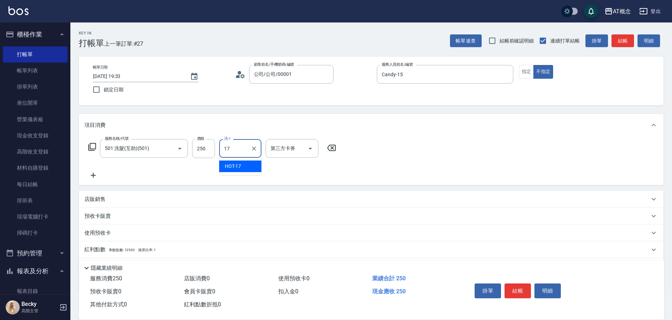
type input "HOT-17"
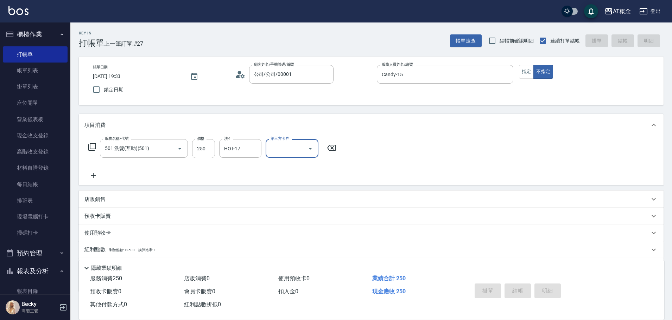
type input "2025/10/04 19:35"
type input "0"
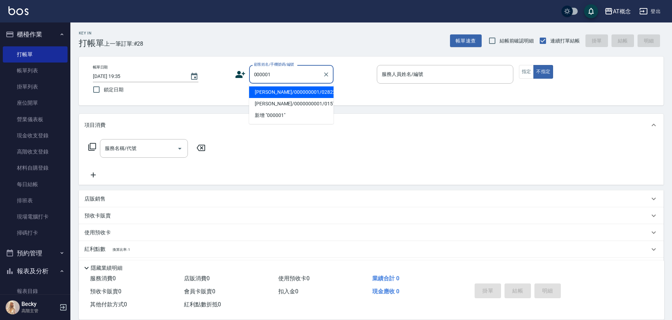
type input "鍾艾倫/000000001/02822"
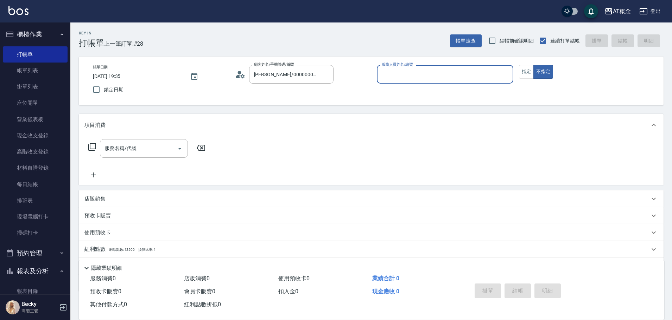
type input "Candy-15"
click at [324, 74] on icon "Clear" at bounding box center [326, 74] width 7 height 7
click at [533, 65] on button "不指定" at bounding box center [543, 72] width 20 height 14
type input "公司/公司/00001"
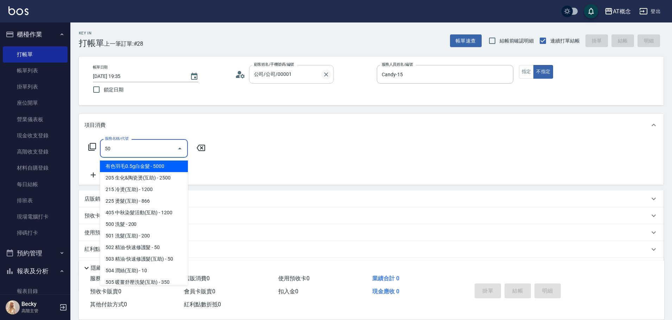
type input "501"
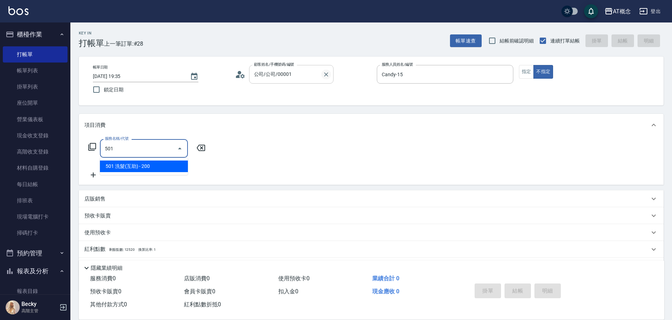
type input "20"
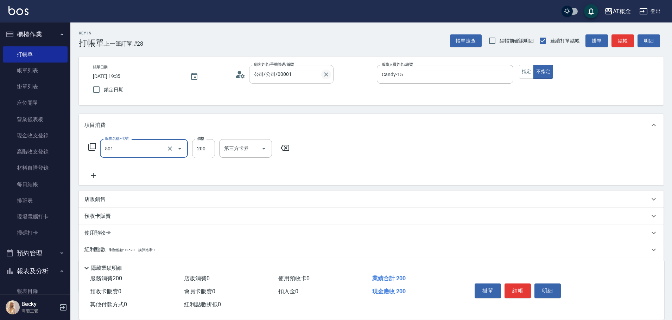
type input "501 洗髮(互助)(501)"
type input "0"
type input "25"
type input "20"
type input "250"
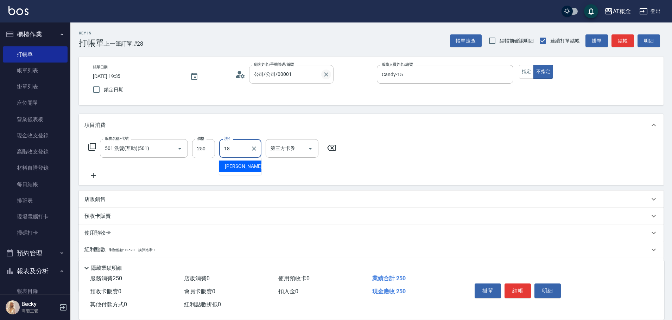
type input "Dan-18"
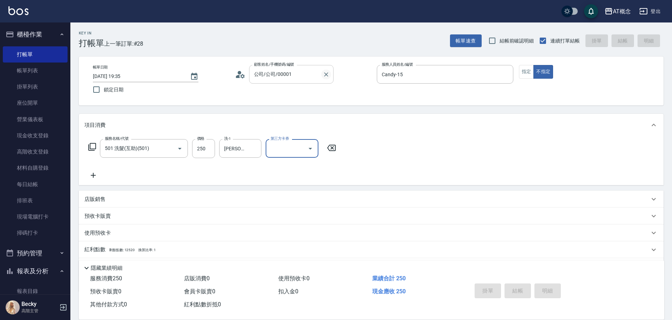
type input "2025/10/04 19:36"
type input "0"
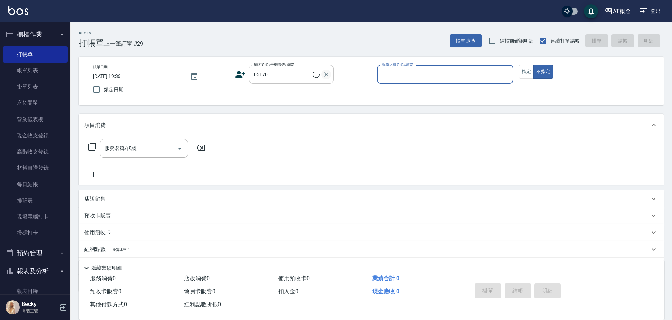
type input "莊政棋/0916271735/05170"
type input "邦妮-2"
click at [533, 65] on button "不指定" at bounding box center [543, 72] width 20 height 14
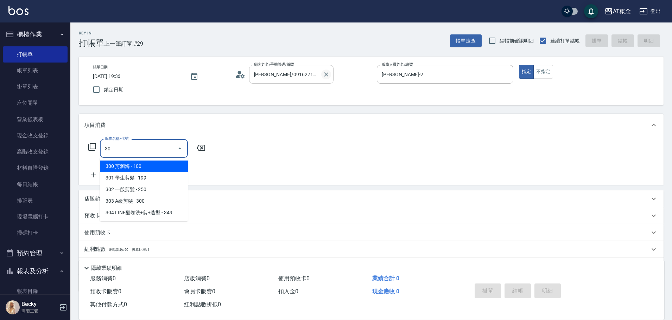
type input "303"
type input "30"
type input "303 A級剪髮(303)"
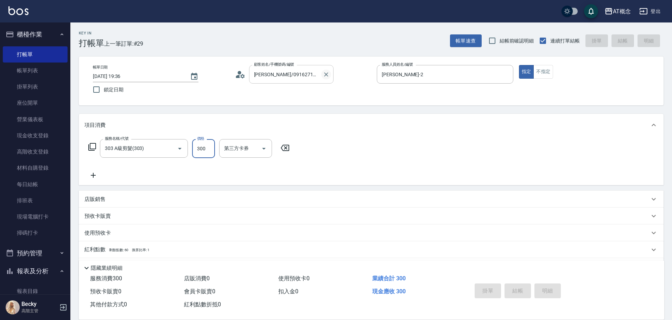
type input "0"
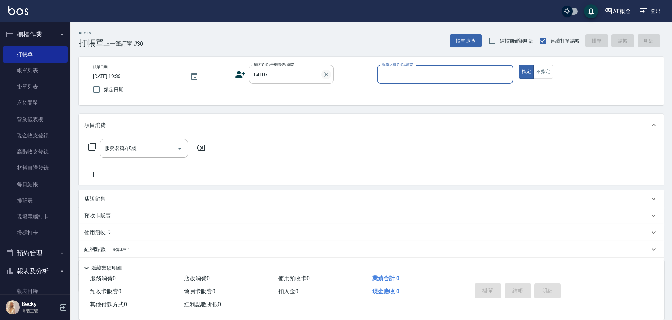
type input "高黎/0988381600/04107"
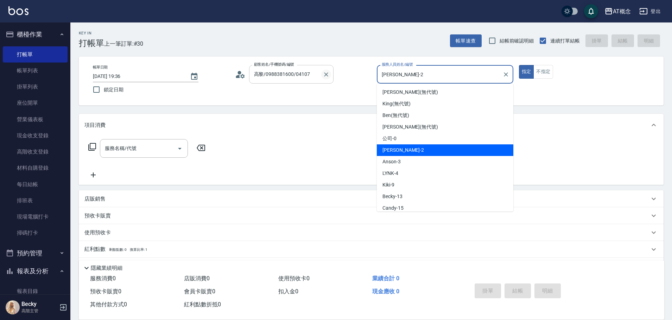
type input "邦妮-2"
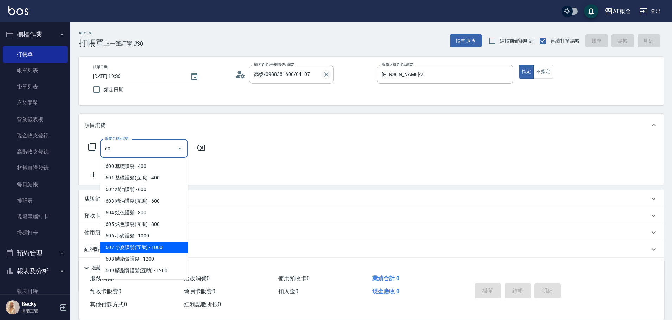
type input "607 小麥護髮(互助)(607)"
type input "100"
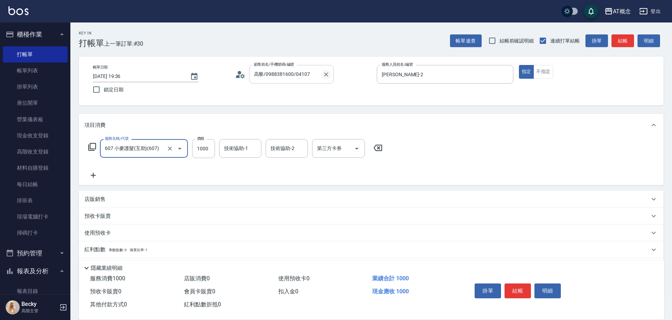
type input "607 小麥護髮(互助)(607)"
type input "0"
type input "11"
type input "10"
type input "115"
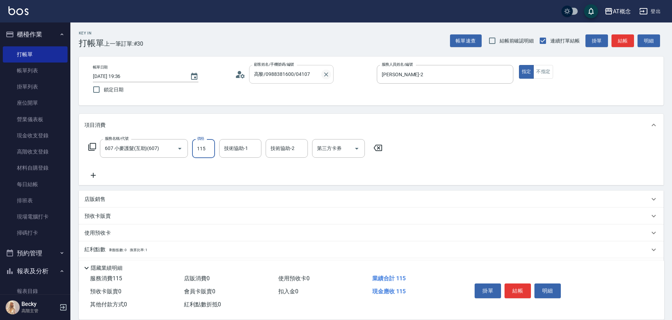
type input "110"
type input "1150"
type input "小不-29"
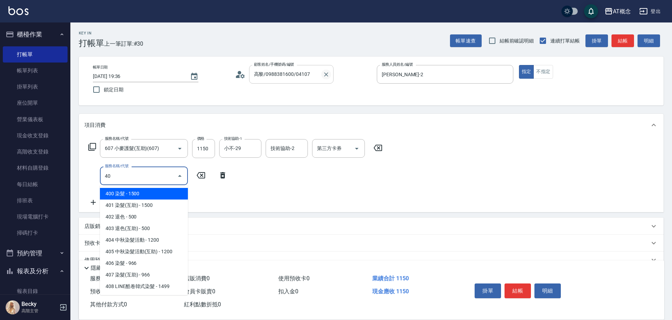
type input "401"
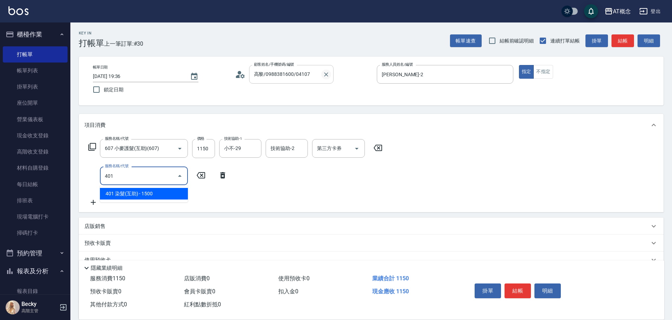
type input "260"
type input "401 染髮(互助)(401)"
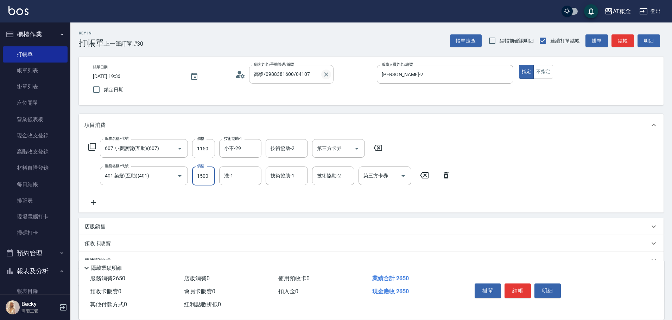
type input "110"
type input "17"
type input "130"
type input "179"
type input "290"
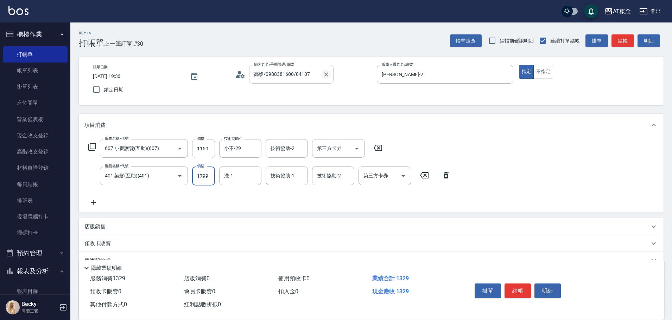
type input "1799"
type input "小不-29"
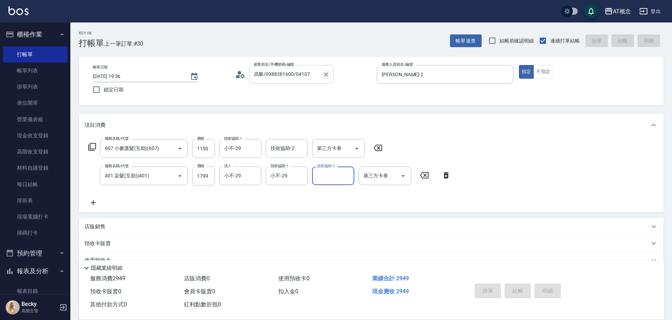
type input "2025/10/04 19:37"
type input "0"
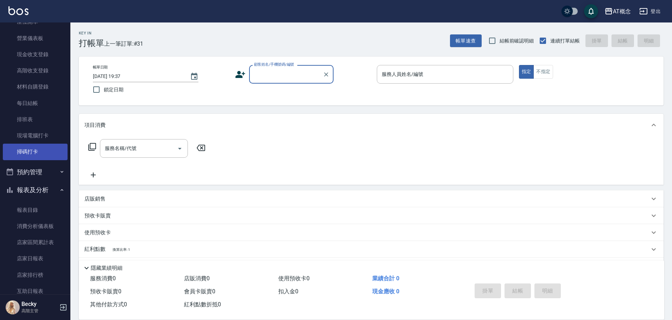
scroll to position [141, 0]
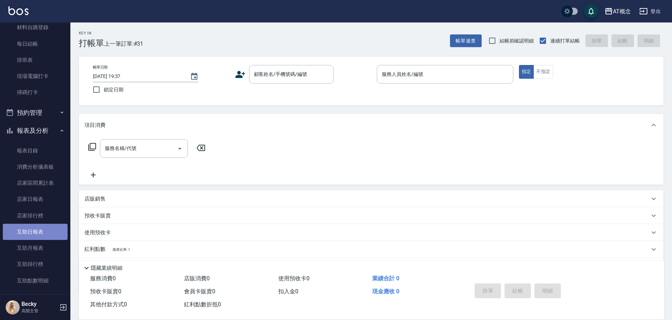
click at [35, 231] on link "互助日報表" at bounding box center [35, 232] width 65 height 16
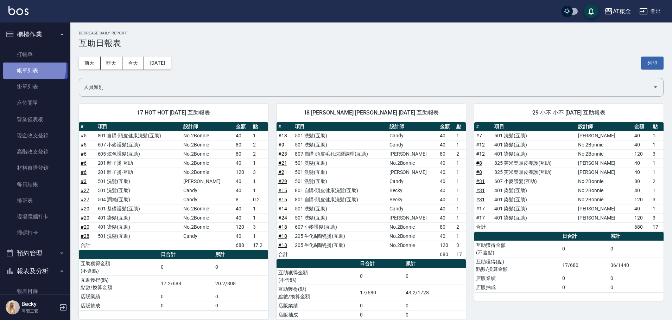
click at [27, 67] on link "帳單列表" at bounding box center [35, 71] width 65 height 16
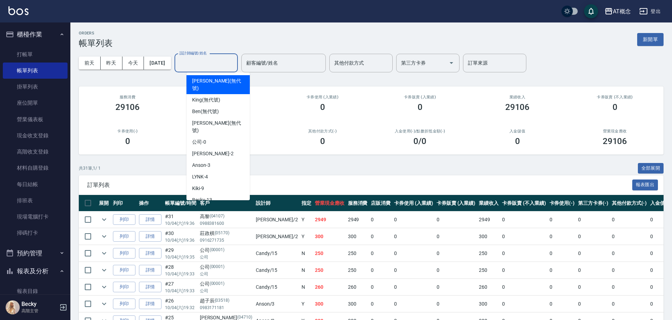
click at [228, 62] on input "設計師編號/姓名" at bounding box center [206, 63] width 57 height 12
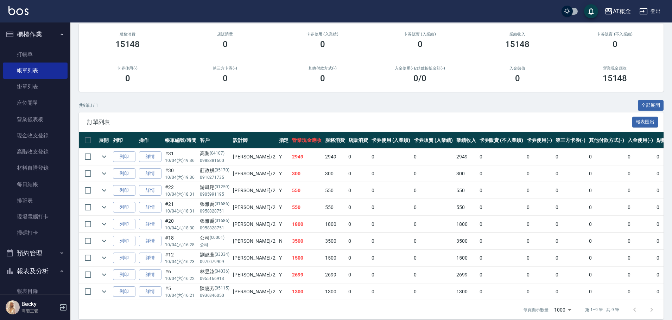
scroll to position [76, 0]
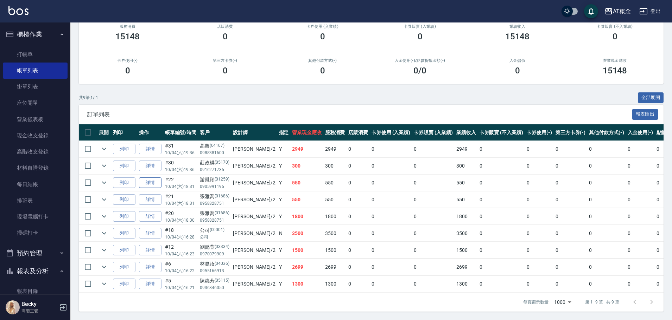
type input "邦妮-2"
click at [152, 178] on link "詳情" at bounding box center [150, 183] width 23 height 11
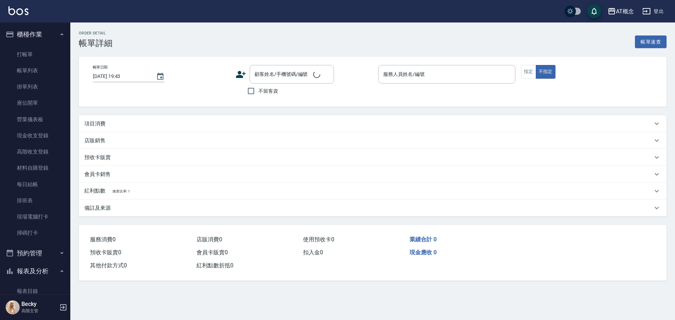
type input "2025/10/04 18:31"
type input "邦妮-2"
type input "50"
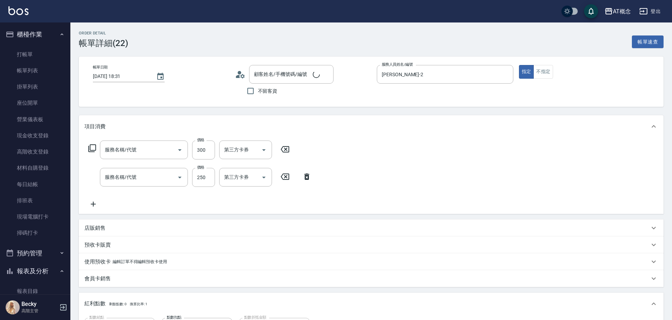
type input "303 A級剪髮(303)"
type input "500 洗髮(500)"
type input "游凱翔/0905991195/01259"
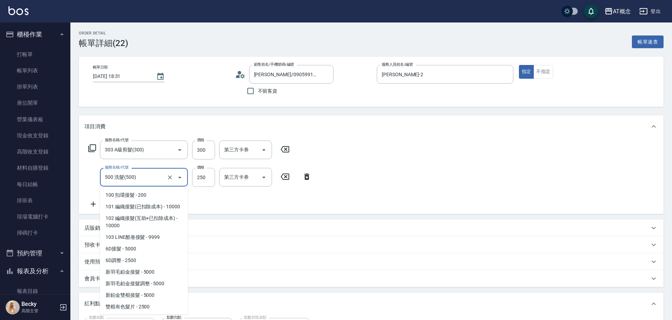
click at [143, 176] on input "500 洗髮(500)" at bounding box center [134, 177] width 62 height 12
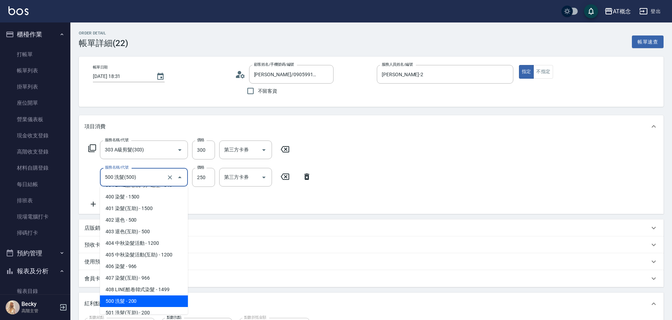
type input "30"
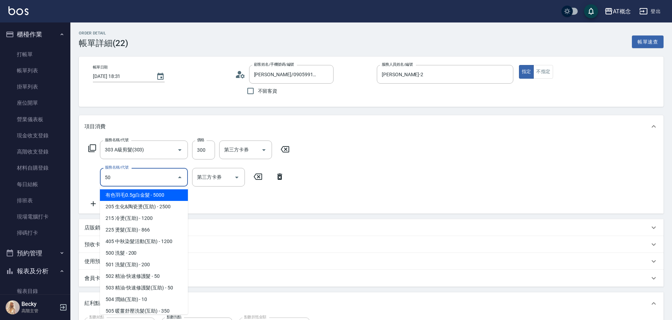
type input "501"
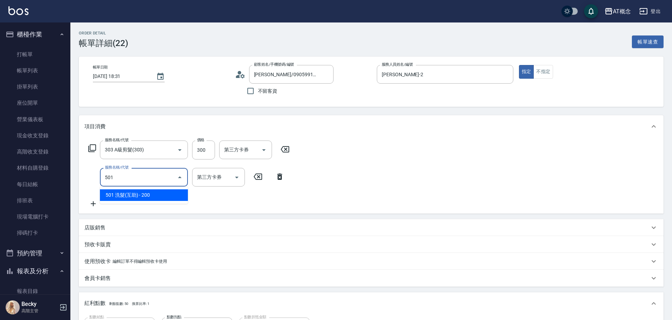
type input "50"
type input "501 洗髮(互助)(501)"
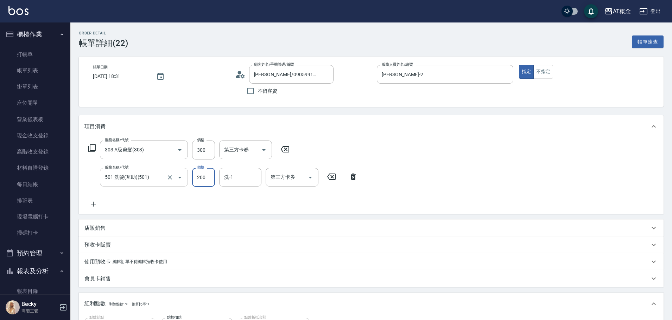
type input "30"
type input "250"
type input "50"
type input "250"
type input "小不-29"
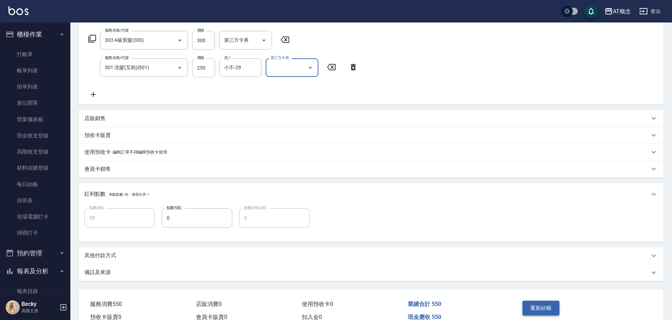
scroll to position [147, 0]
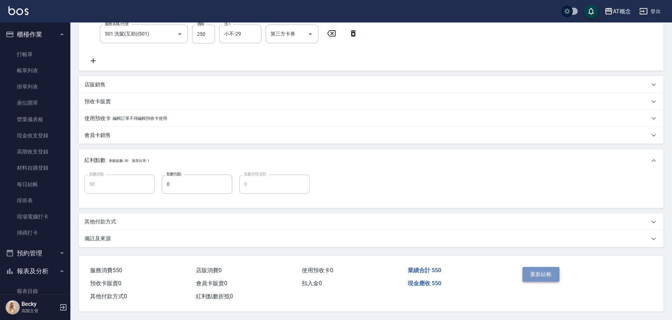
click at [547, 271] on button "重新結帳" at bounding box center [540, 274] width 37 height 15
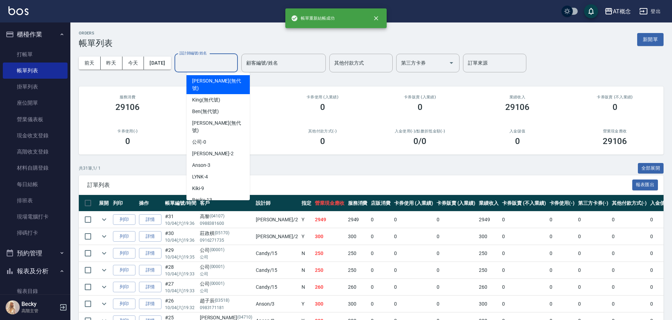
click at [226, 65] on input "設計師編號/姓名" at bounding box center [206, 63] width 57 height 12
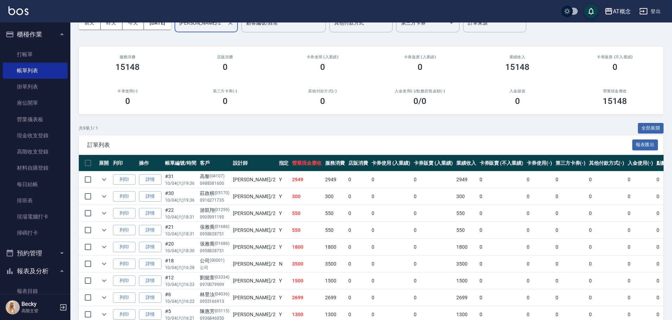
scroll to position [76, 0]
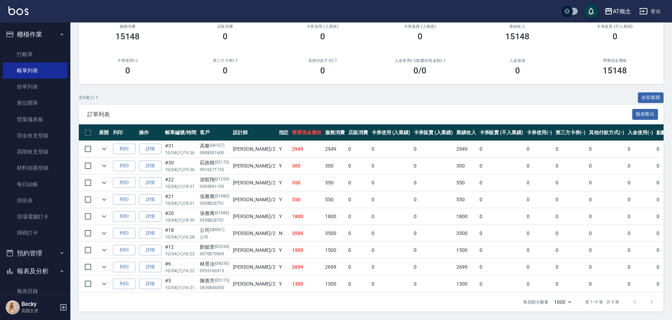
type input "邦妮-2"
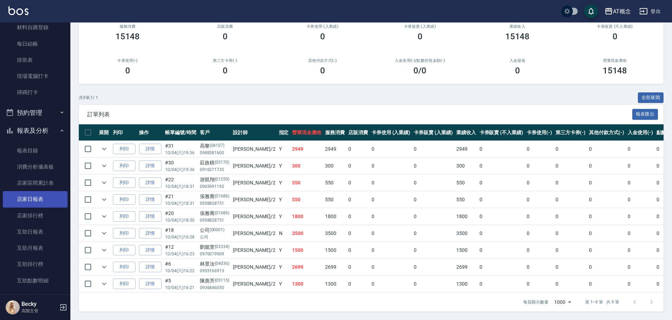
click at [37, 199] on link "店家日報表" at bounding box center [35, 199] width 65 height 16
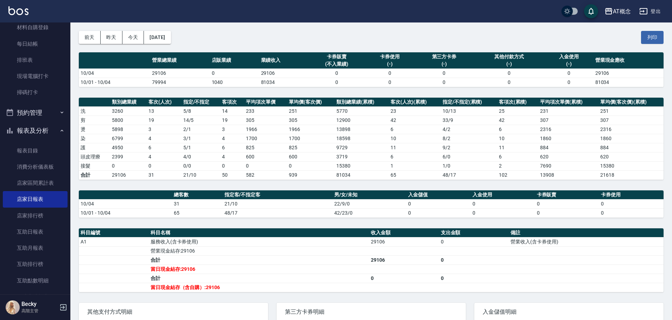
scroll to position [70, 0]
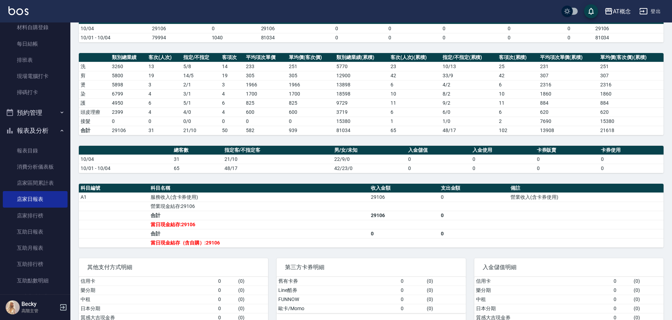
drag, startPoint x: 413, startPoint y: 145, endPoint x: 405, endPoint y: 135, distance: 12.6
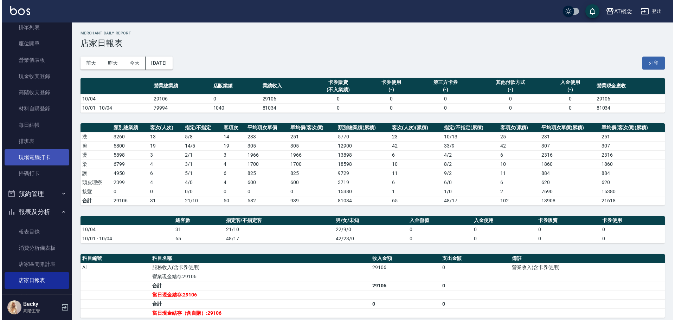
scroll to position [0, 0]
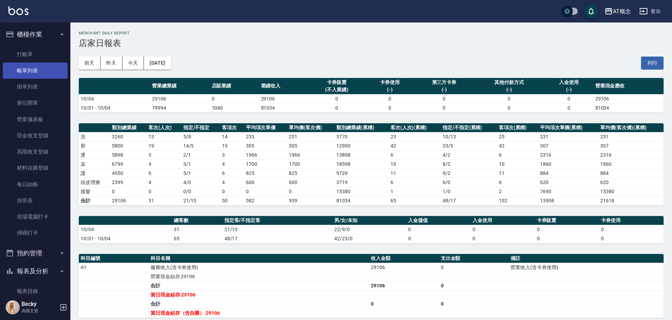
click at [26, 68] on link "帳單列表" at bounding box center [35, 71] width 65 height 16
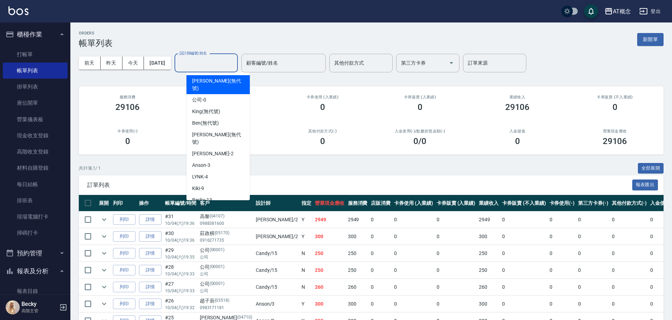
click at [206, 63] on input "設計師編號/姓名" at bounding box center [206, 63] width 57 height 12
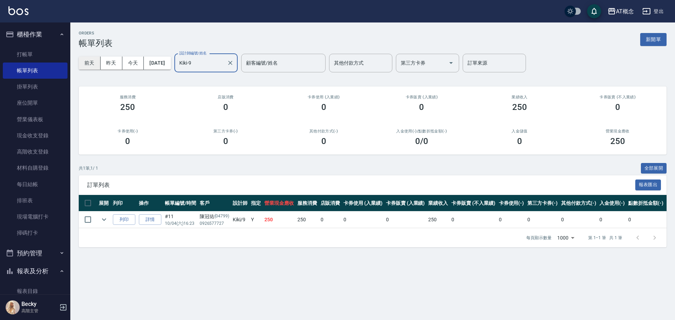
click at [95, 59] on div "前天 昨天 今天 2025/10/04 設計師編號/姓名 Kiki-9 設計師編號/姓名 顧客編號/姓名 顧客編號/姓名 其他付款方式 其他付款方式 第三方卡…" at bounding box center [373, 63] width 588 height 30
type input "Becky-13"
